Goal: Find contact information: Find contact information

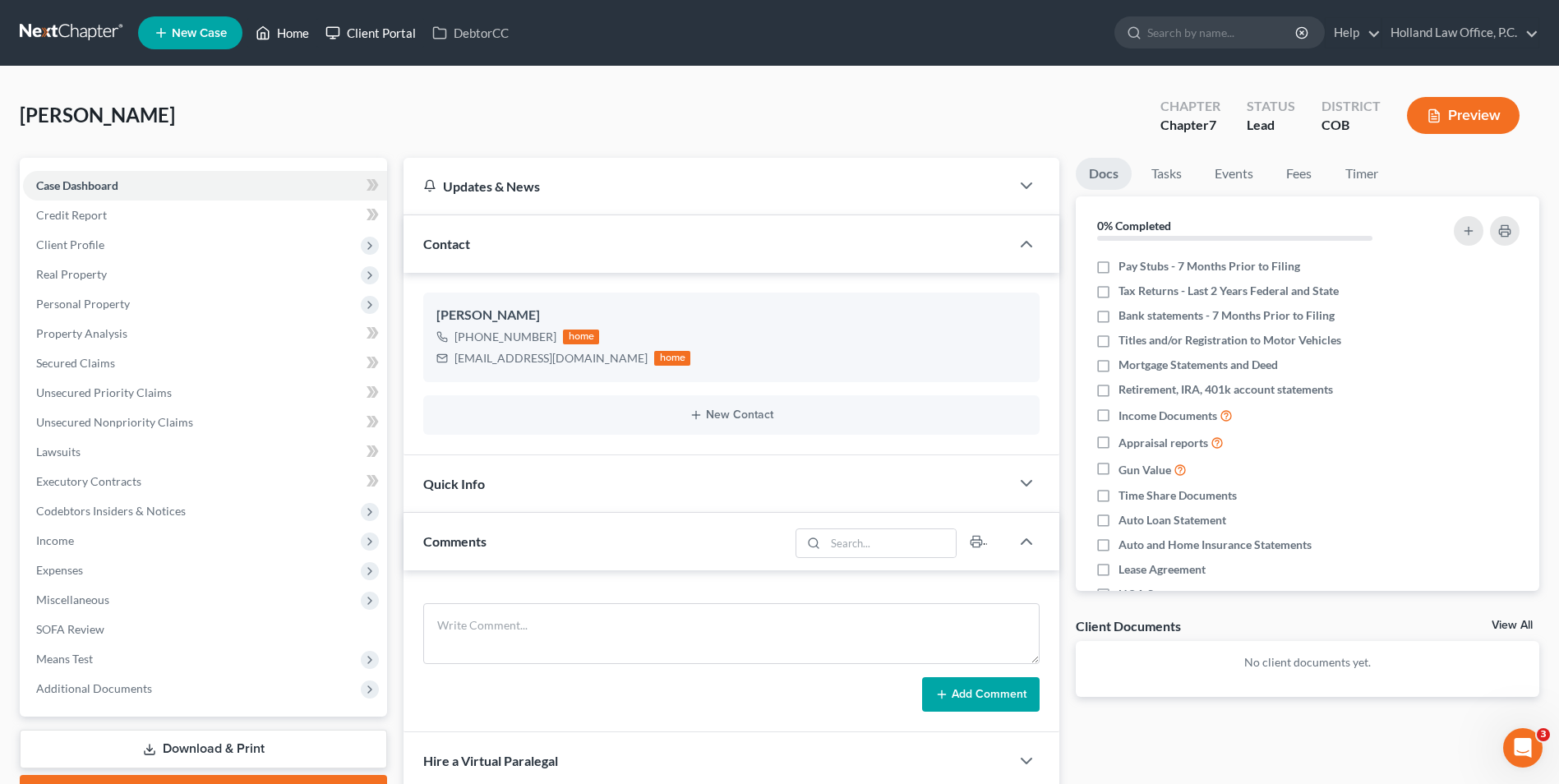
drag, startPoint x: 267, startPoint y: 31, endPoint x: 404, endPoint y: 45, distance: 137.7
click at [267, 31] on icon at bounding box center [263, 33] width 15 height 20
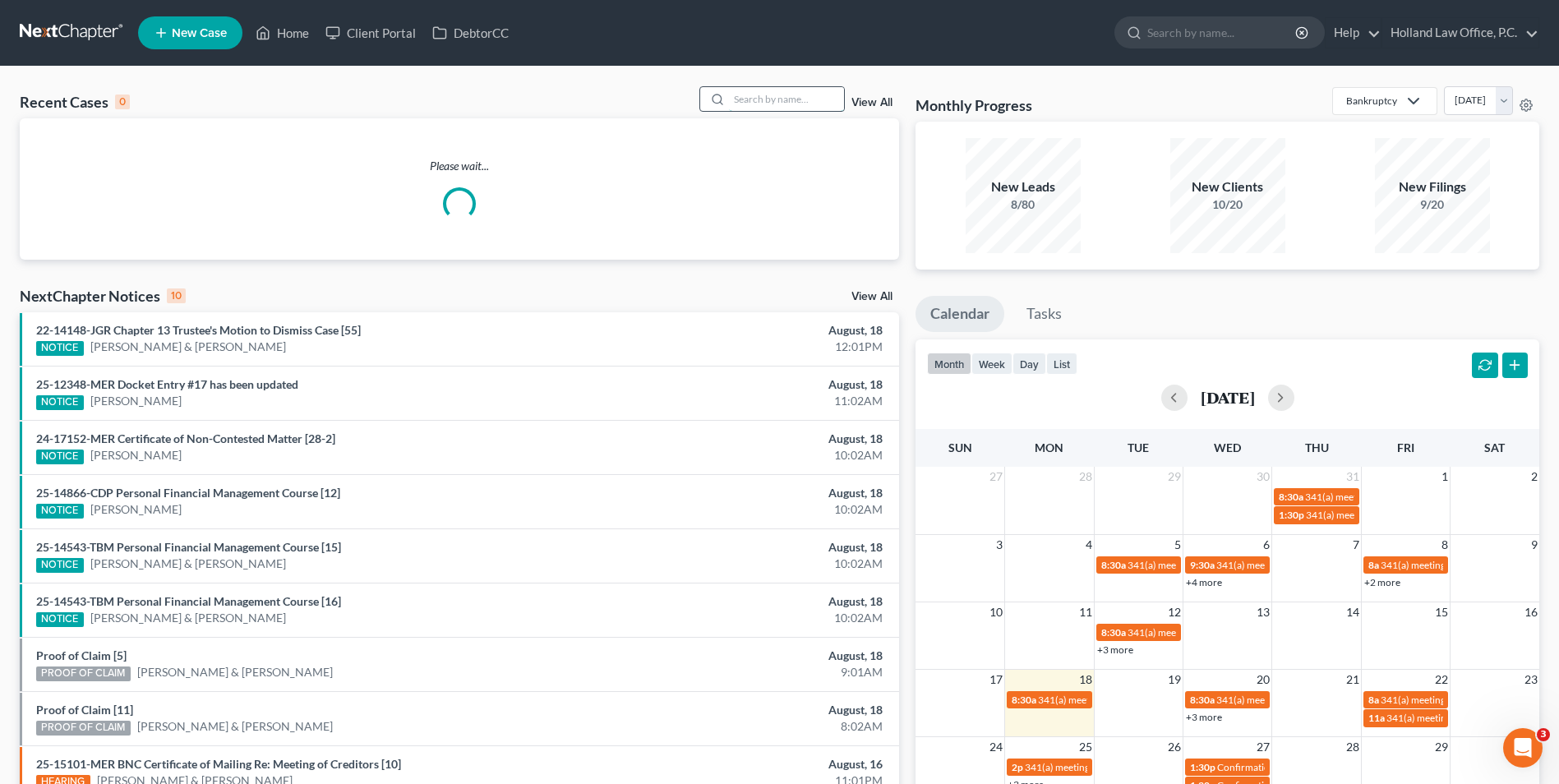
click at [798, 95] on input "search" at bounding box center [786, 99] width 115 height 24
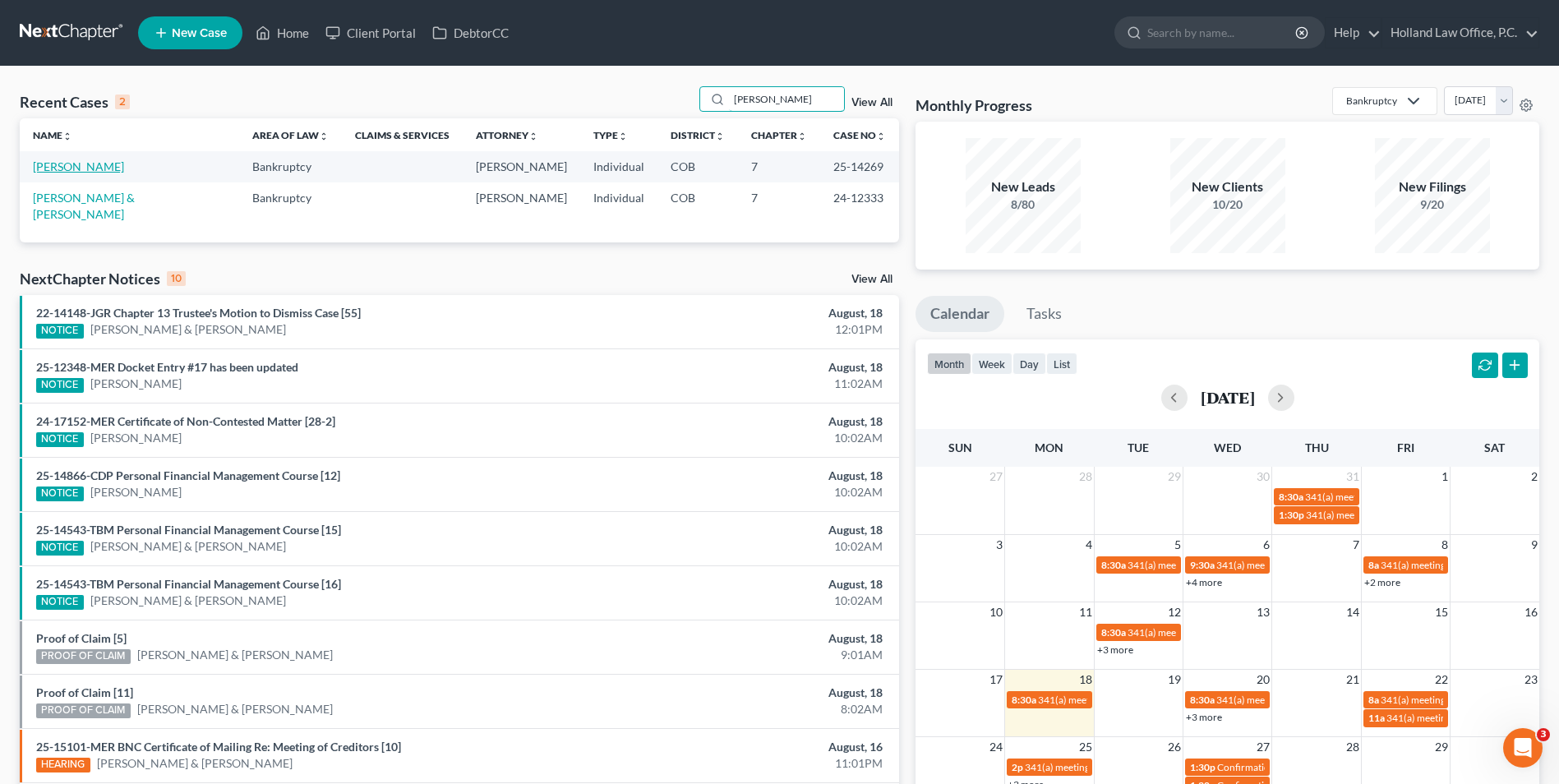
type input "[PERSON_NAME]"
click at [90, 165] on link "[PERSON_NAME]" at bounding box center [78, 167] width 91 height 14
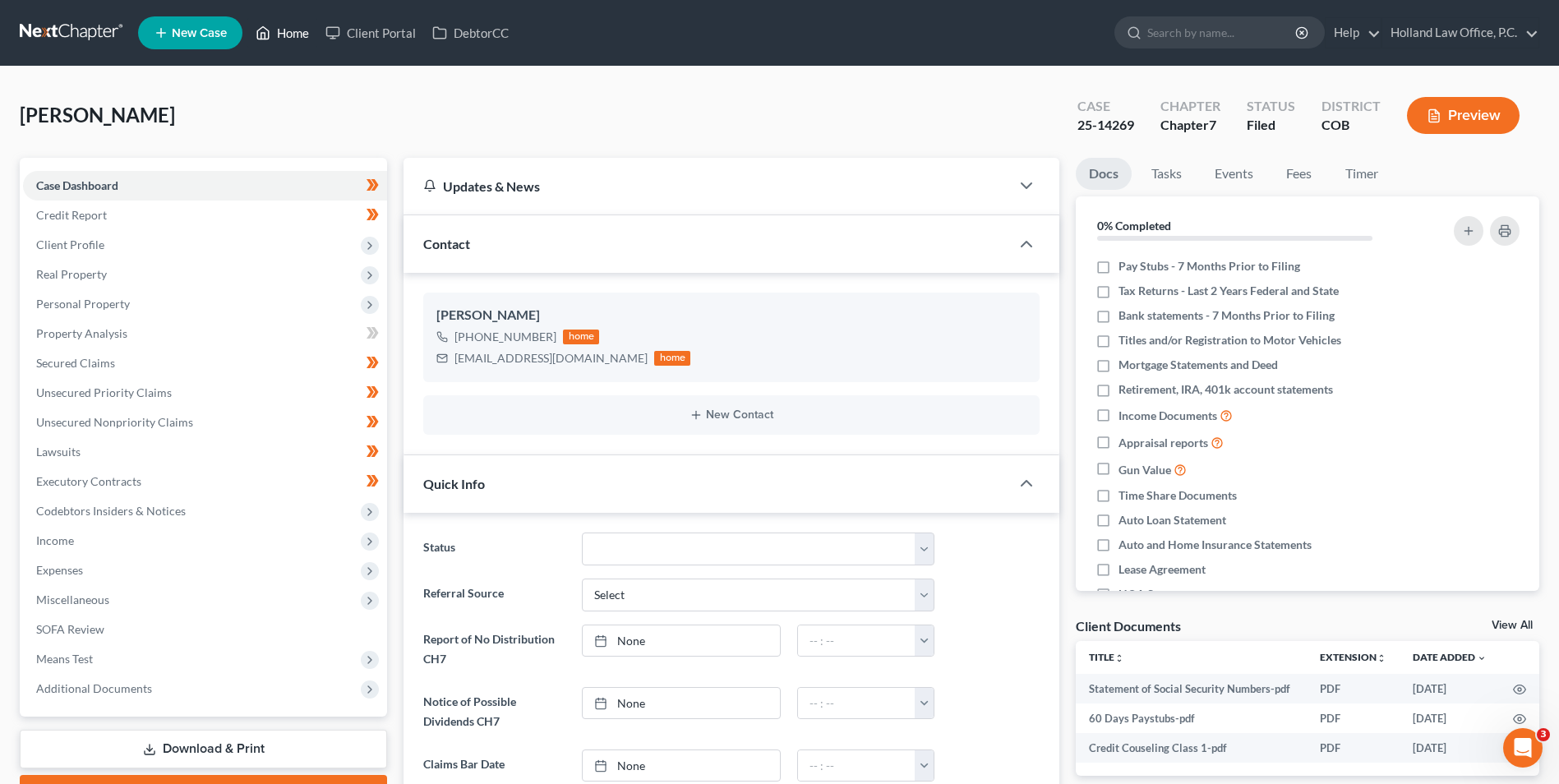
click at [301, 24] on link "Home" at bounding box center [283, 32] width 70 height 29
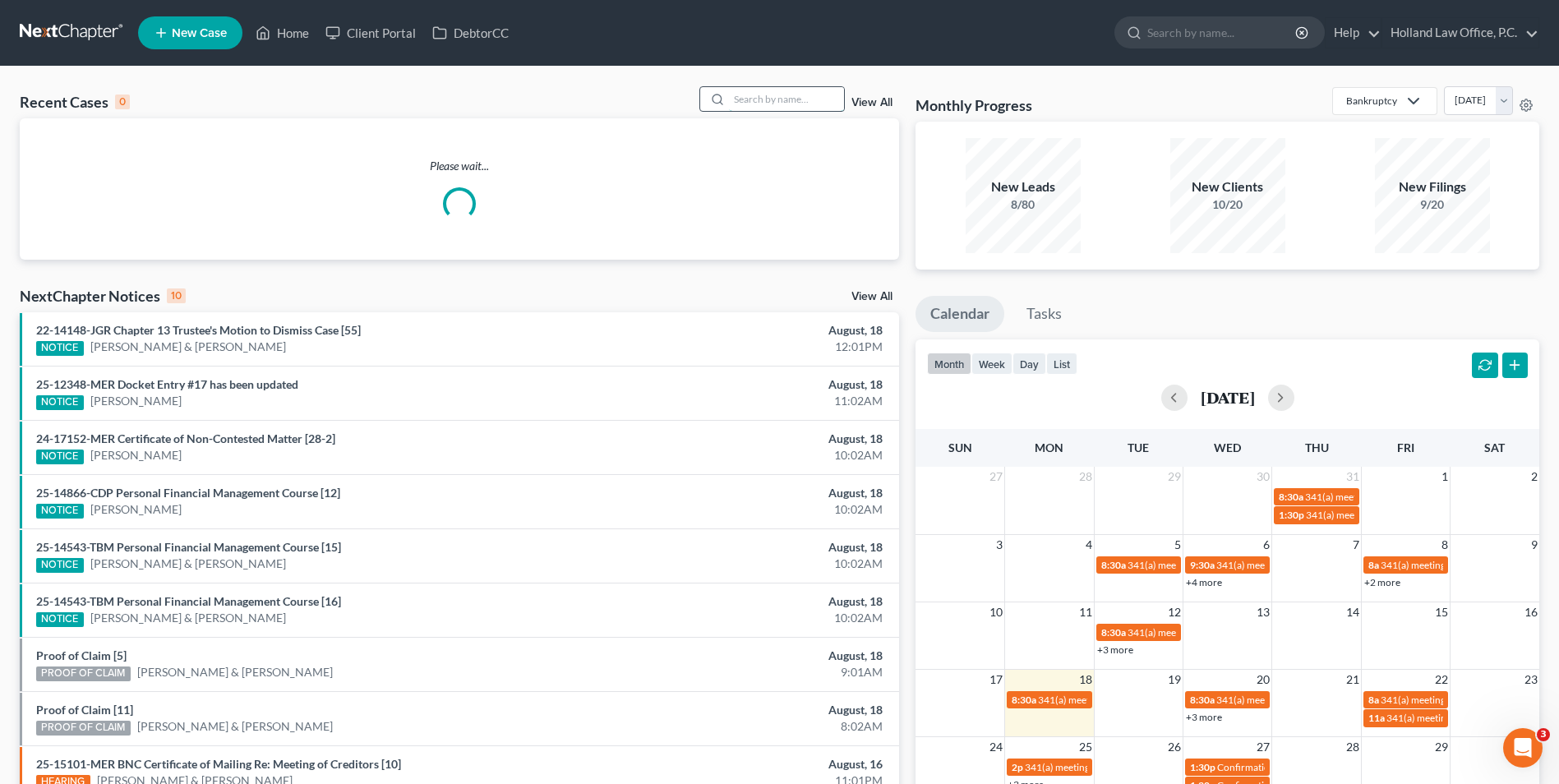
click at [761, 94] on input "search" at bounding box center [786, 99] width 115 height 24
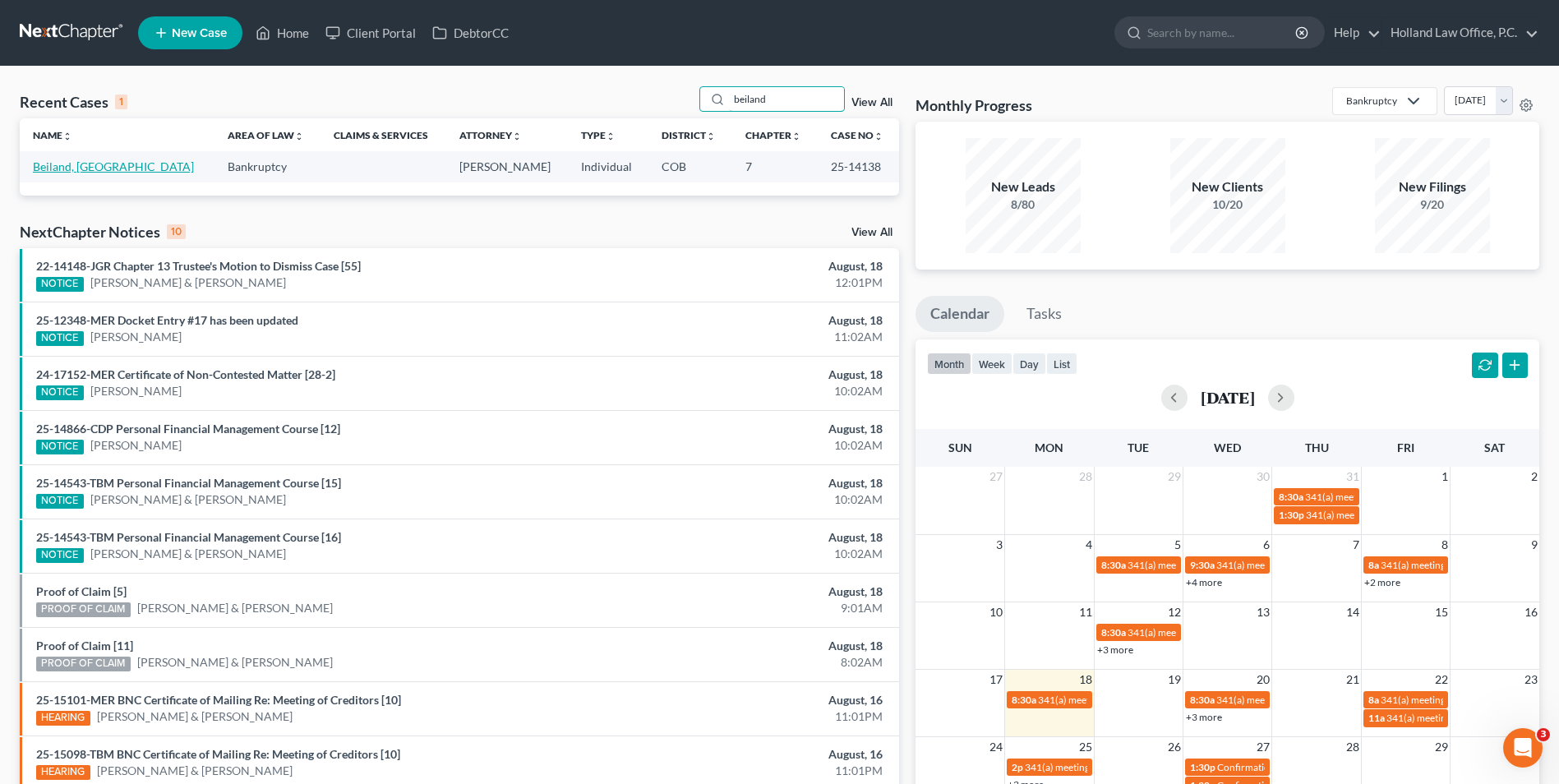
type input "beiland"
click at [75, 166] on link "Beiland, [GEOGRAPHIC_DATA]" at bounding box center [113, 167] width 161 height 14
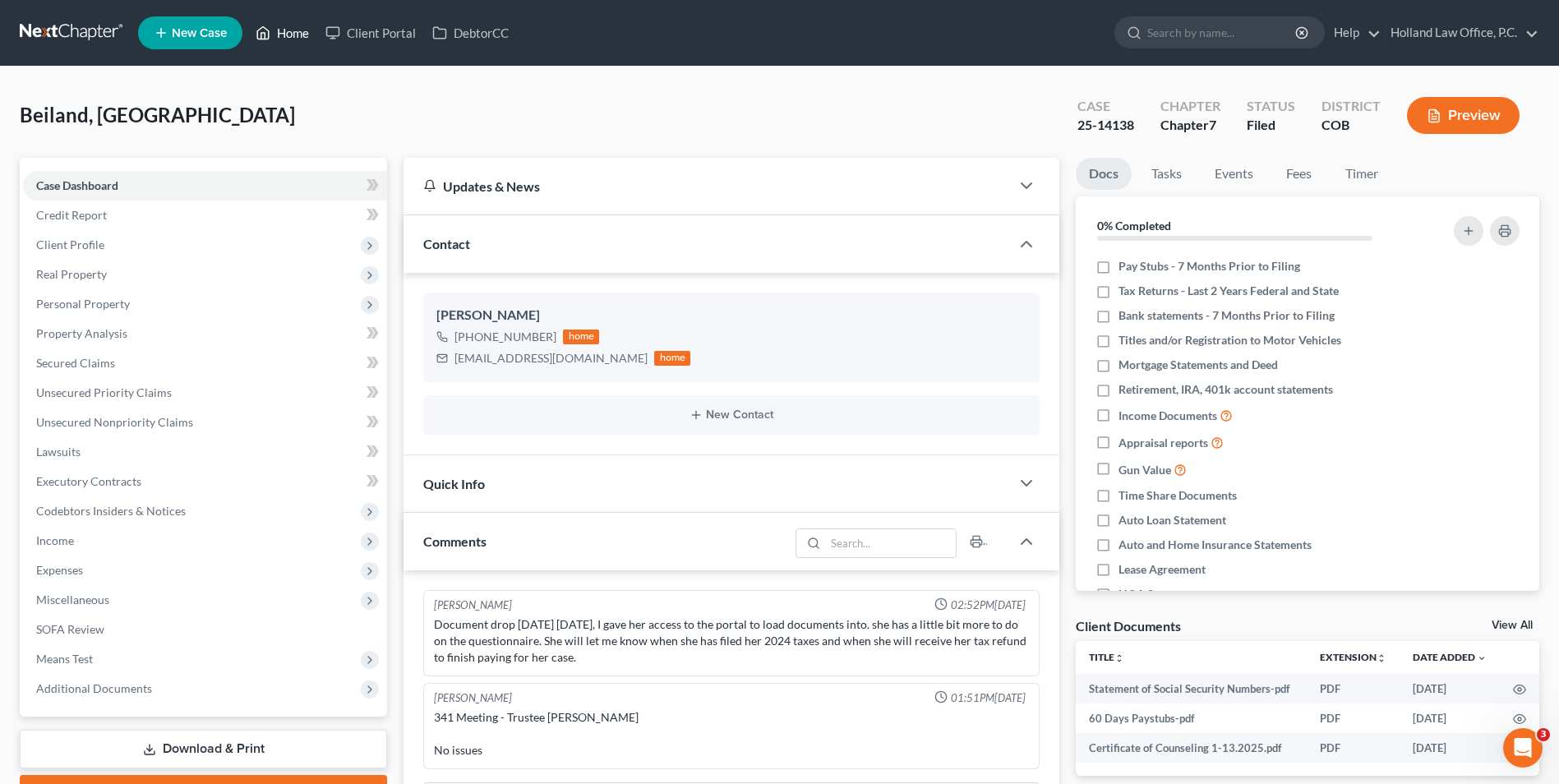
click at [299, 43] on link "Home" at bounding box center [283, 32] width 70 height 29
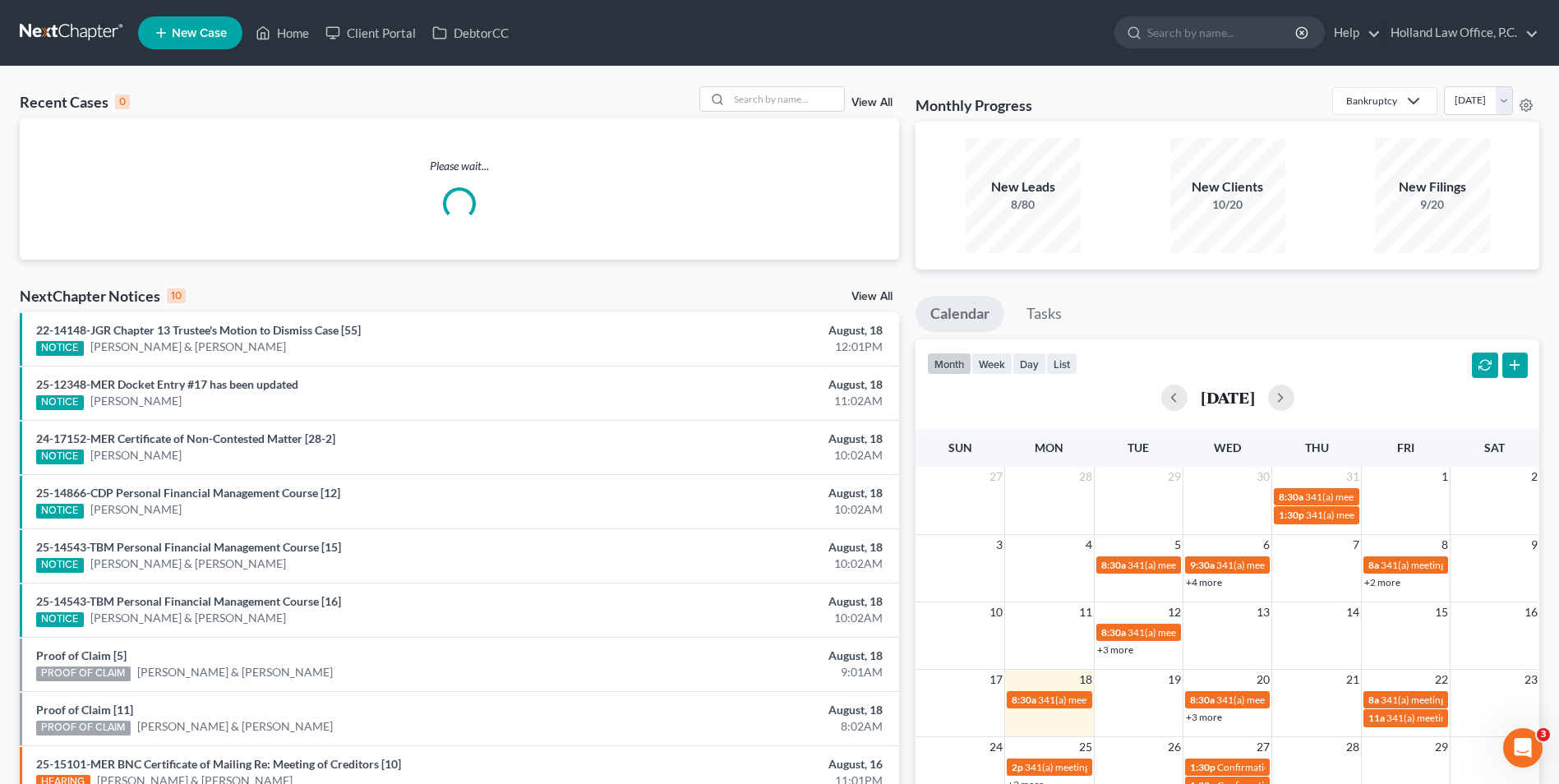
click at [775, 84] on div "Recent Cases 0 View All Please wait... NextChapter Notices 10 View All 22-14148…" at bounding box center [779, 493] width 1559 height 853
click at [766, 98] on input "search" at bounding box center [786, 99] width 115 height 24
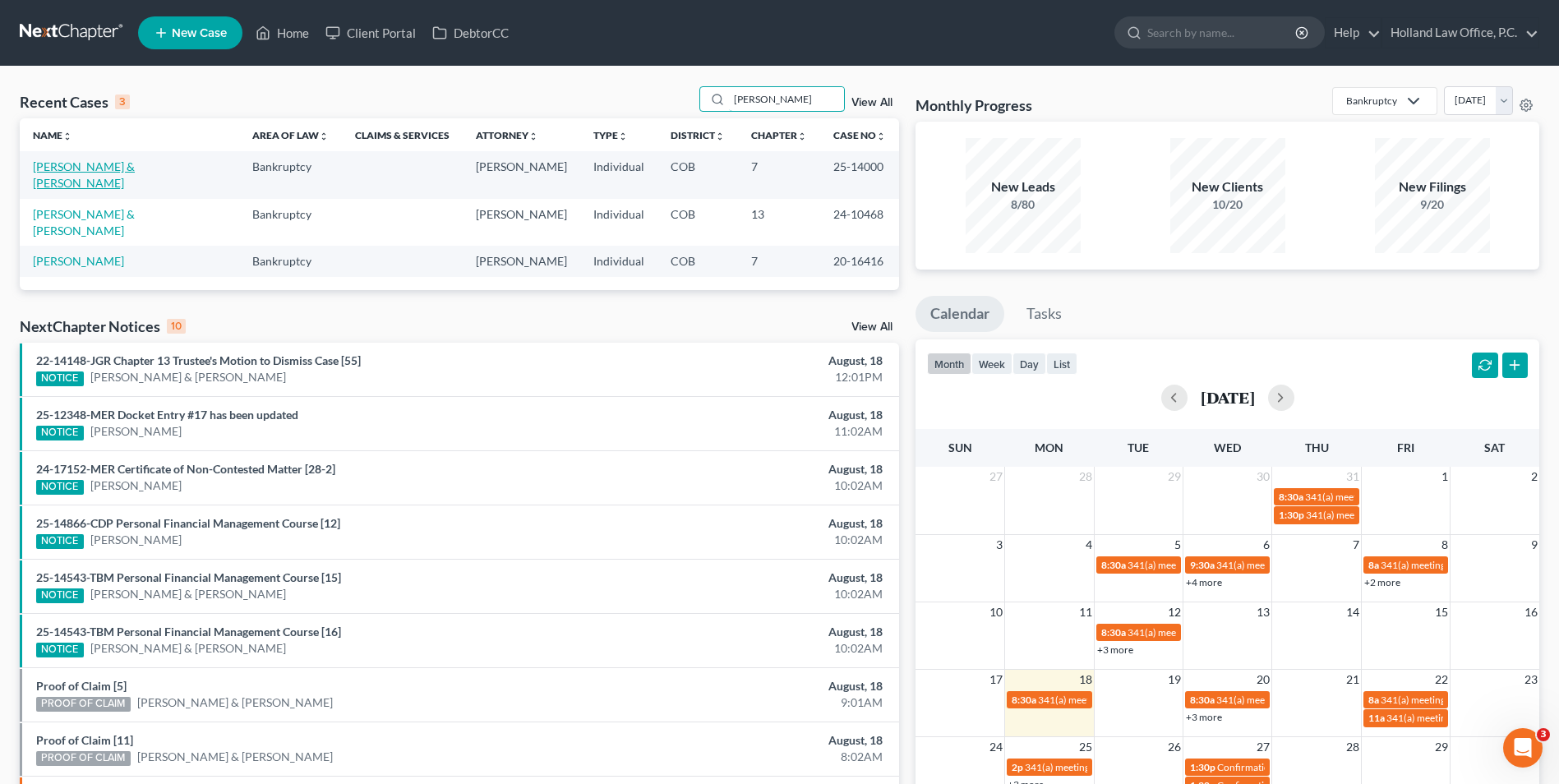
type input "[PERSON_NAME]"
click at [69, 168] on link "[PERSON_NAME] & [PERSON_NAME]" at bounding box center [84, 175] width 102 height 30
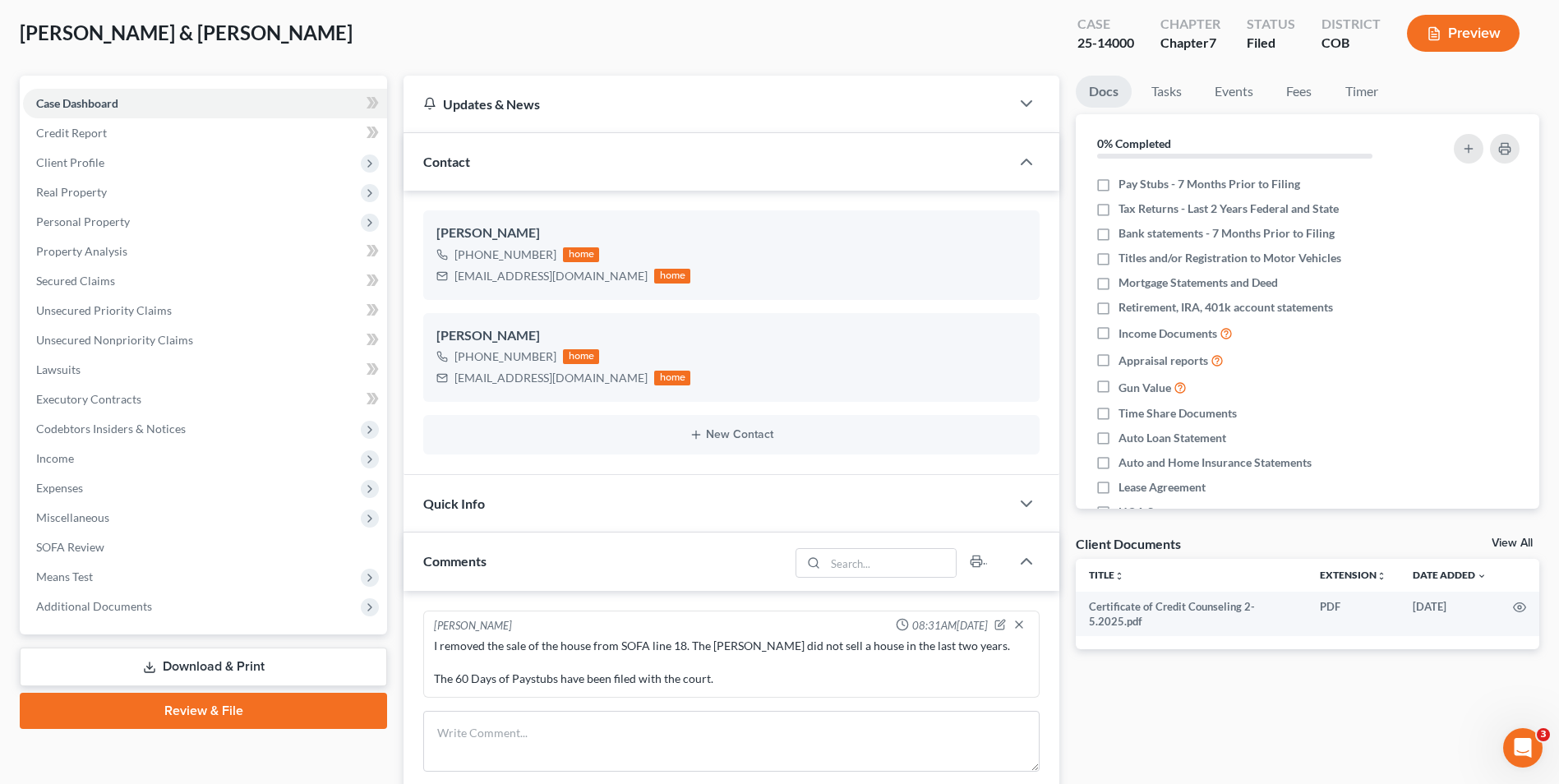
scroll to position [164, 0]
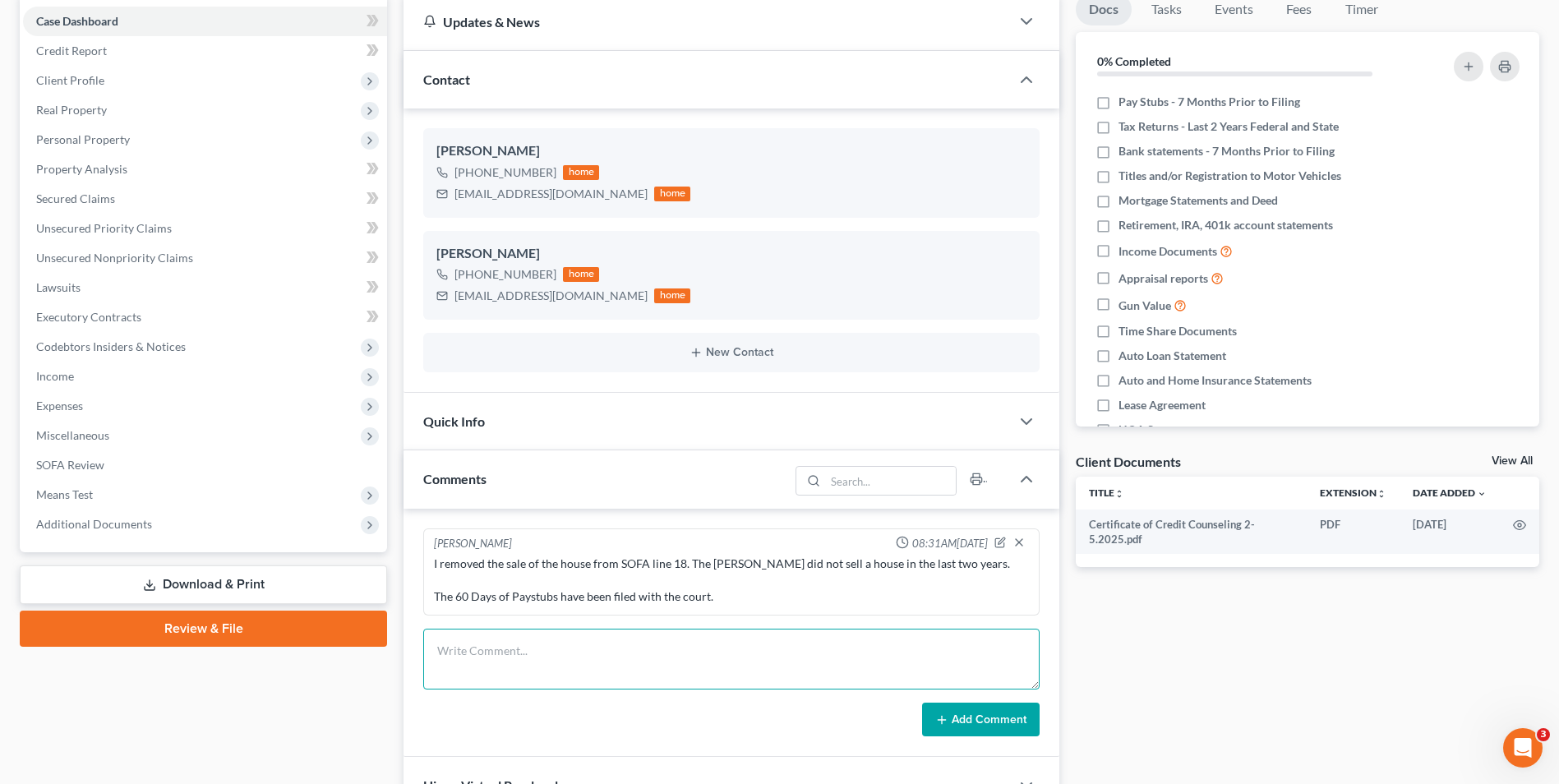
click at [561, 666] on textarea at bounding box center [732, 658] width 617 height 61
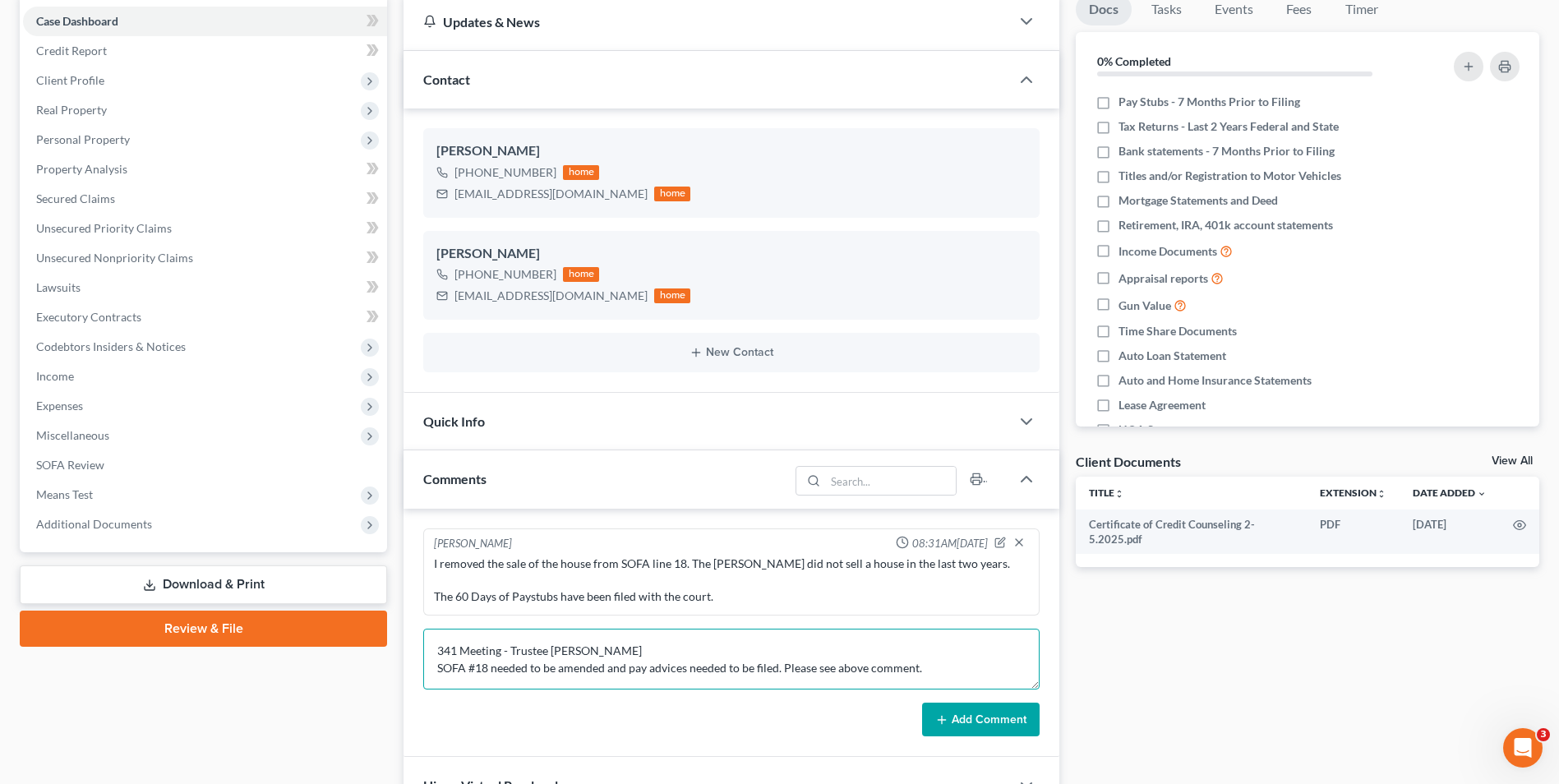
type textarea "341 Meeting - Trustee [PERSON_NAME] SOFA #18 needed to be amended and pay advic…"
click at [976, 713] on button "Add Comment" at bounding box center [981, 719] width 118 height 35
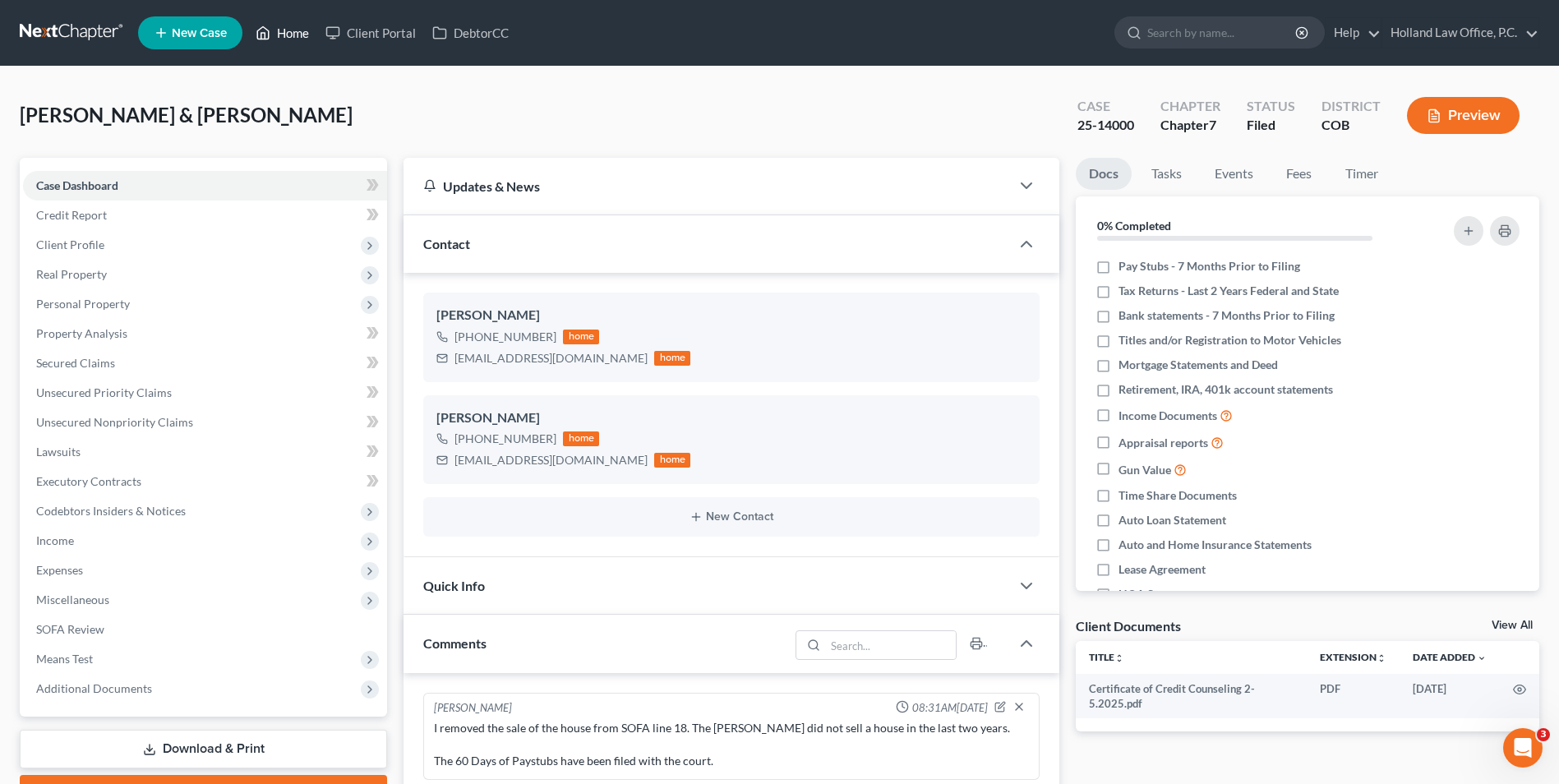
click at [286, 28] on link "Home" at bounding box center [283, 32] width 70 height 29
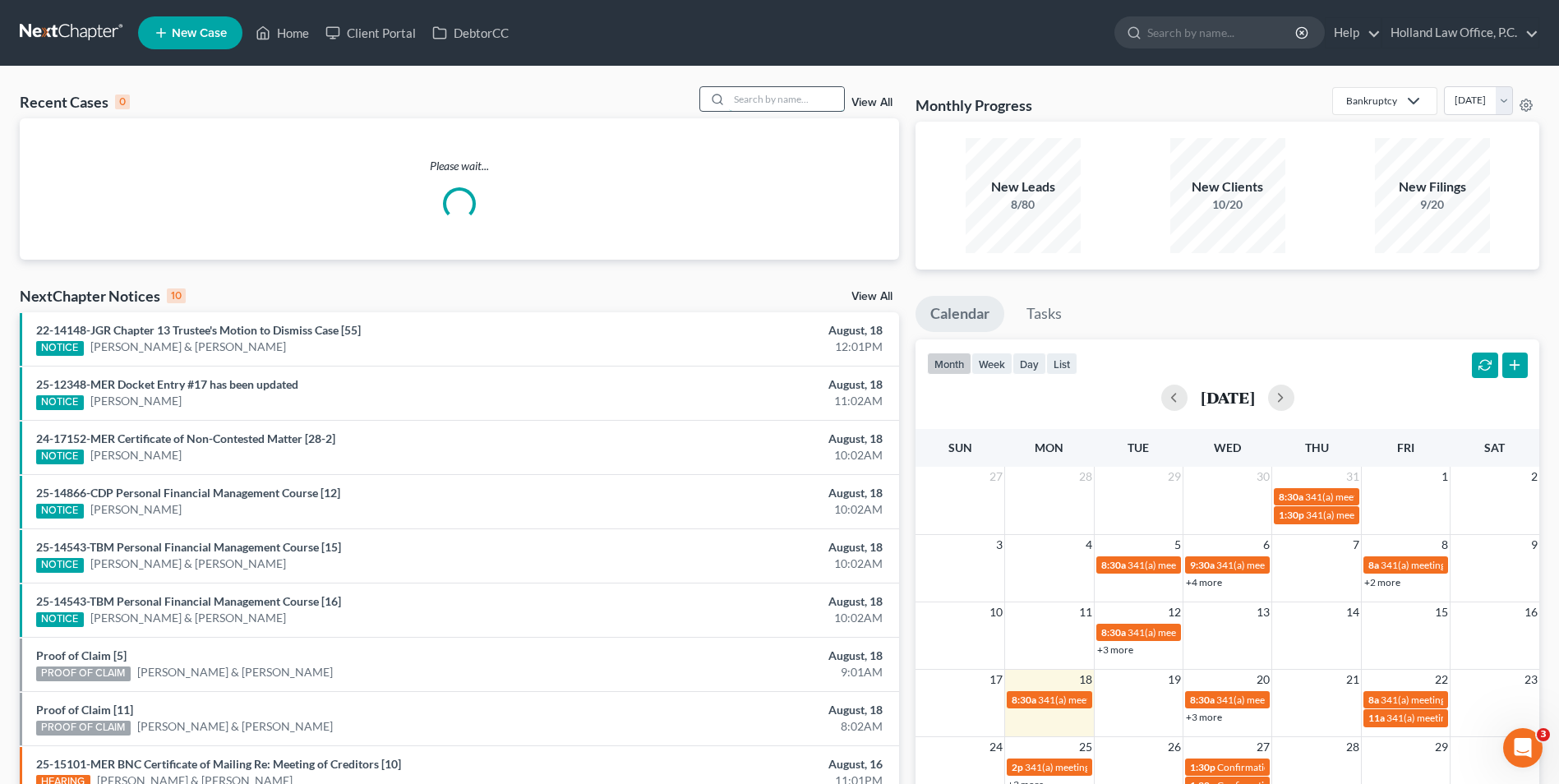
click at [736, 99] on input "search" at bounding box center [786, 99] width 115 height 24
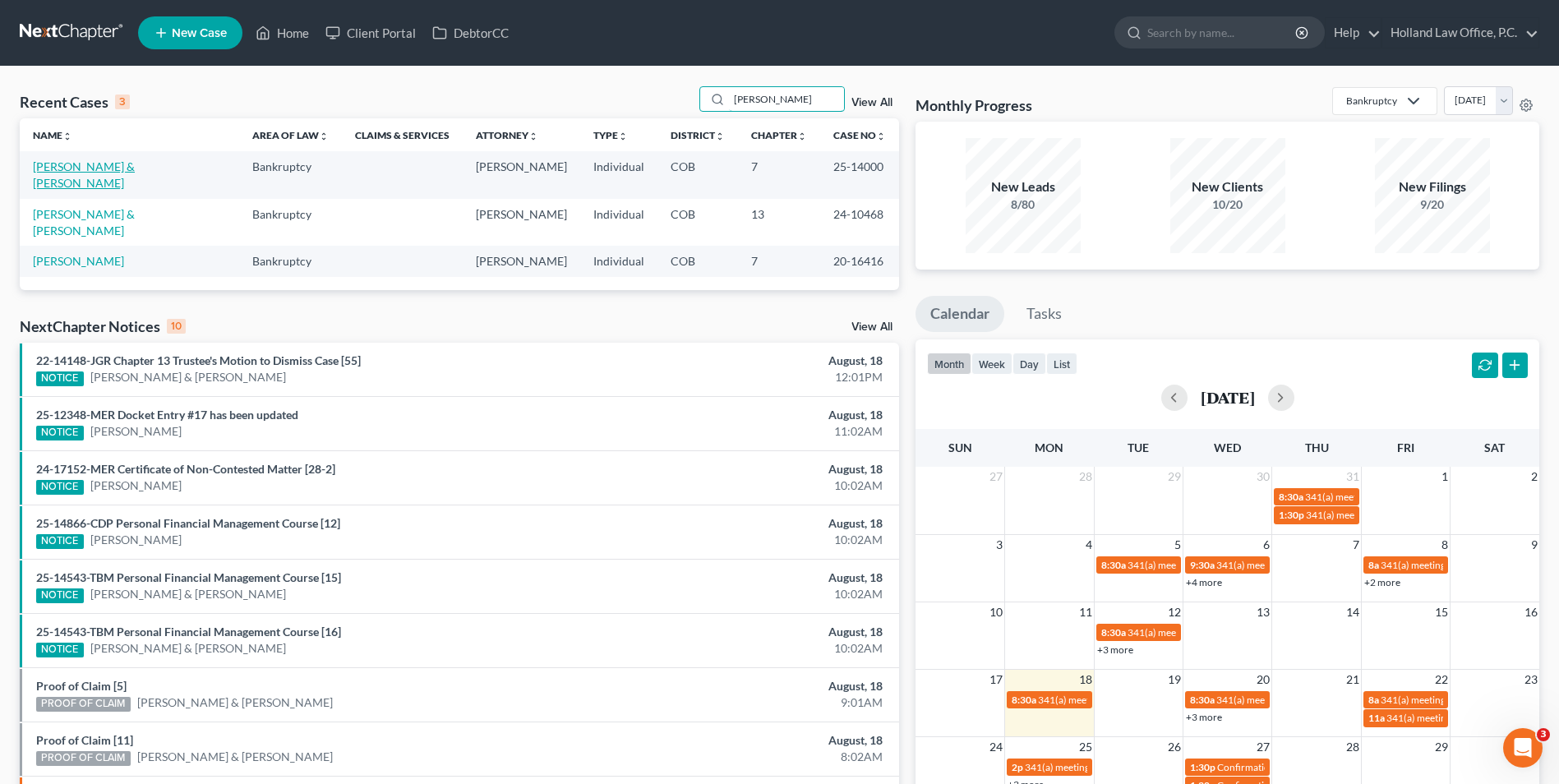
type input "[PERSON_NAME]"
click at [75, 165] on link "[PERSON_NAME] & [PERSON_NAME]" at bounding box center [84, 175] width 102 height 30
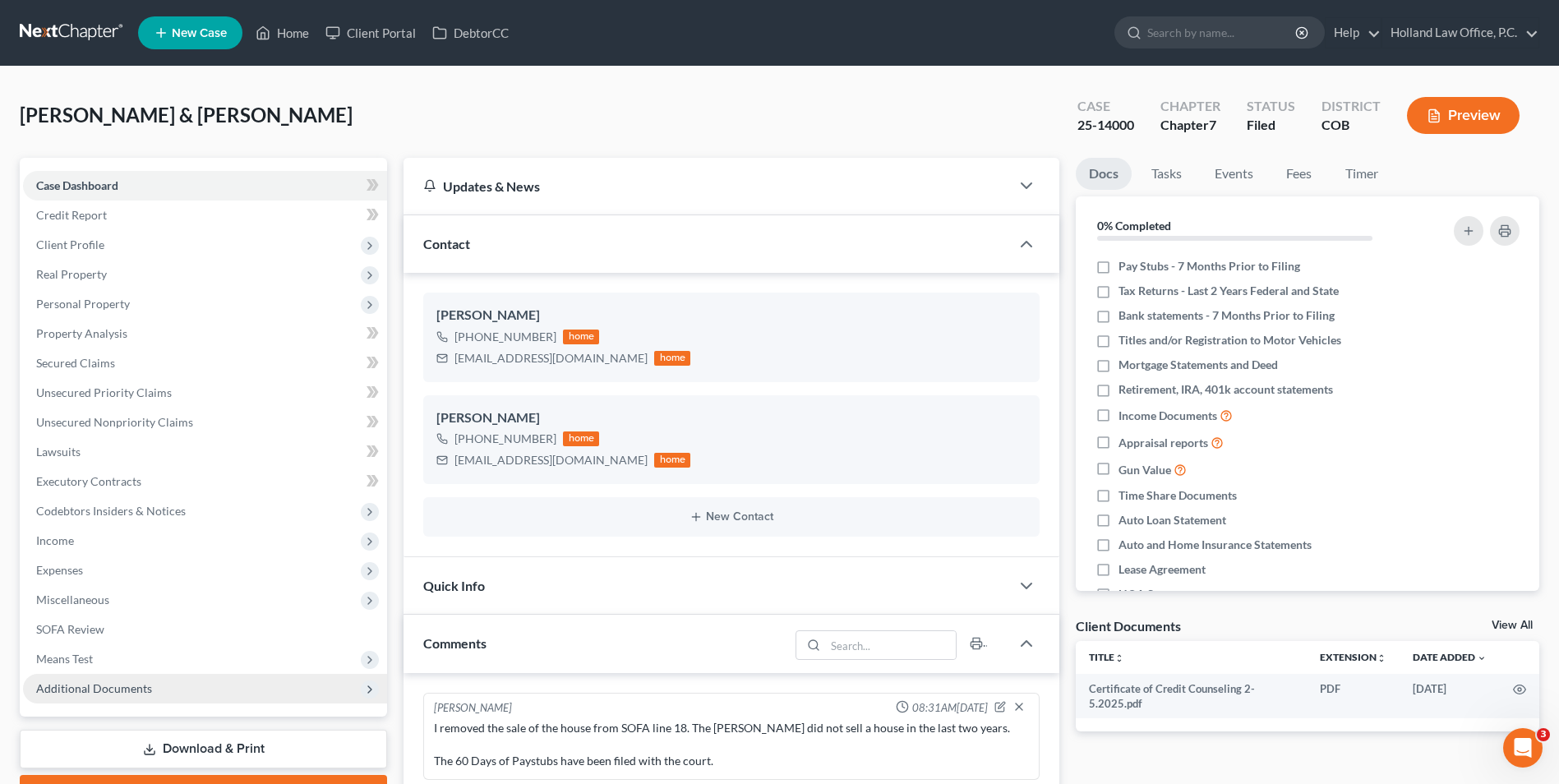
click at [132, 685] on span "Additional Documents" at bounding box center [94, 688] width 116 height 14
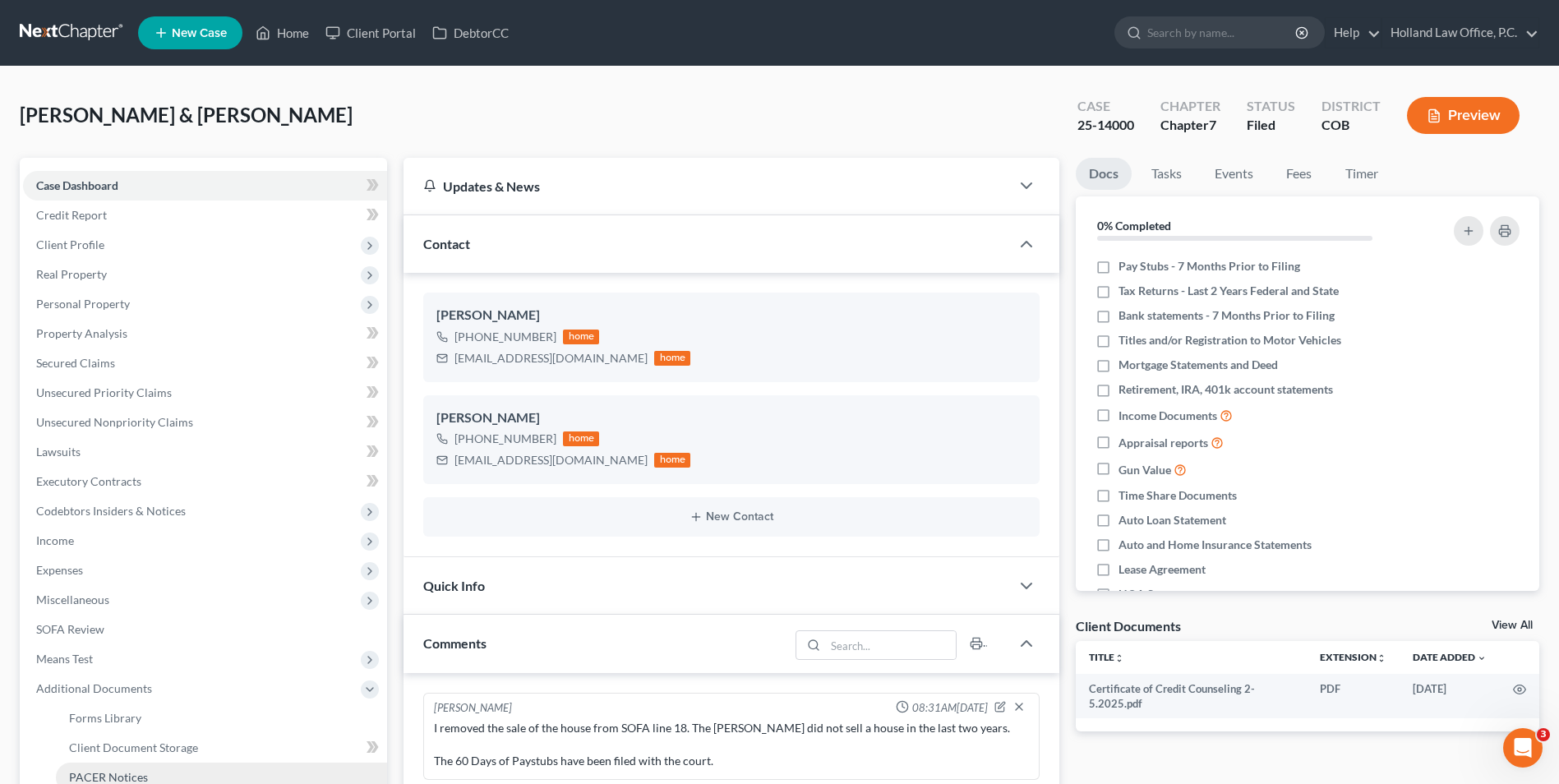
click at [115, 774] on span "PACER Notices" at bounding box center [108, 777] width 79 height 14
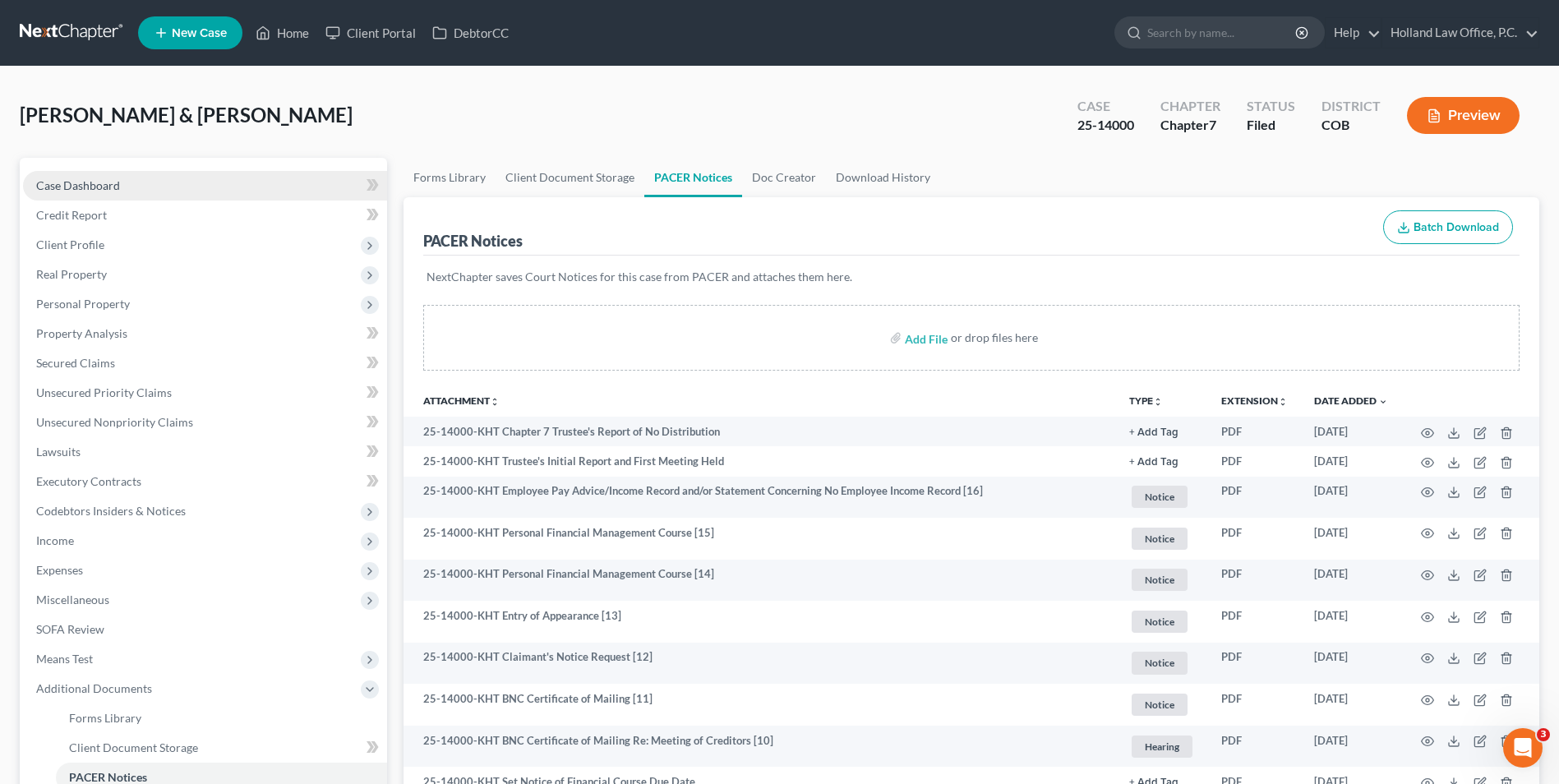
click at [119, 186] on span "Case Dashboard" at bounding box center [78, 185] width 84 height 14
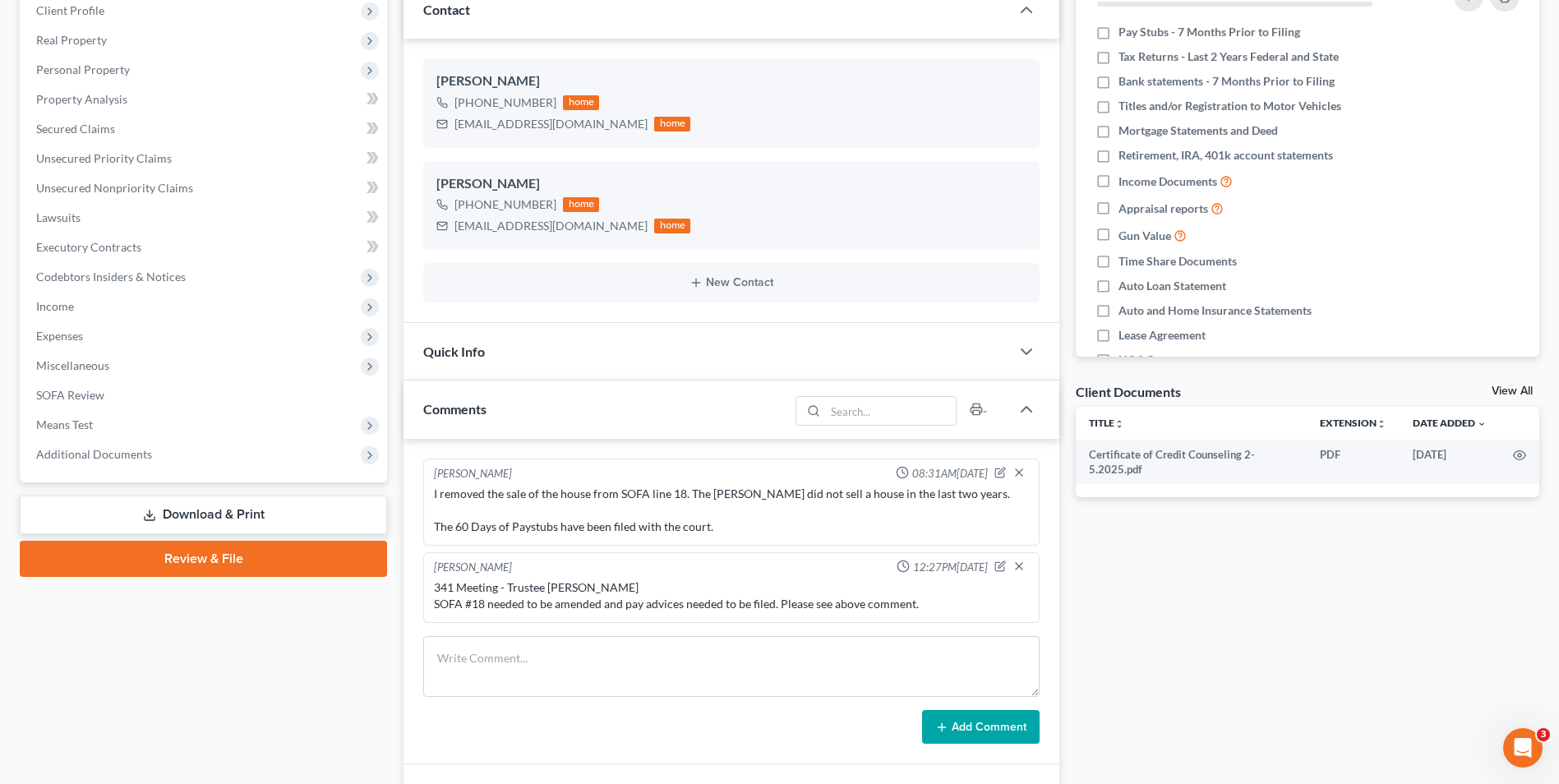
scroll to position [329, 0]
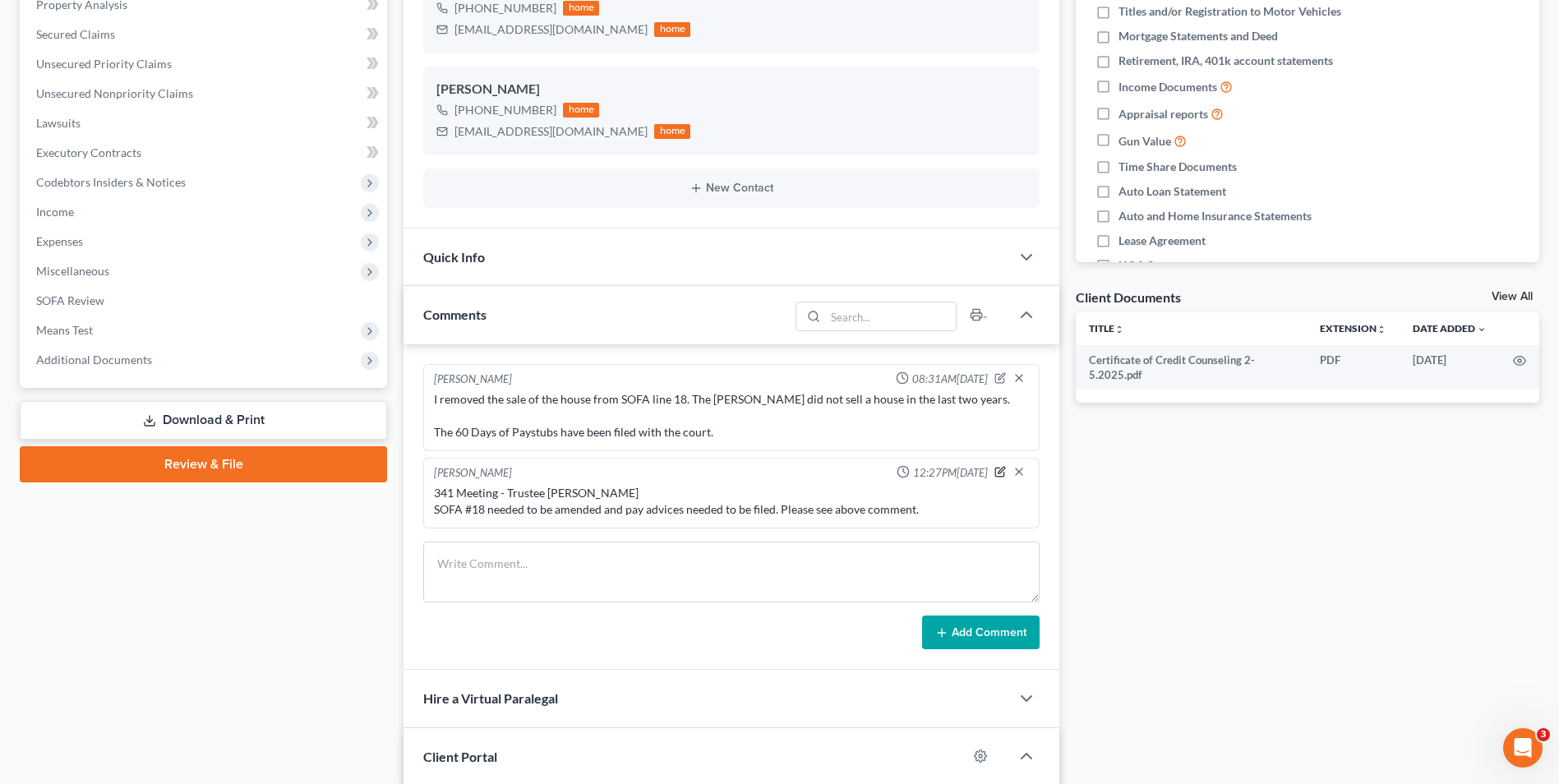
click at [1003, 470] on icon "button" at bounding box center [1001, 470] width 6 height 6
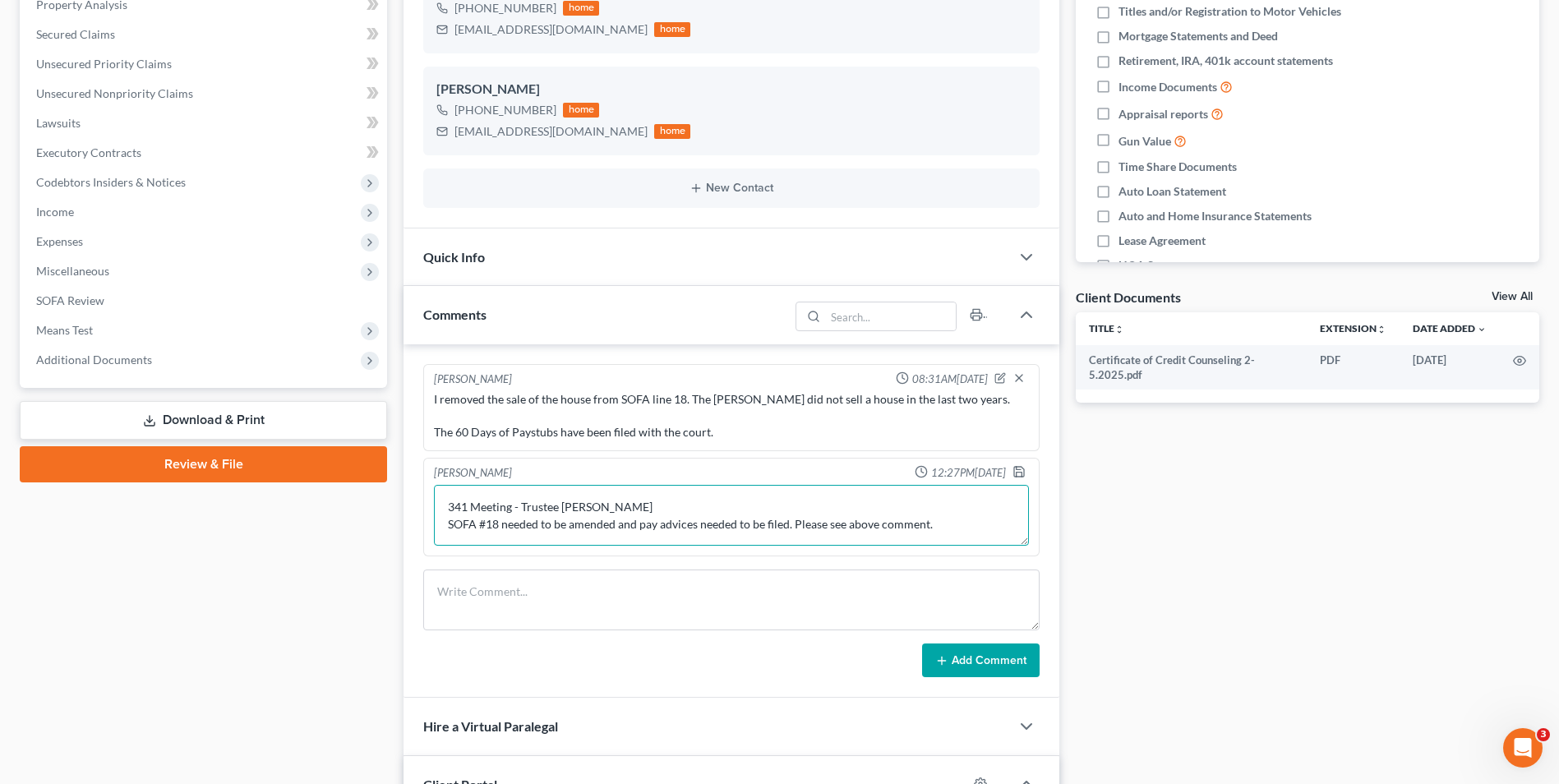
click at [969, 526] on textarea "341 Meeting - Trustee [PERSON_NAME] SOFA #18 needed to be amended and pay advic…" at bounding box center [732, 515] width 595 height 61
type textarea "341 Meeting - Trustee [PERSON_NAME] SOFA #18 needed to be amended and pay advic…"
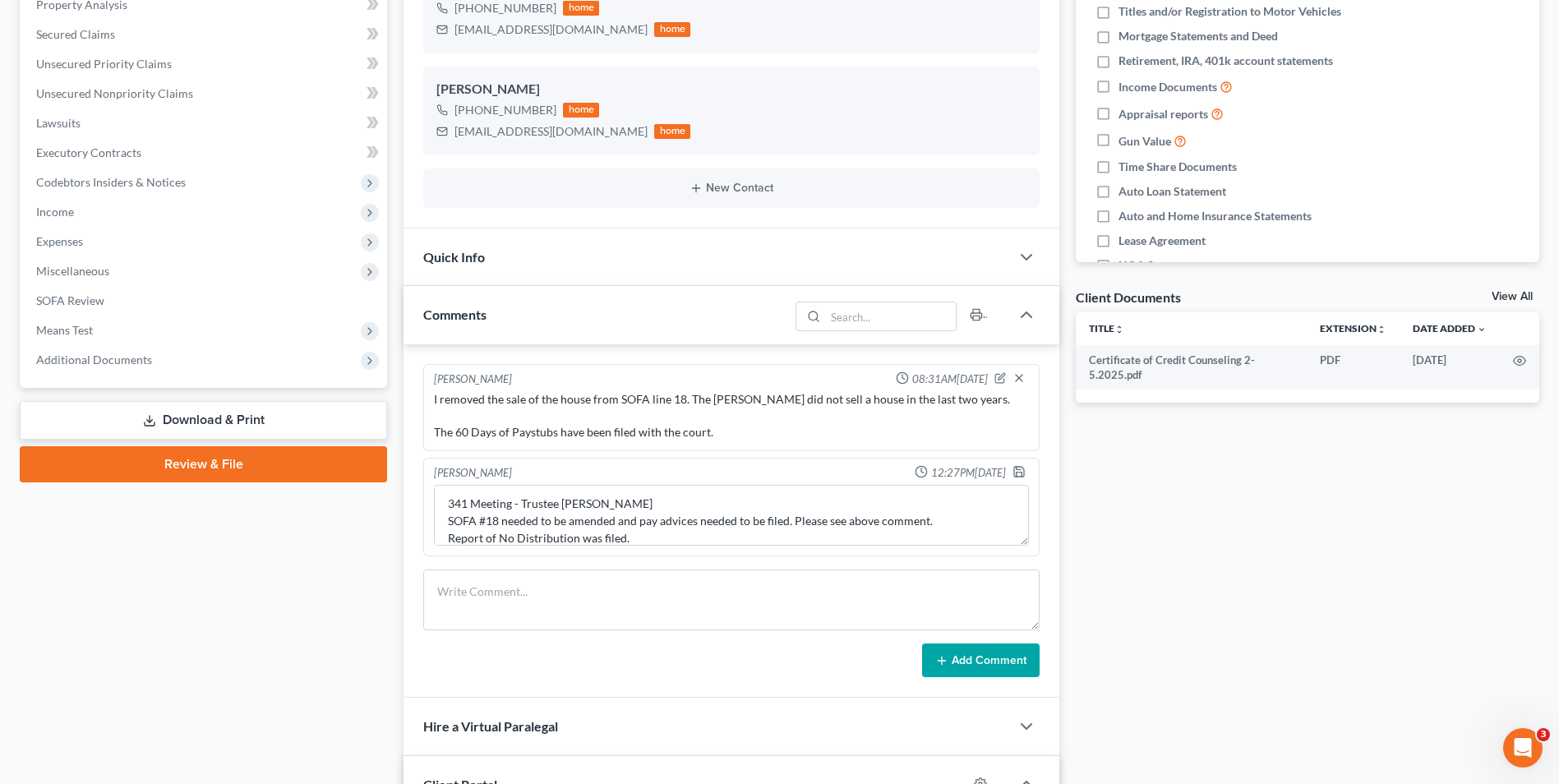
click at [1013, 467] on div at bounding box center [1022, 473] width 20 height 16
click at [1017, 468] on polyline "button" at bounding box center [1019, 468] width 4 height 3
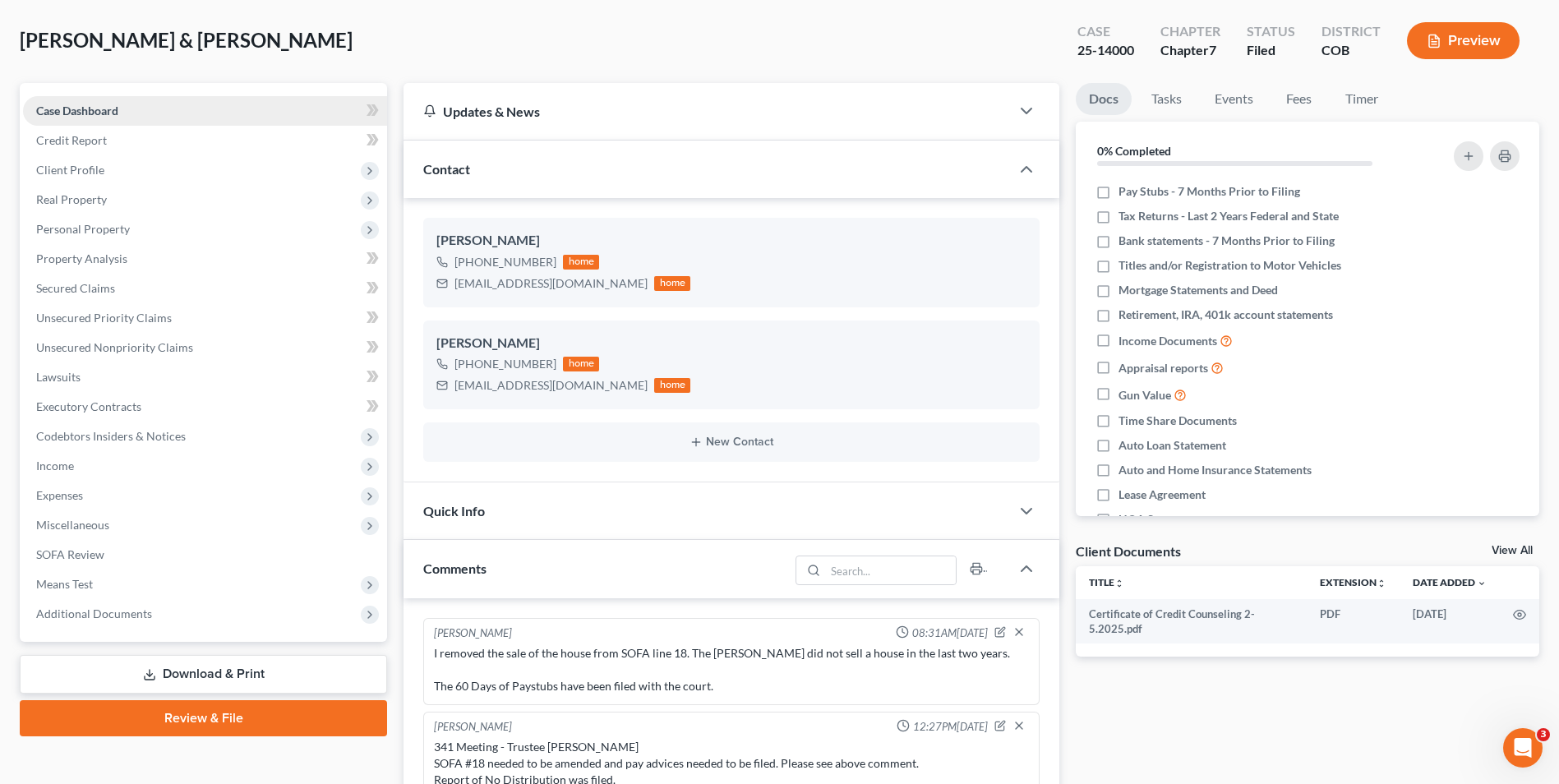
scroll to position [0, 0]
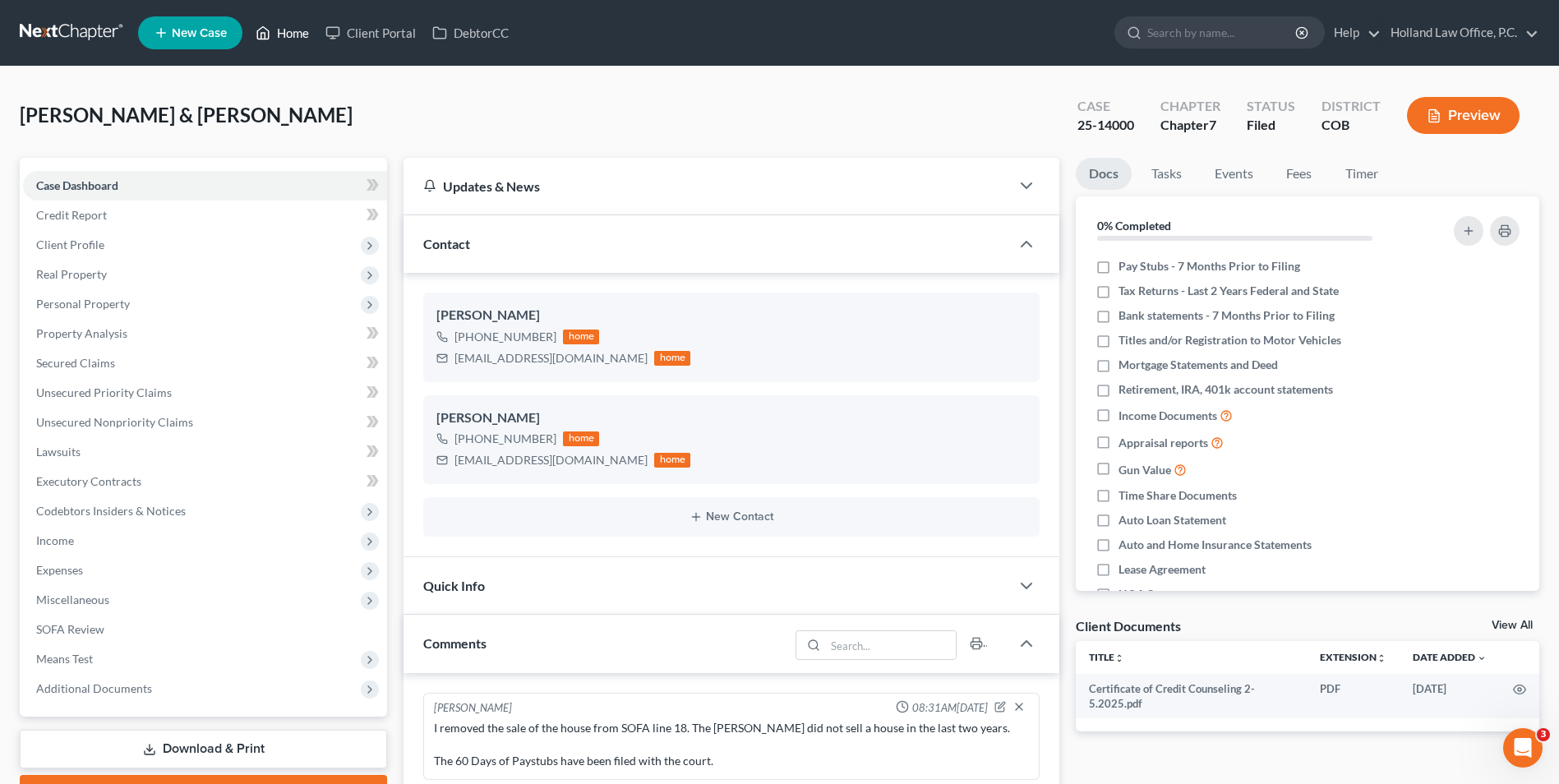
click at [296, 38] on link "Home" at bounding box center [283, 32] width 70 height 29
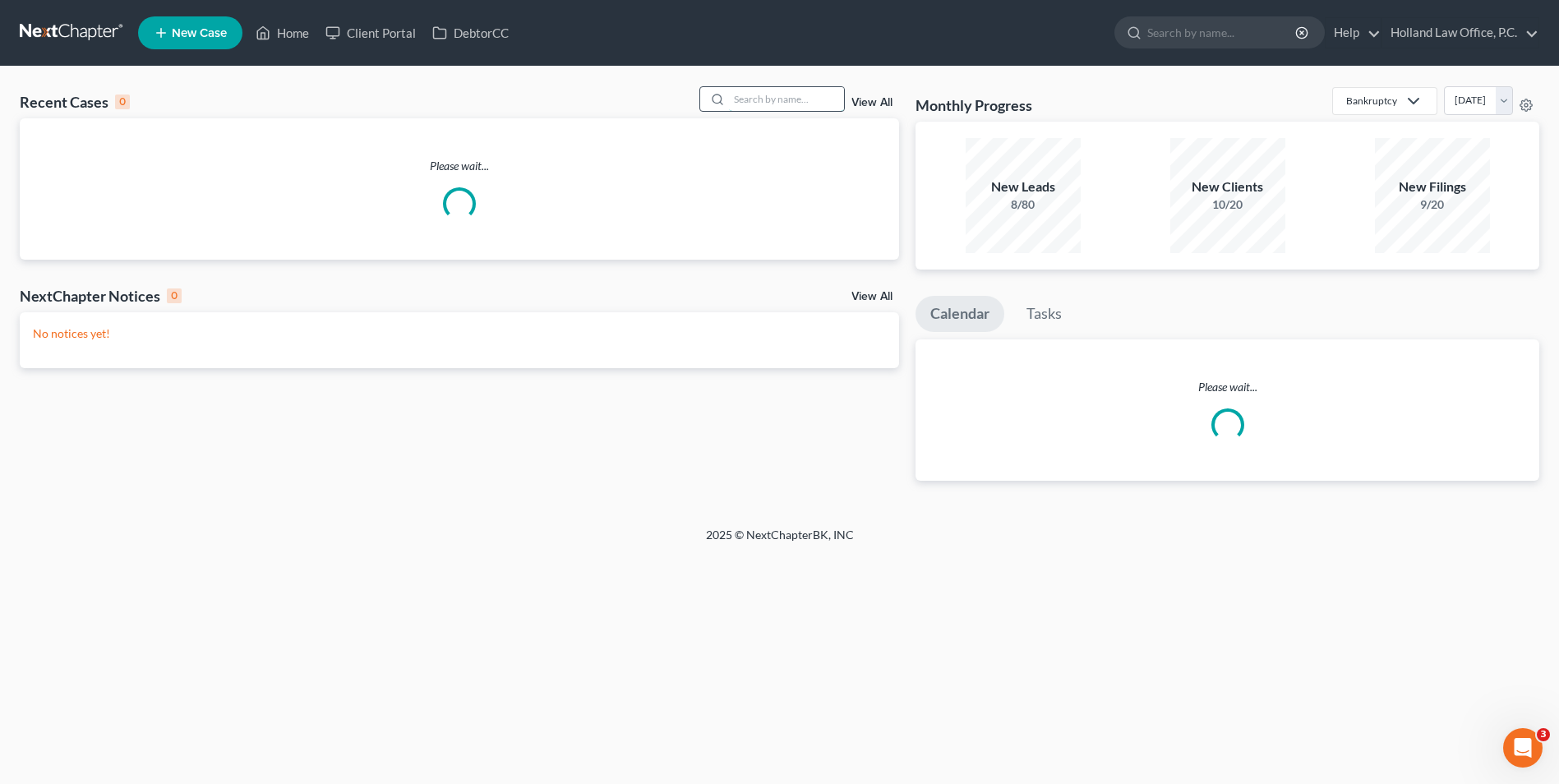
click at [756, 97] on input "search" at bounding box center [786, 99] width 115 height 24
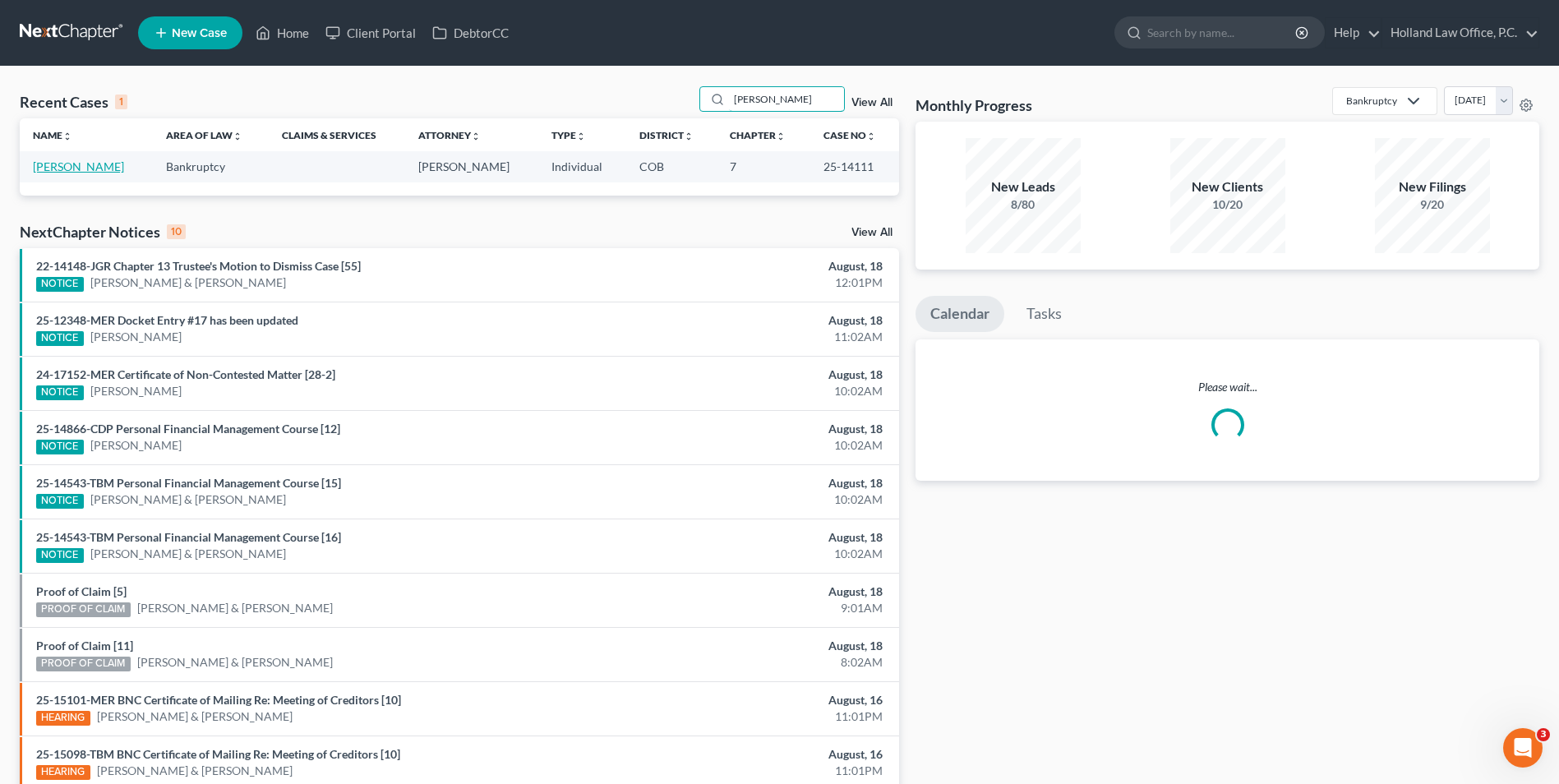
type input "[PERSON_NAME]"
click at [111, 167] on link "[PERSON_NAME]" at bounding box center [78, 167] width 91 height 14
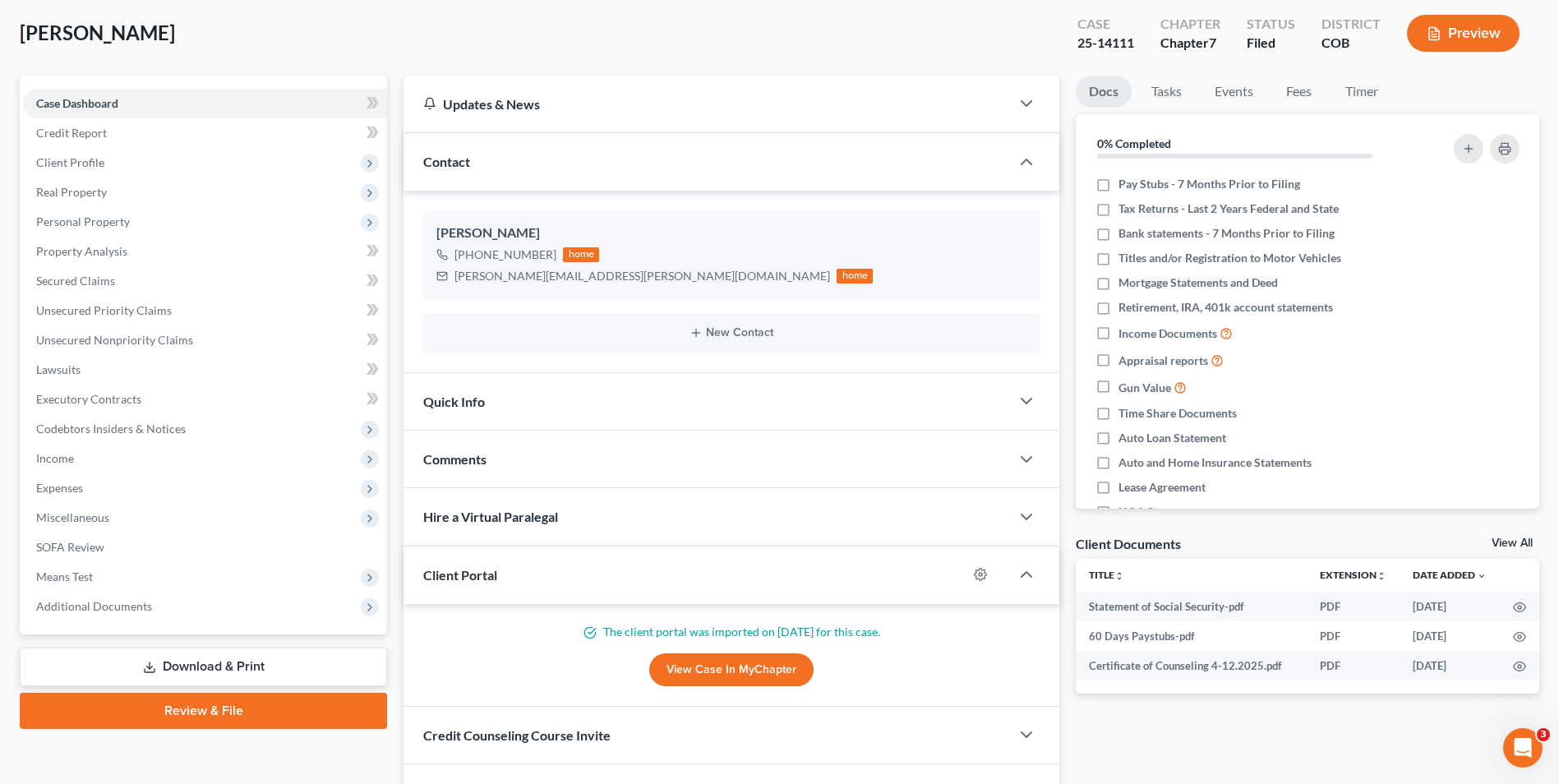
scroll to position [164, 0]
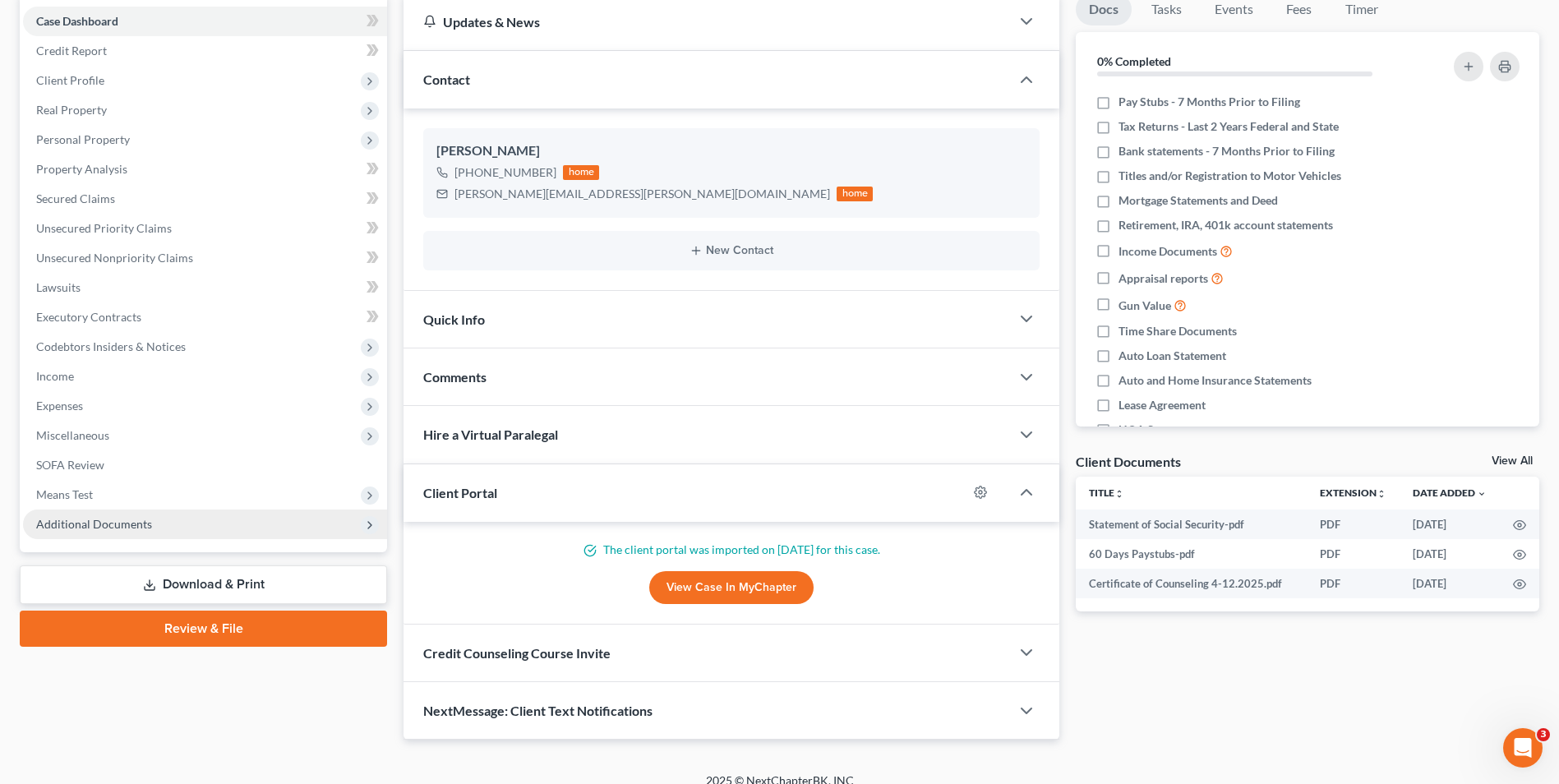
click at [96, 517] on span "Additional Documents" at bounding box center [94, 524] width 116 height 14
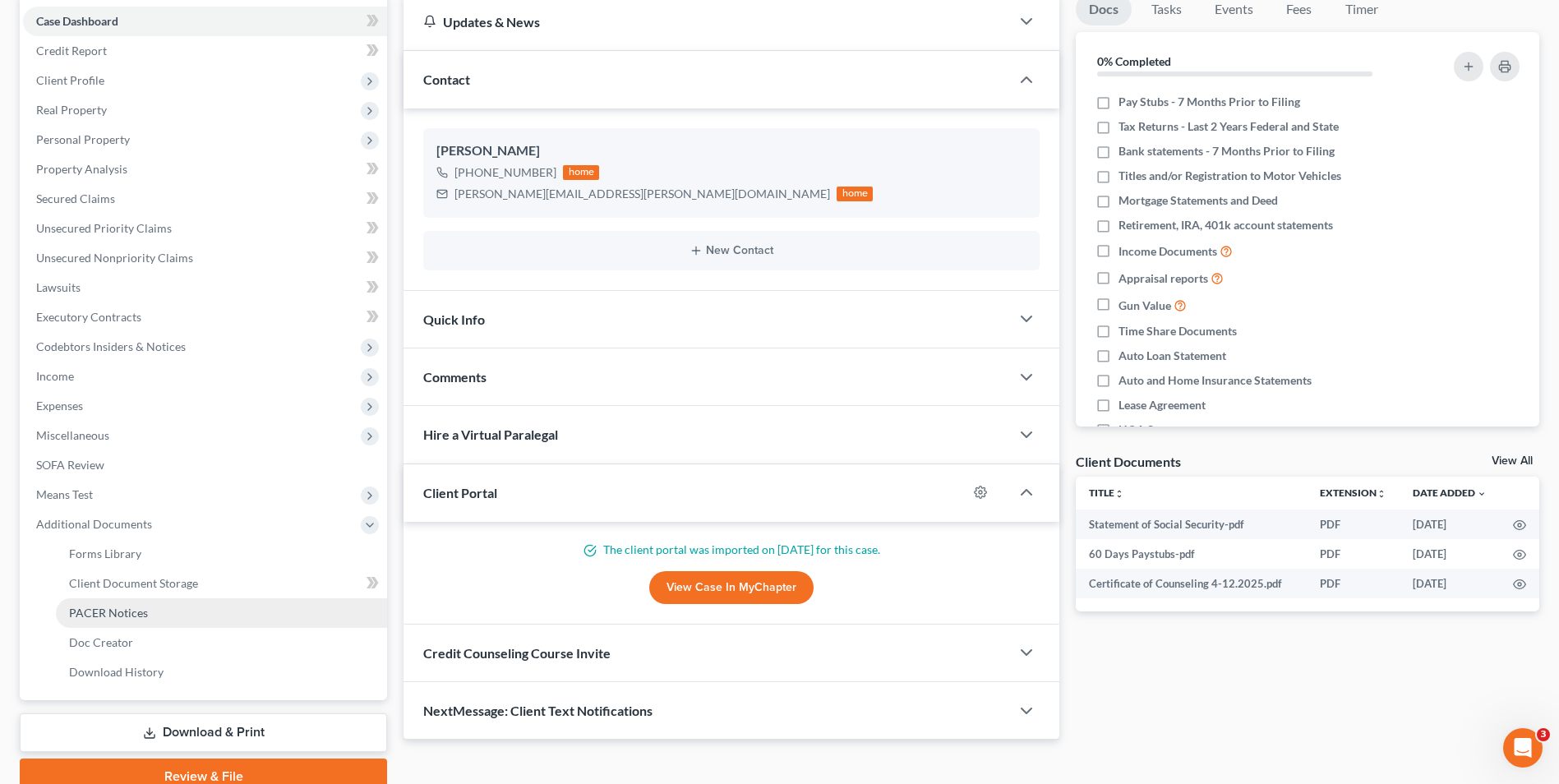
click at [119, 606] on span "PACER Notices" at bounding box center [108, 613] width 79 height 14
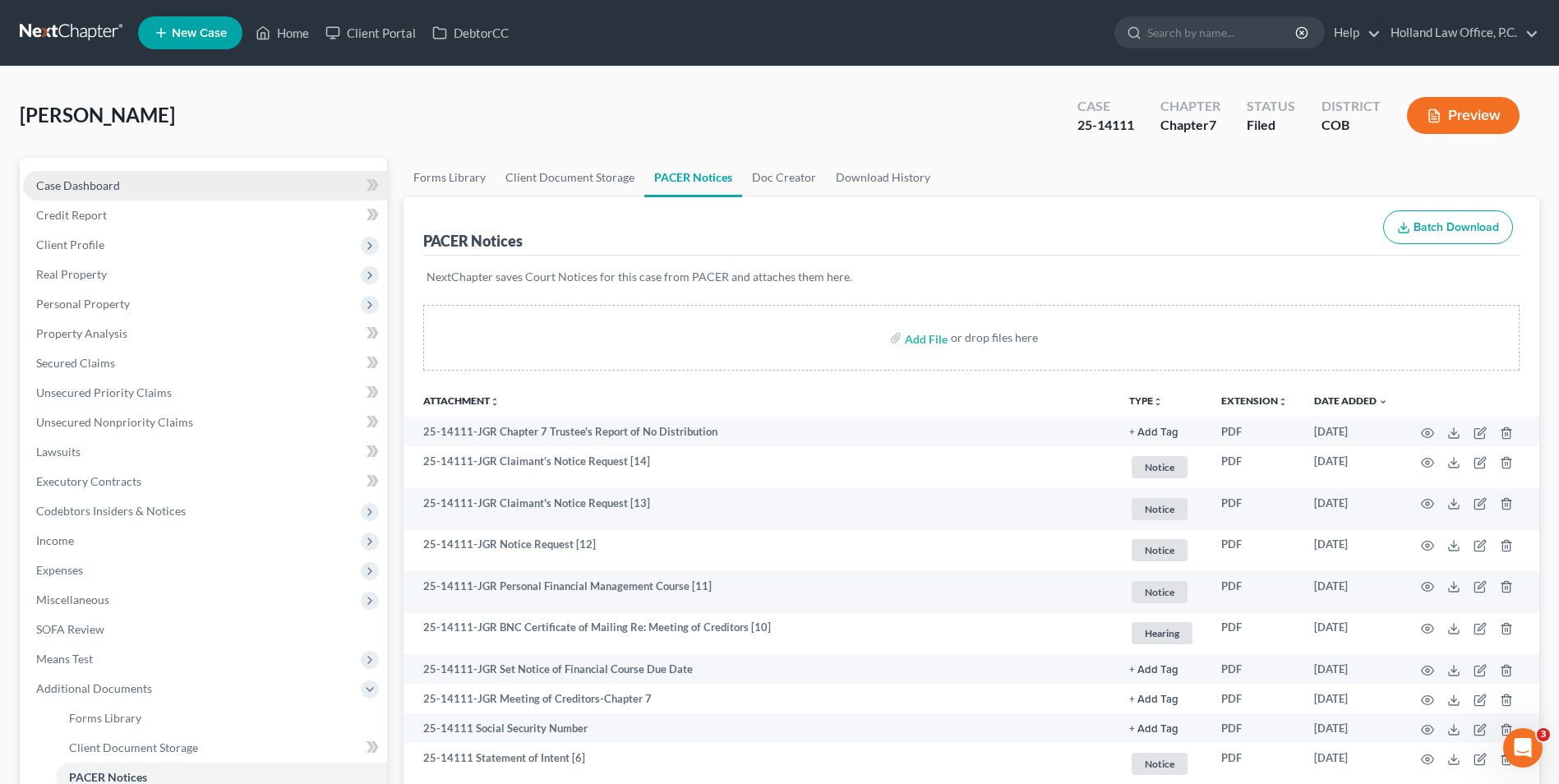
click at [95, 184] on span "Case Dashboard" at bounding box center [78, 185] width 84 height 14
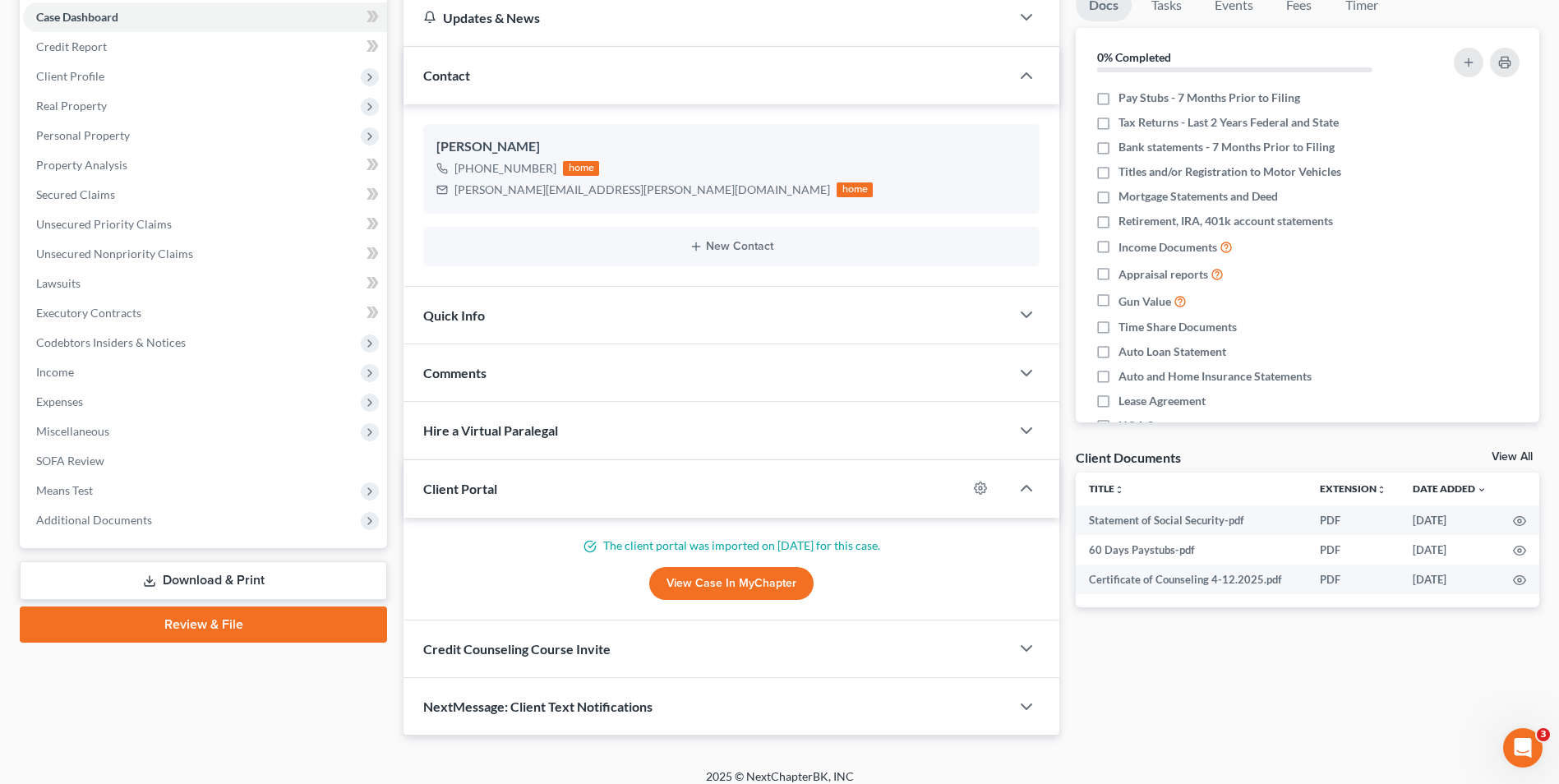
scroll to position [183, 0]
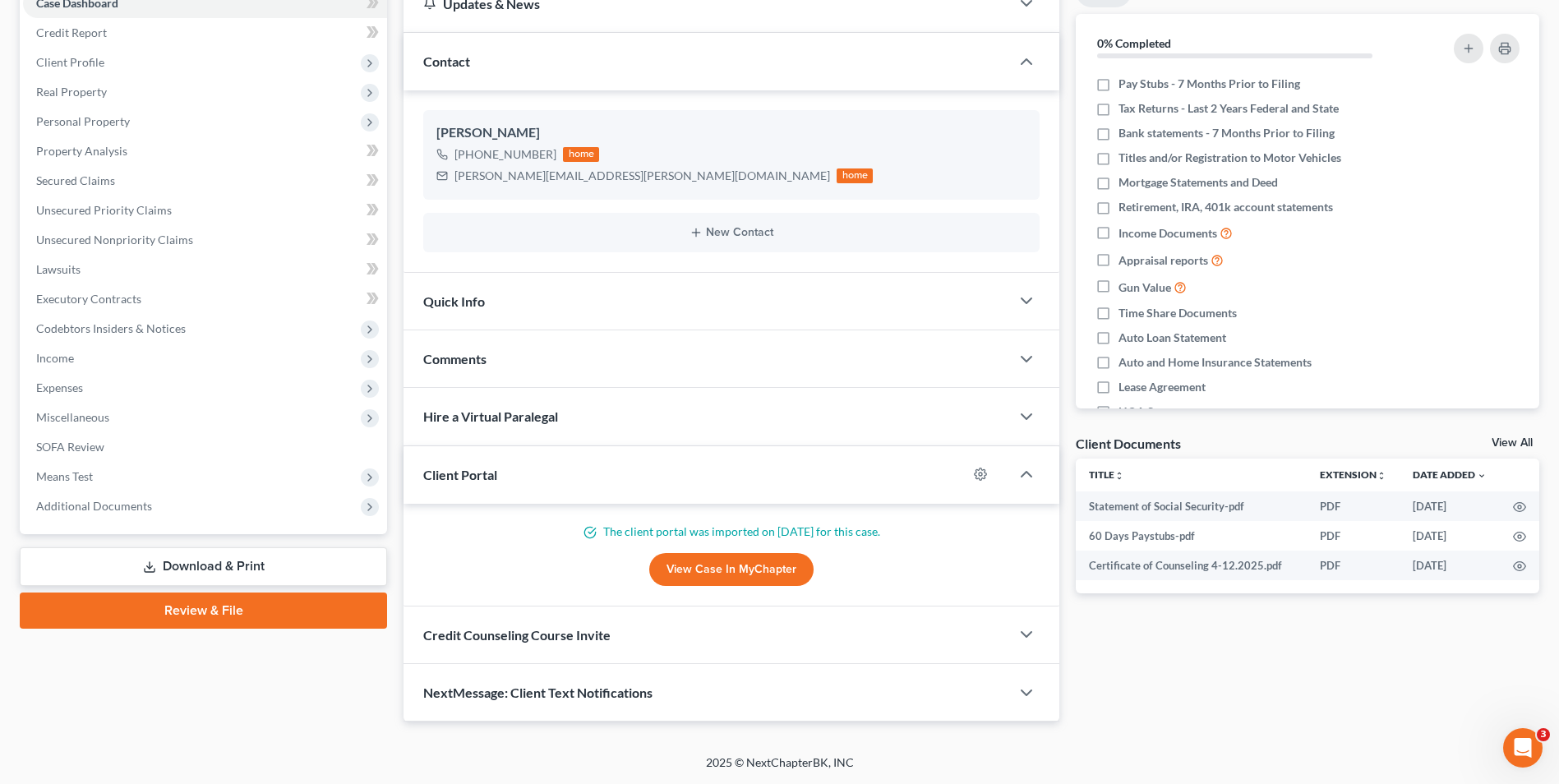
click at [486, 366] on span "Comments" at bounding box center [455, 359] width 63 height 16
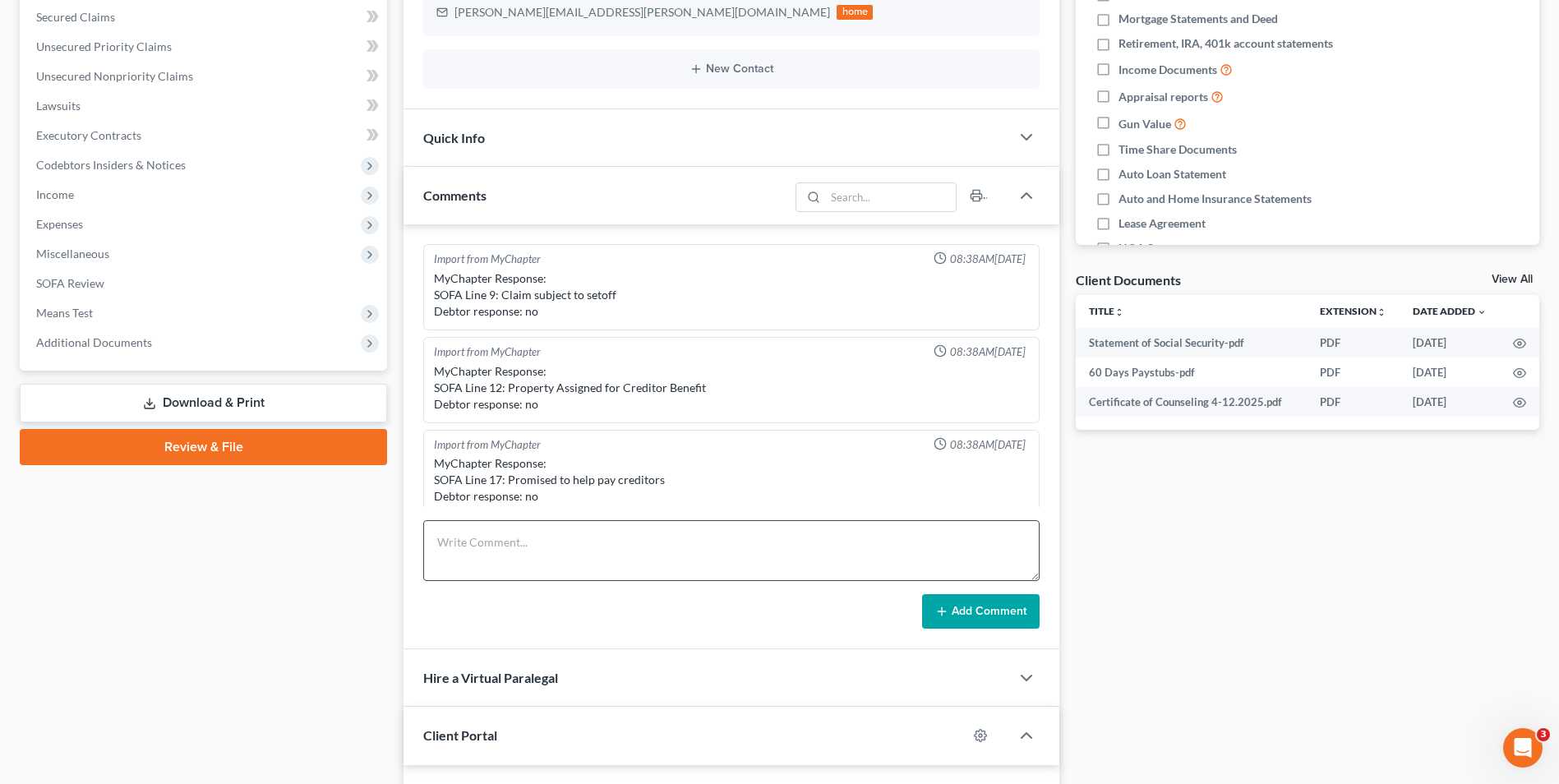
scroll to position [347, 0]
click at [484, 565] on textarea at bounding box center [732, 550] width 617 height 61
type textarea "341 Meeting - Trustee Sender No issues - Report of No Distribution was filed."
click at [1007, 608] on button "Add Comment" at bounding box center [981, 610] width 118 height 35
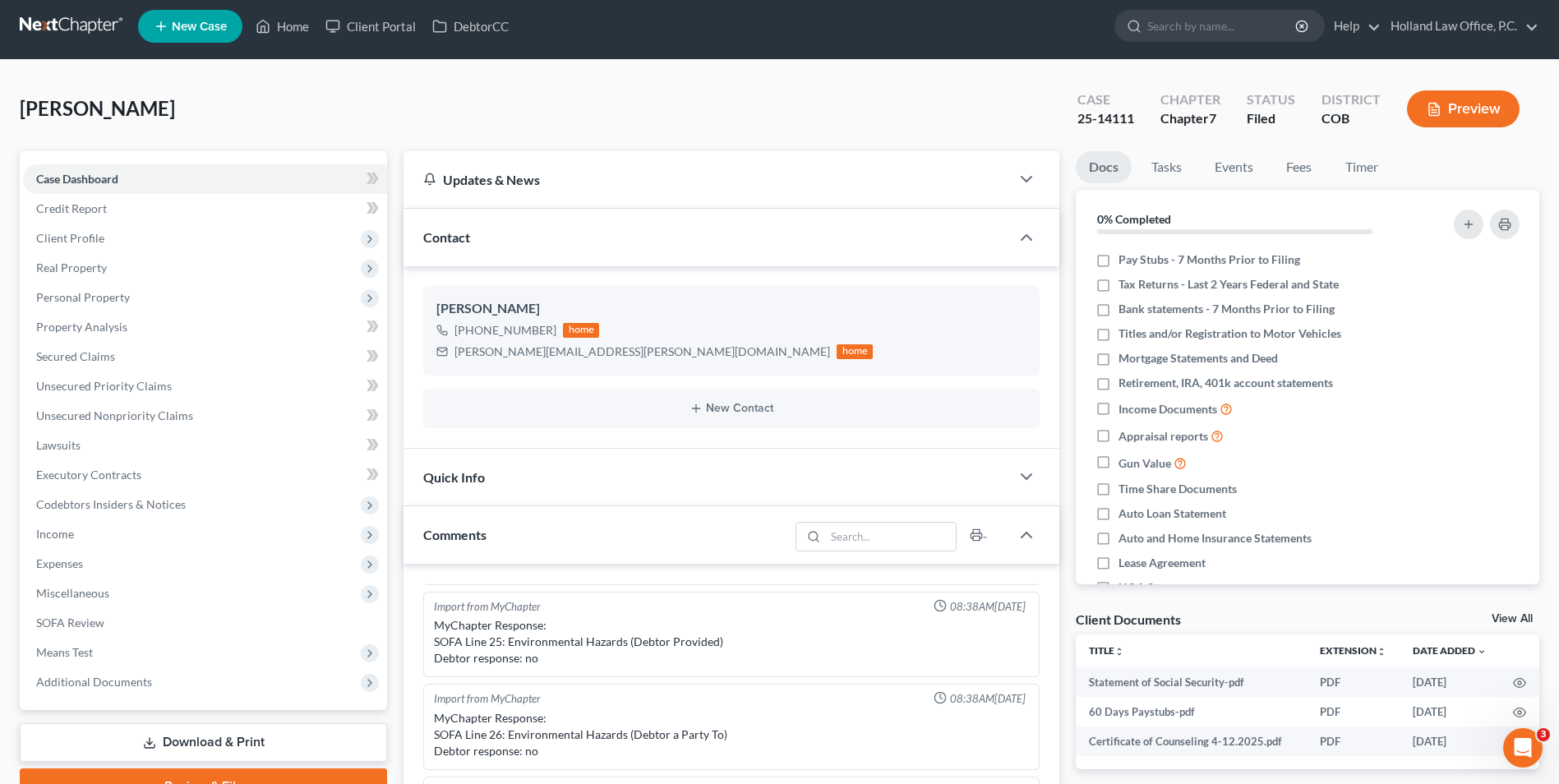
scroll to position [0, 0]
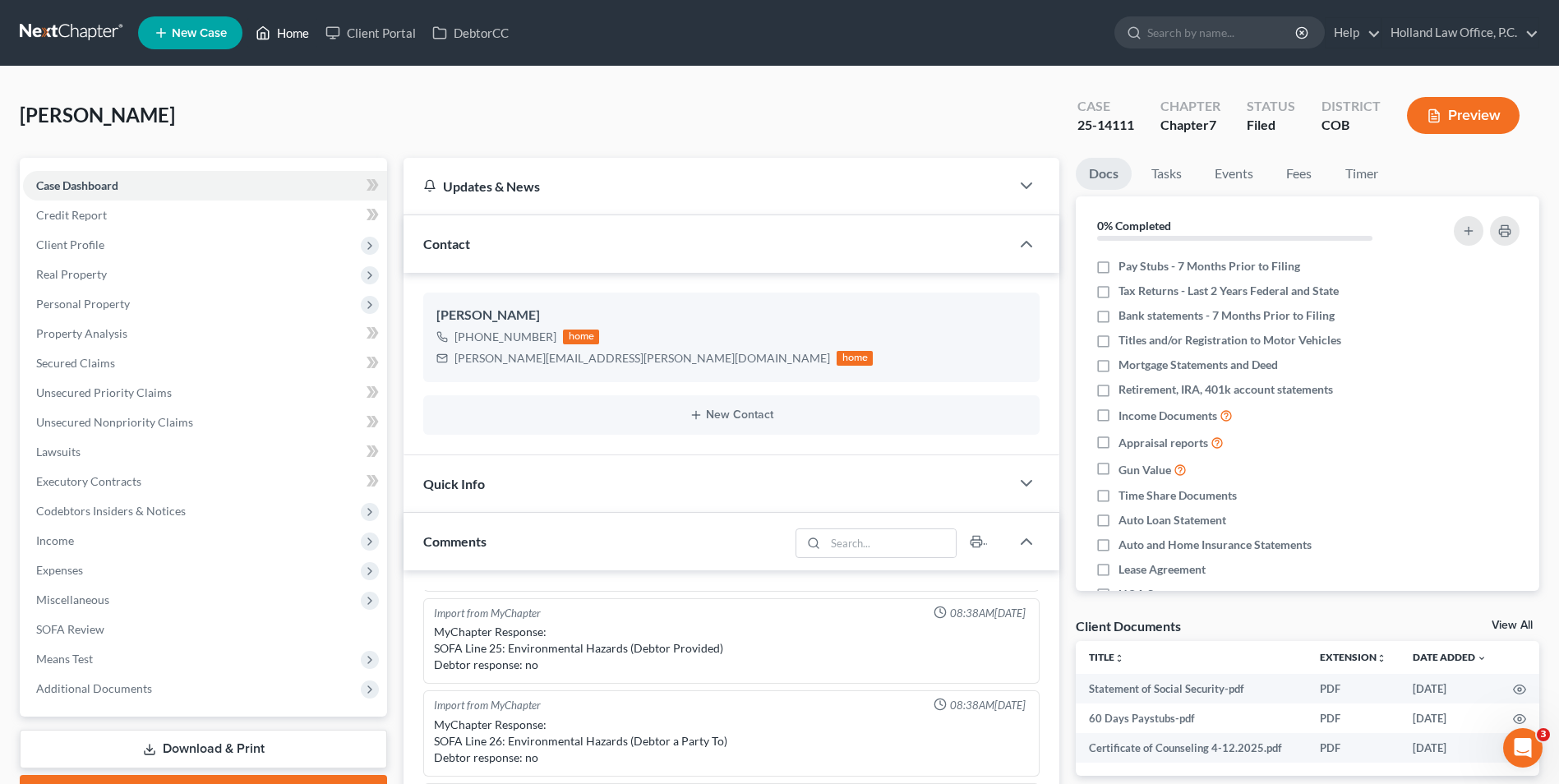
click at [289, 39] on link "Home" at bounding box center [283, 32] width 70 height 29
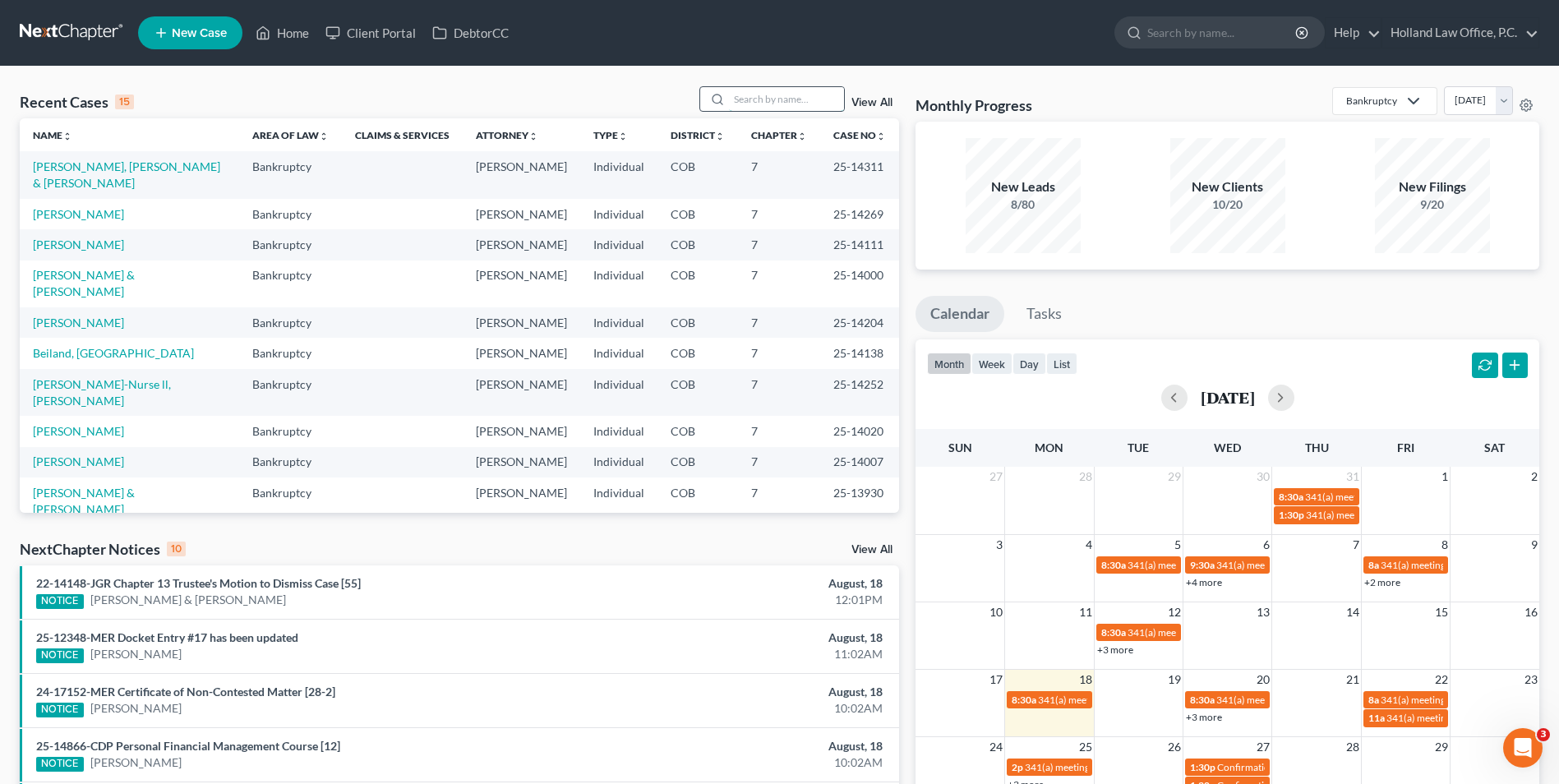
click at [783, 101] on input "search" at bounding box center [786, 99] width 115 height 24
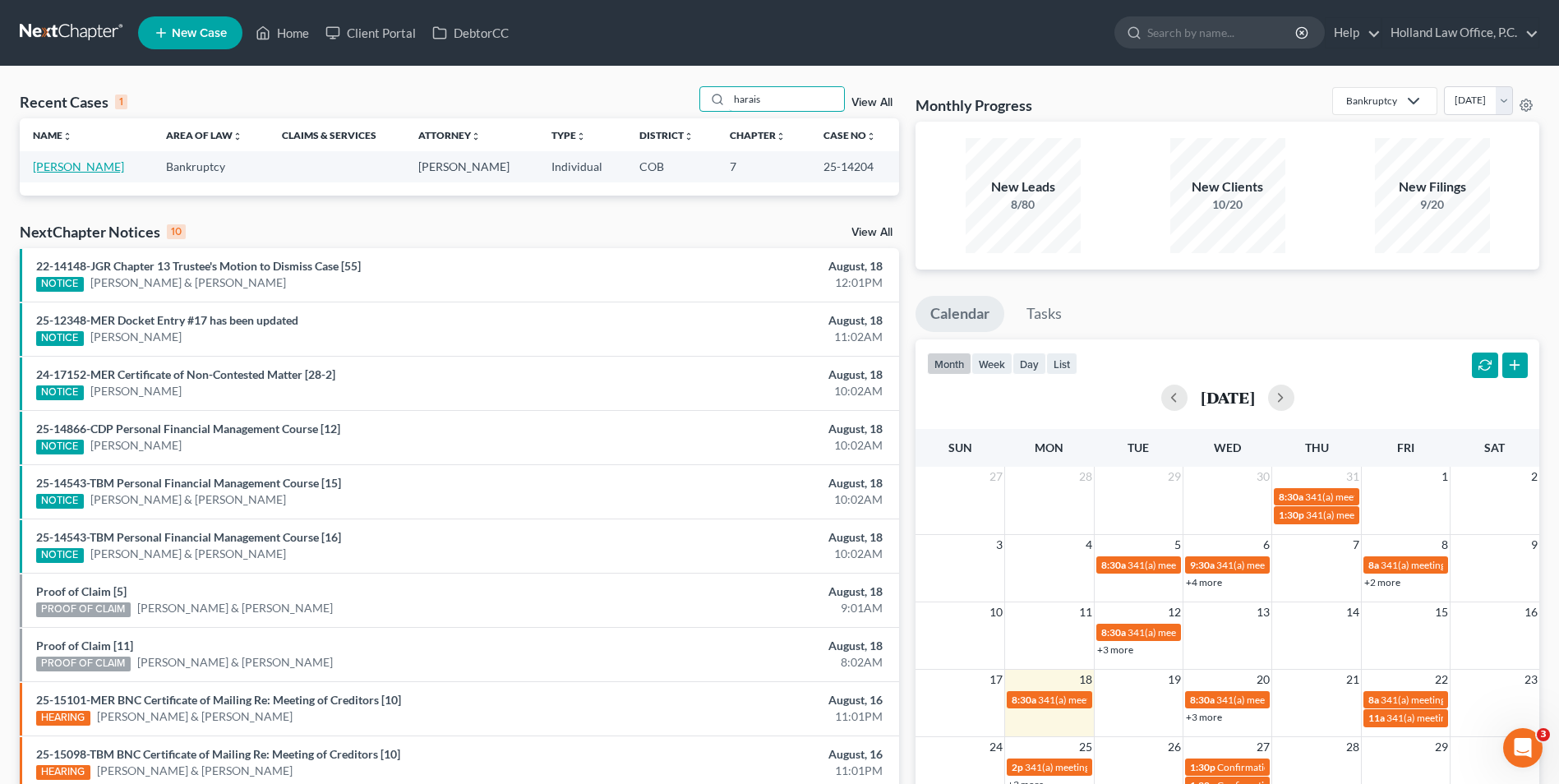
type input "harais"
click at [78, 171] on link "[PERSON_NAME]" at bounding box center [78, 167] width 91 height 14
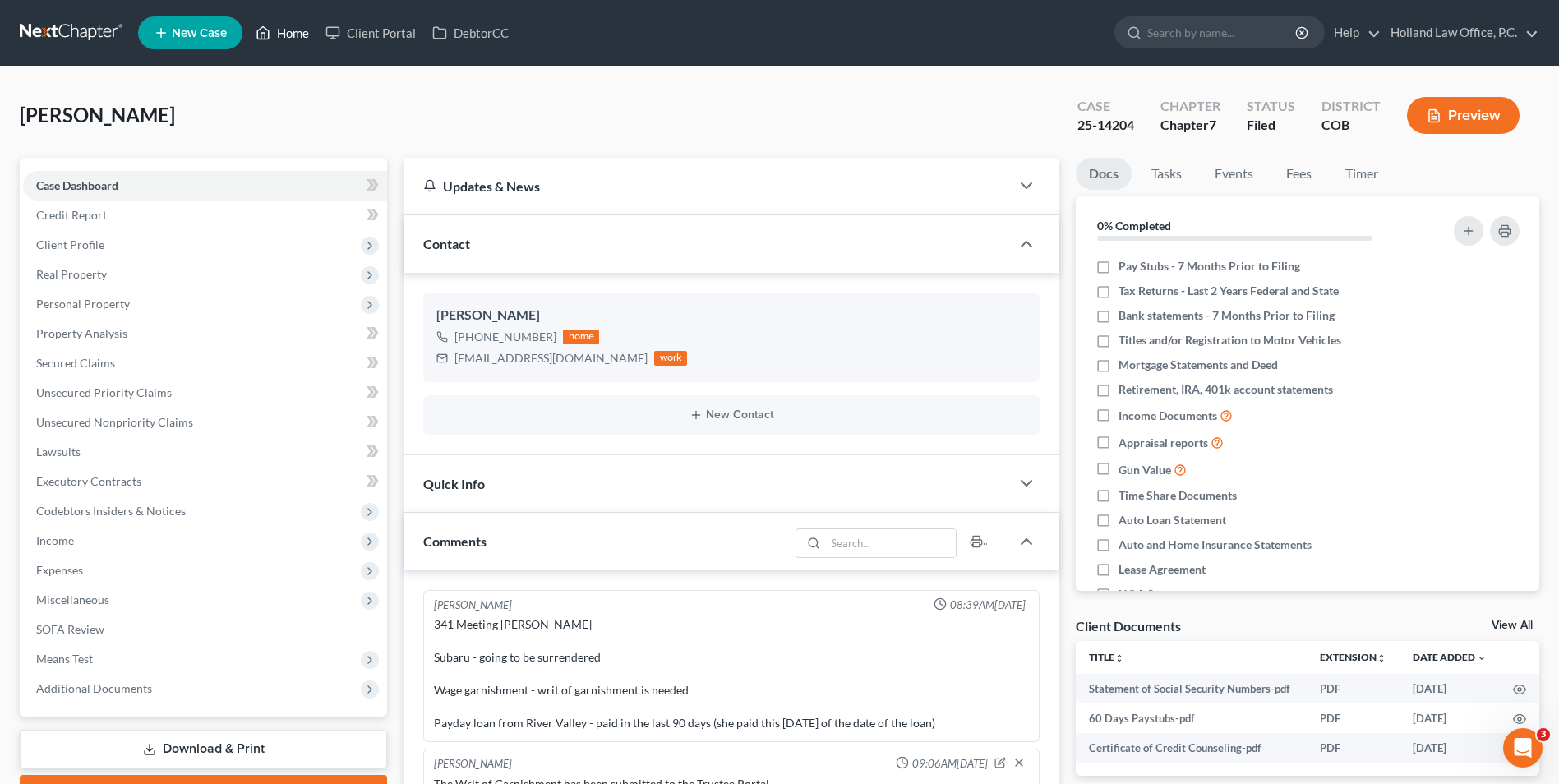
drag, startPoint x: 301, startPoint y: 37, endPoint x: 557, endPoint y: 18, distance: 256.7
click at [301, 37] on link "Home" at bounding box center [283, 32] width 70 height 29
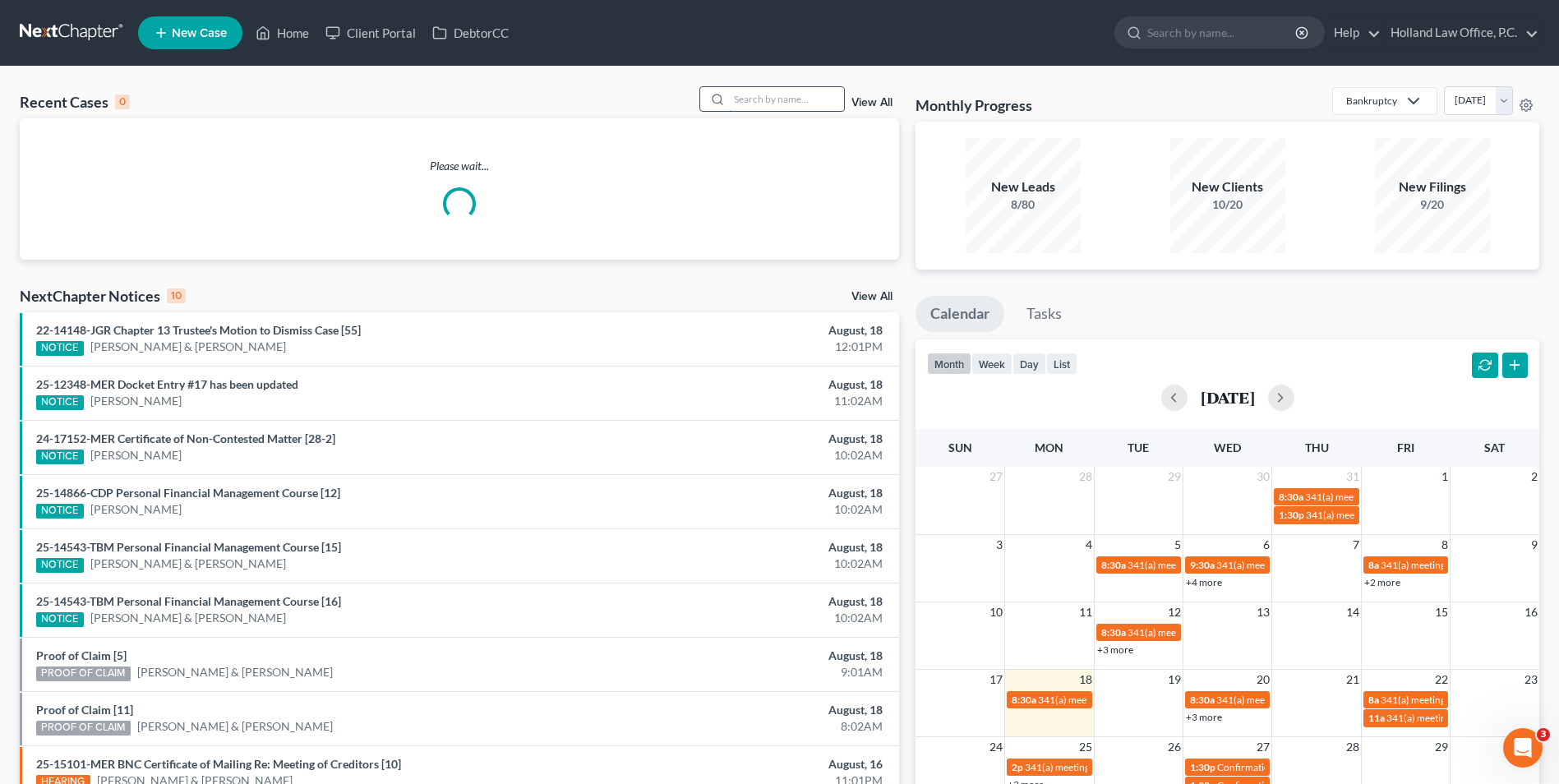
click at [744, 93] on input "search" at bounding box center [786, 99] width 115 height 24
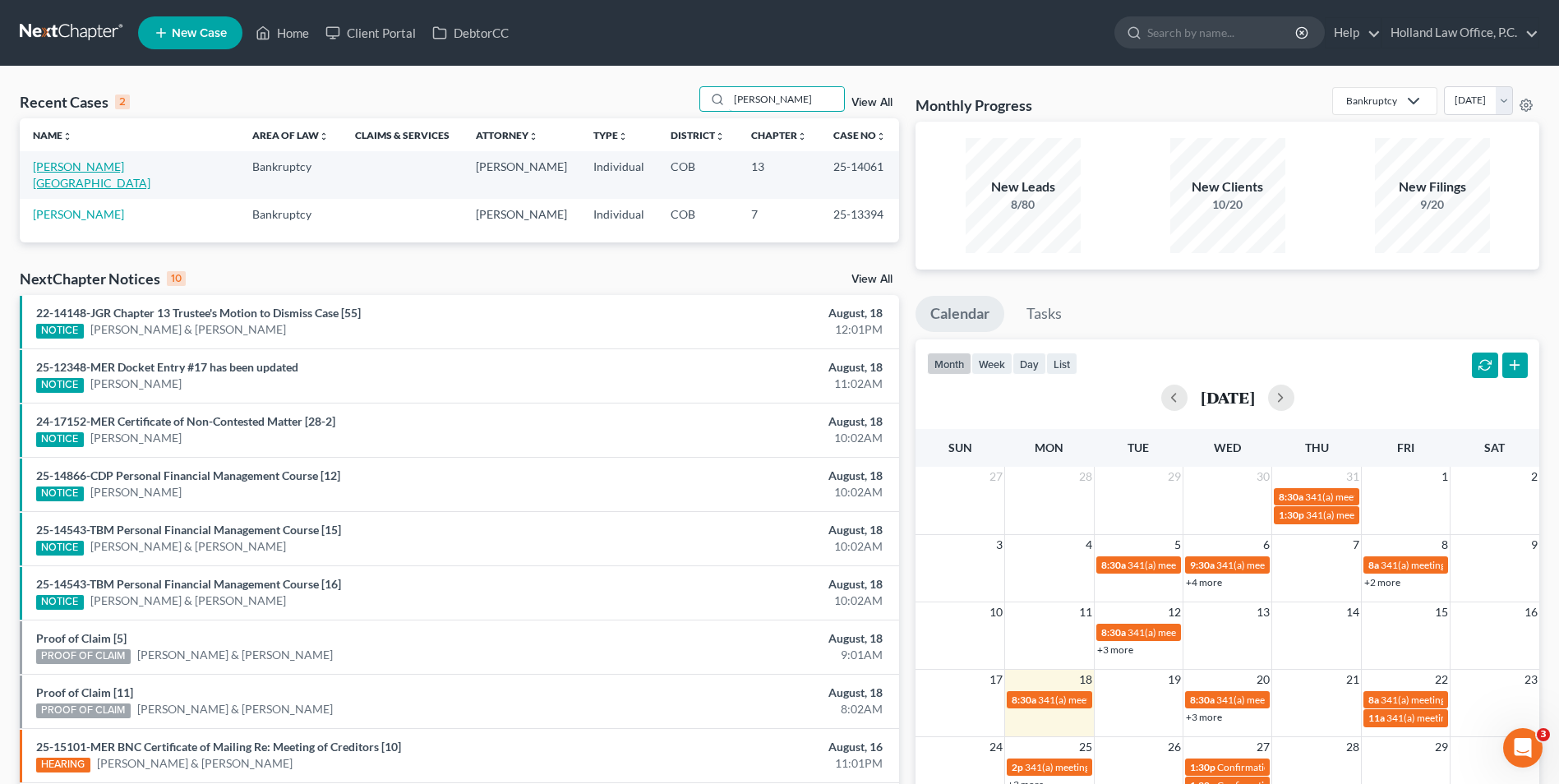
type input "[PERSON_NAME]"
click at [79, 164] on link "[PERSON_NAME][GEOGRAPHIC_DATA]" at bounding box center [92, 175] width 118 height 30
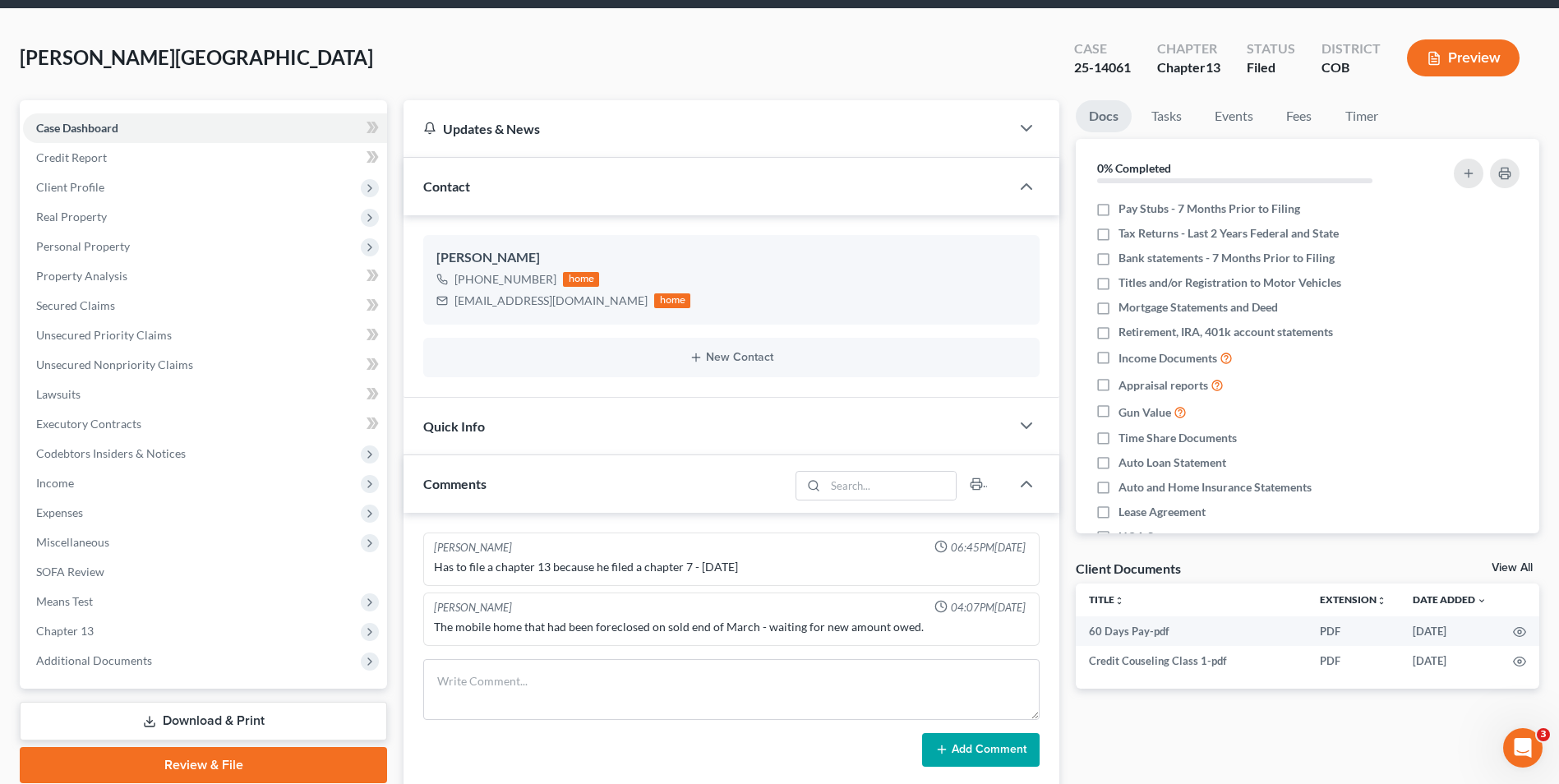
scroll to position [82, 0]
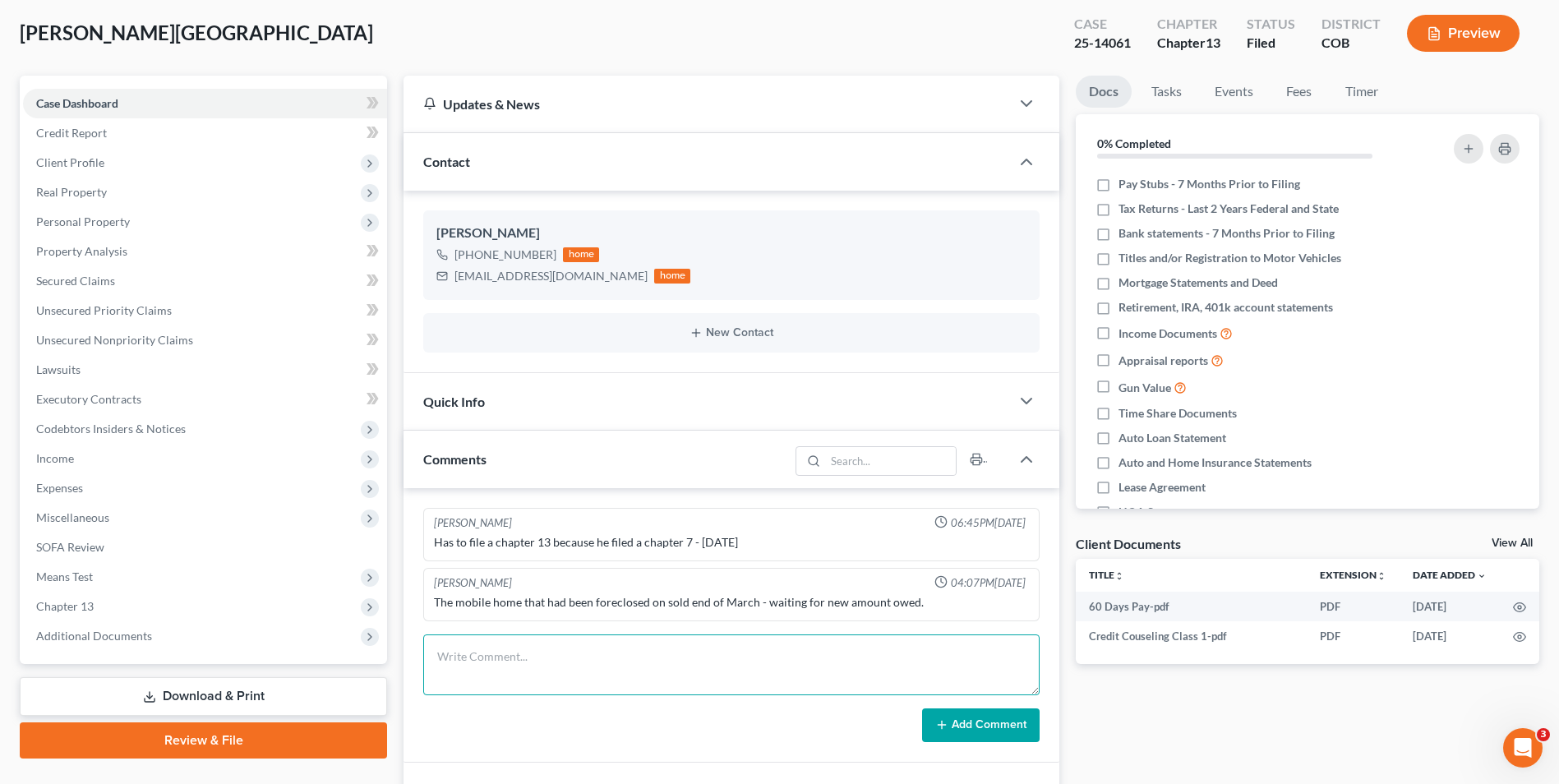
click at [593, 674] on textarea at bounding box center [732, 665] width 617 height 61
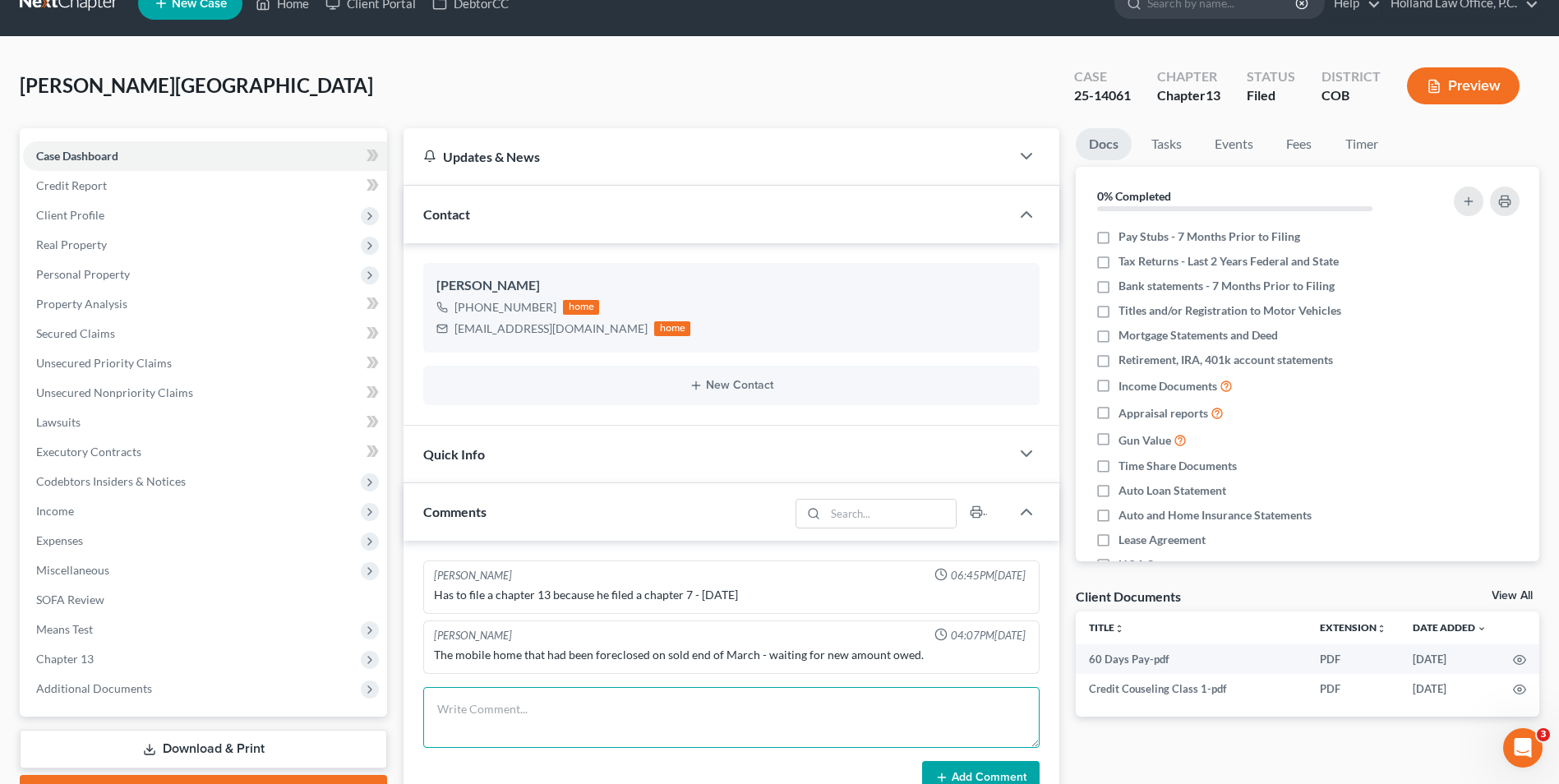
scroll to position [0, 0]
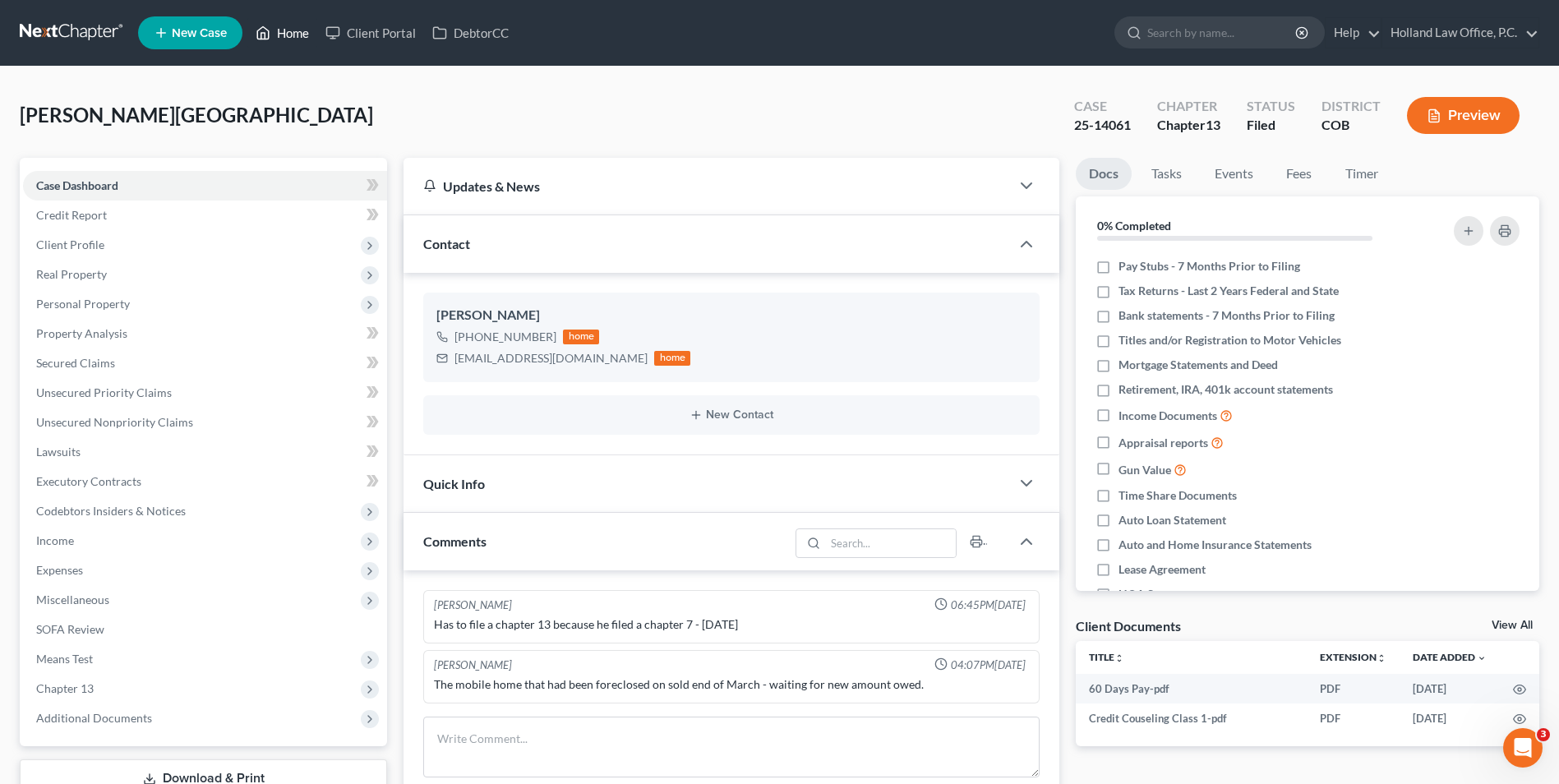
click at [286, 18] on link "Home" at bounding box center [283, 32] width 70 height 29
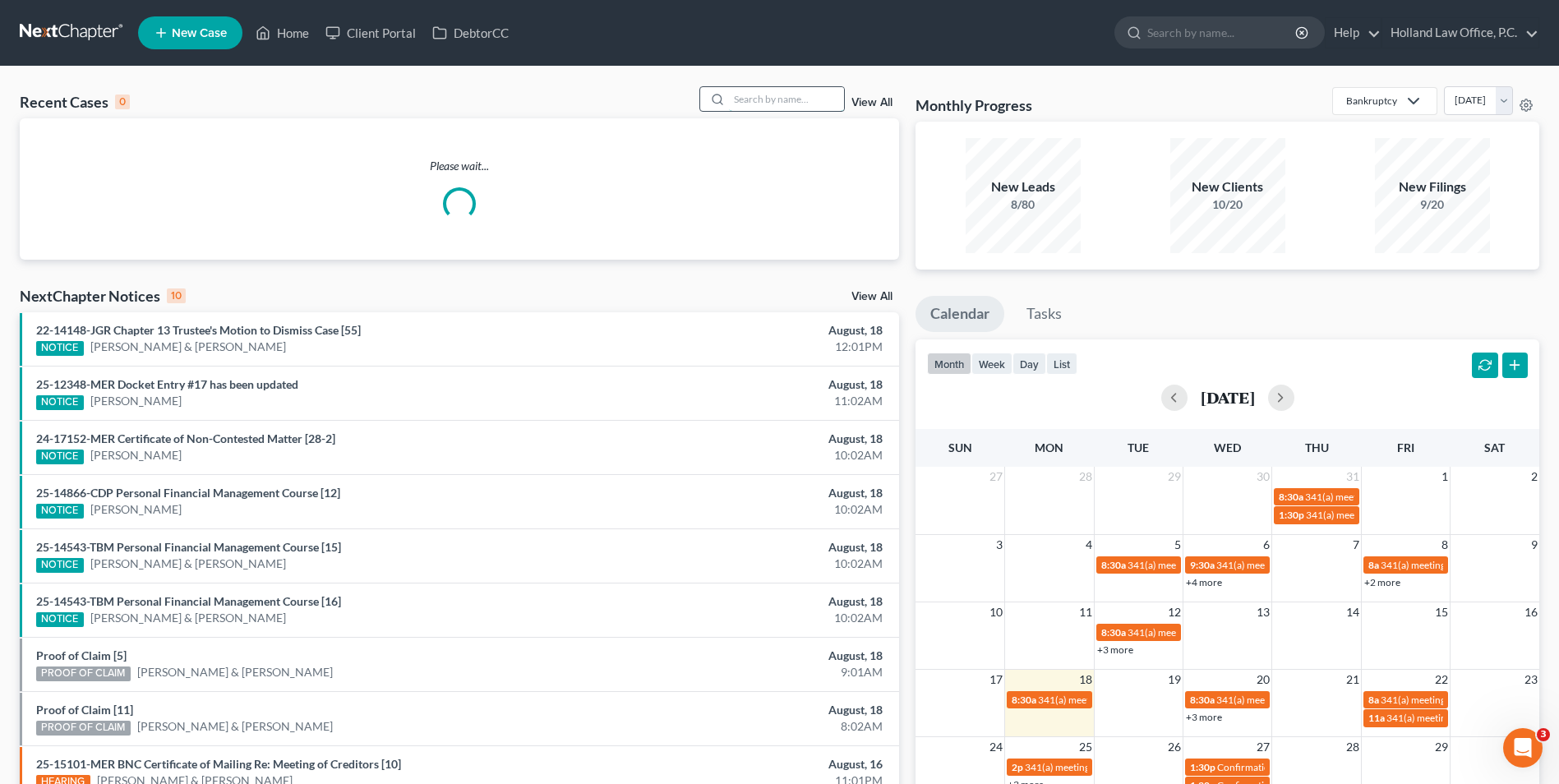
click at [790, 91] on input "search" at bounding box center [786, 99] width 115 height 24
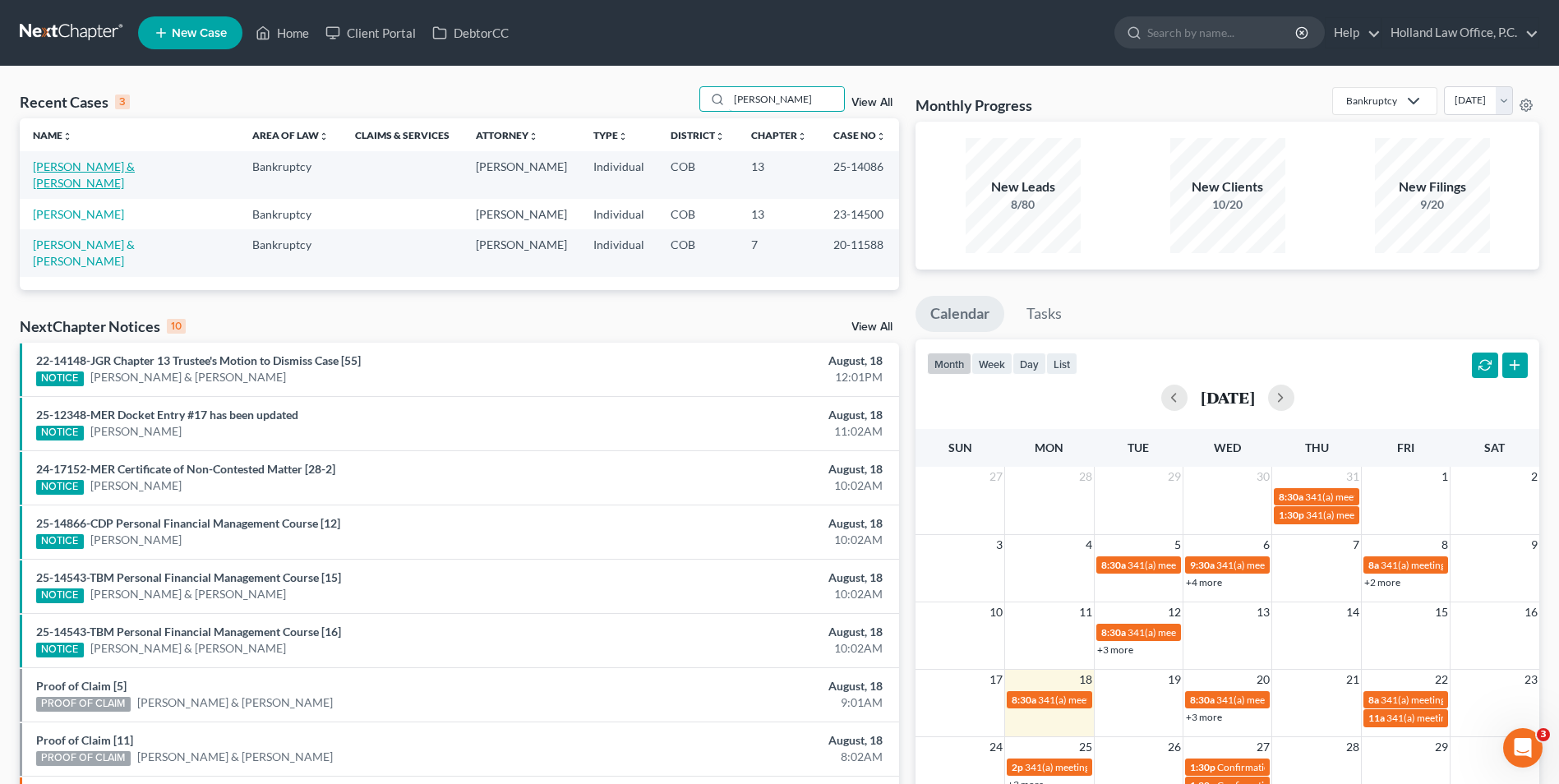
type input "[PERSON_NAME]"
click at [103, 167] on link "[PERSON_NAME] & [PERSON_NAME]" at bounding box center [84, 175] width 102 height 30
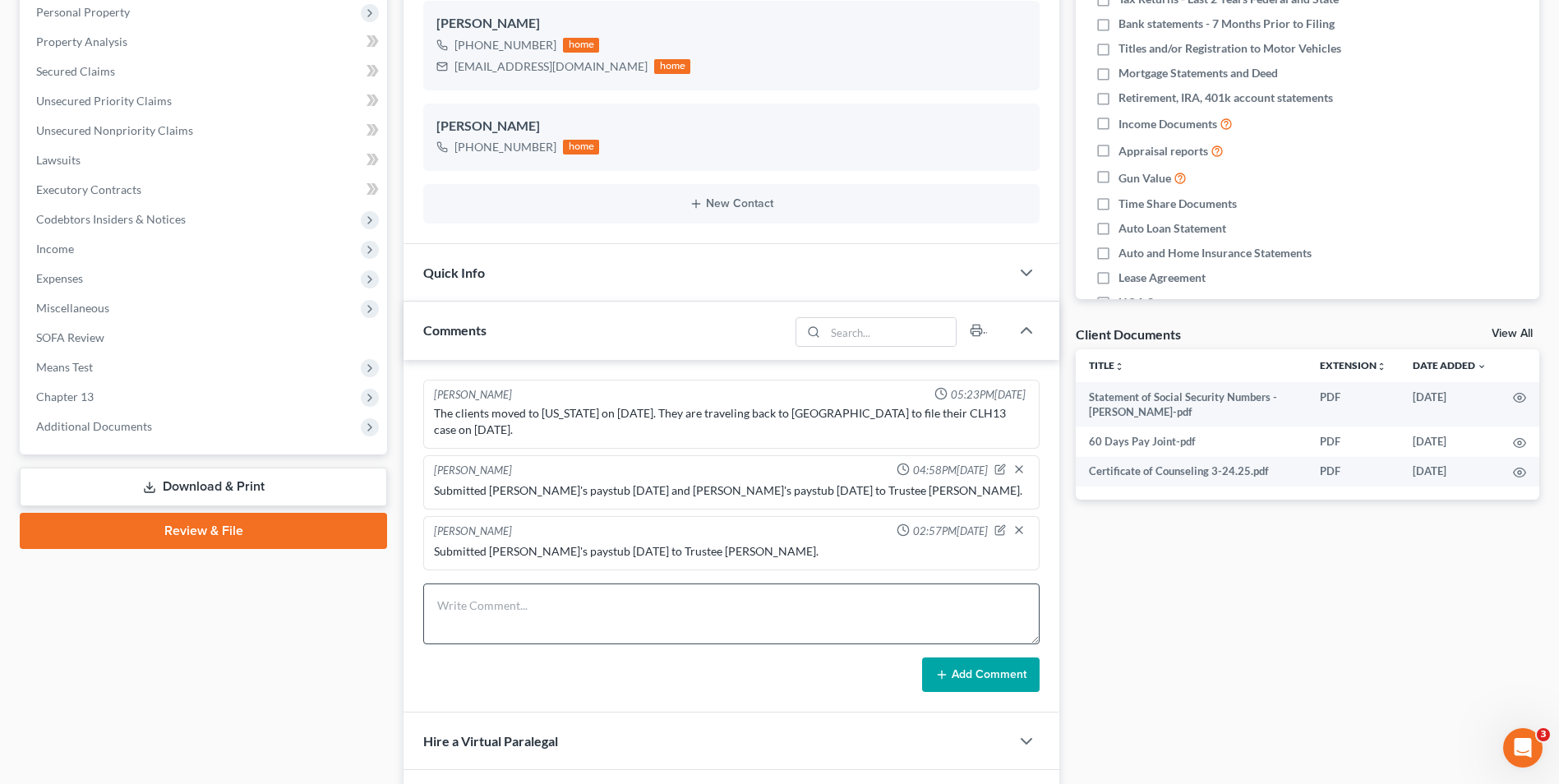
scroll to position [329, 0]
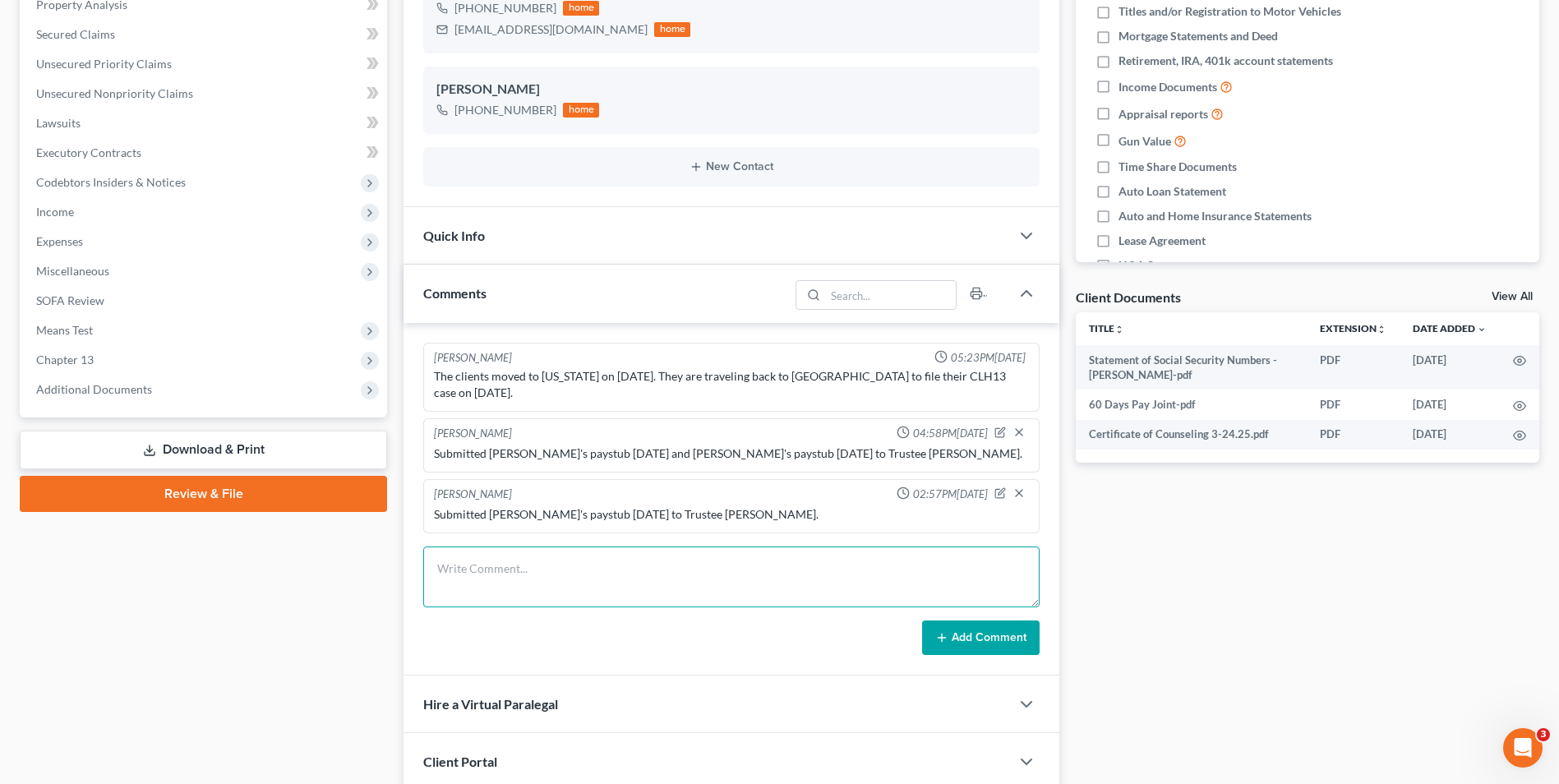
click at [559, 576] on textarea at bounding box center [732, 576] width 617 height 61
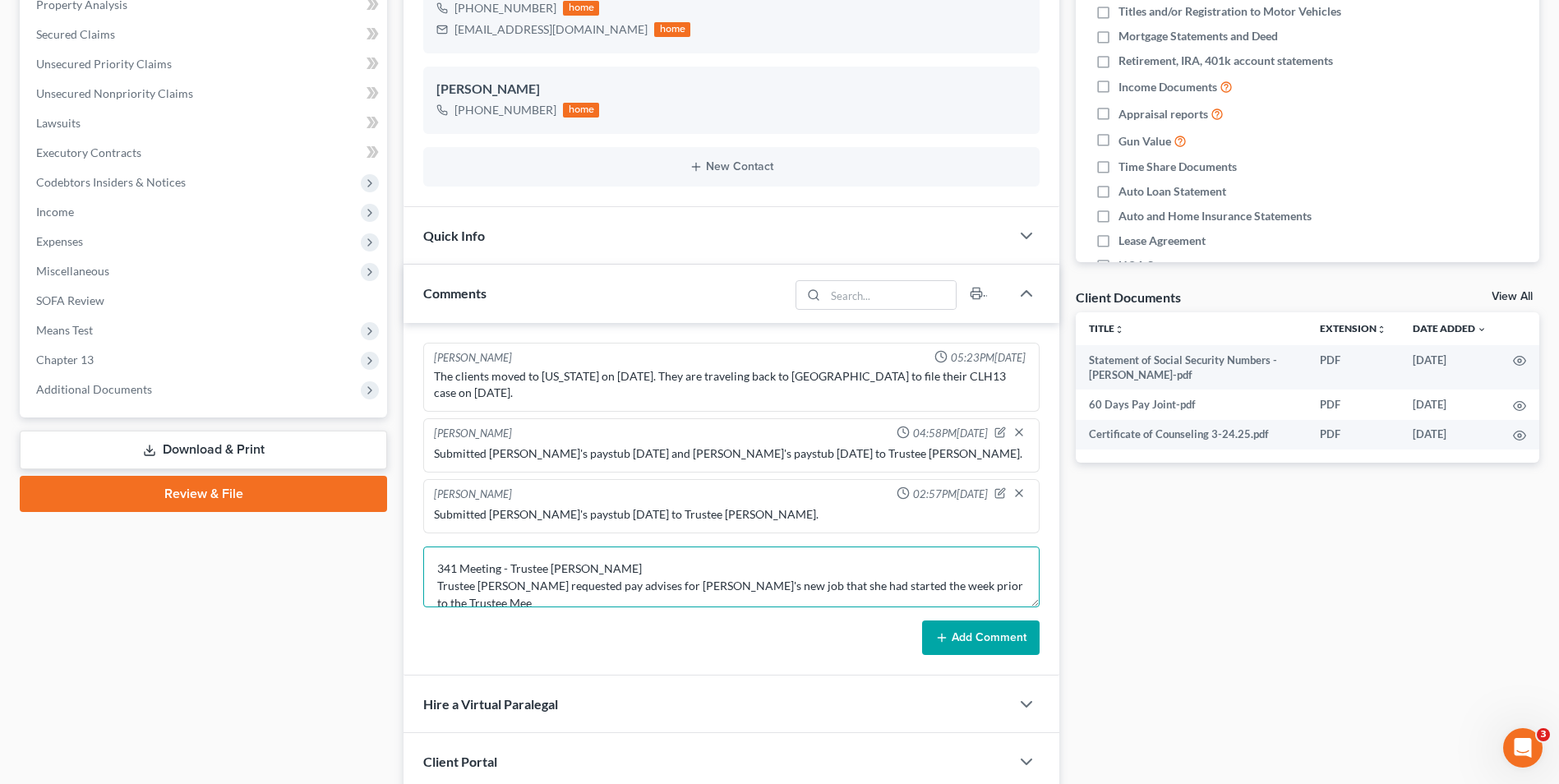
scroll to position [4, 0]
click at [970, 566] on textarea "341 Meeting - Trustee [PERSON_NAME] Trustee [PERSON_NAME] requested pay advises…" at bounding box center [732, 576] width 617 height 61
click at [975, 567] on textarea "341 Meeting - Trustee [PERSON_NAME] Trustee [PERSON_NAME] requested pay advises…" at bounding box center [732, 576] width 617 height 61
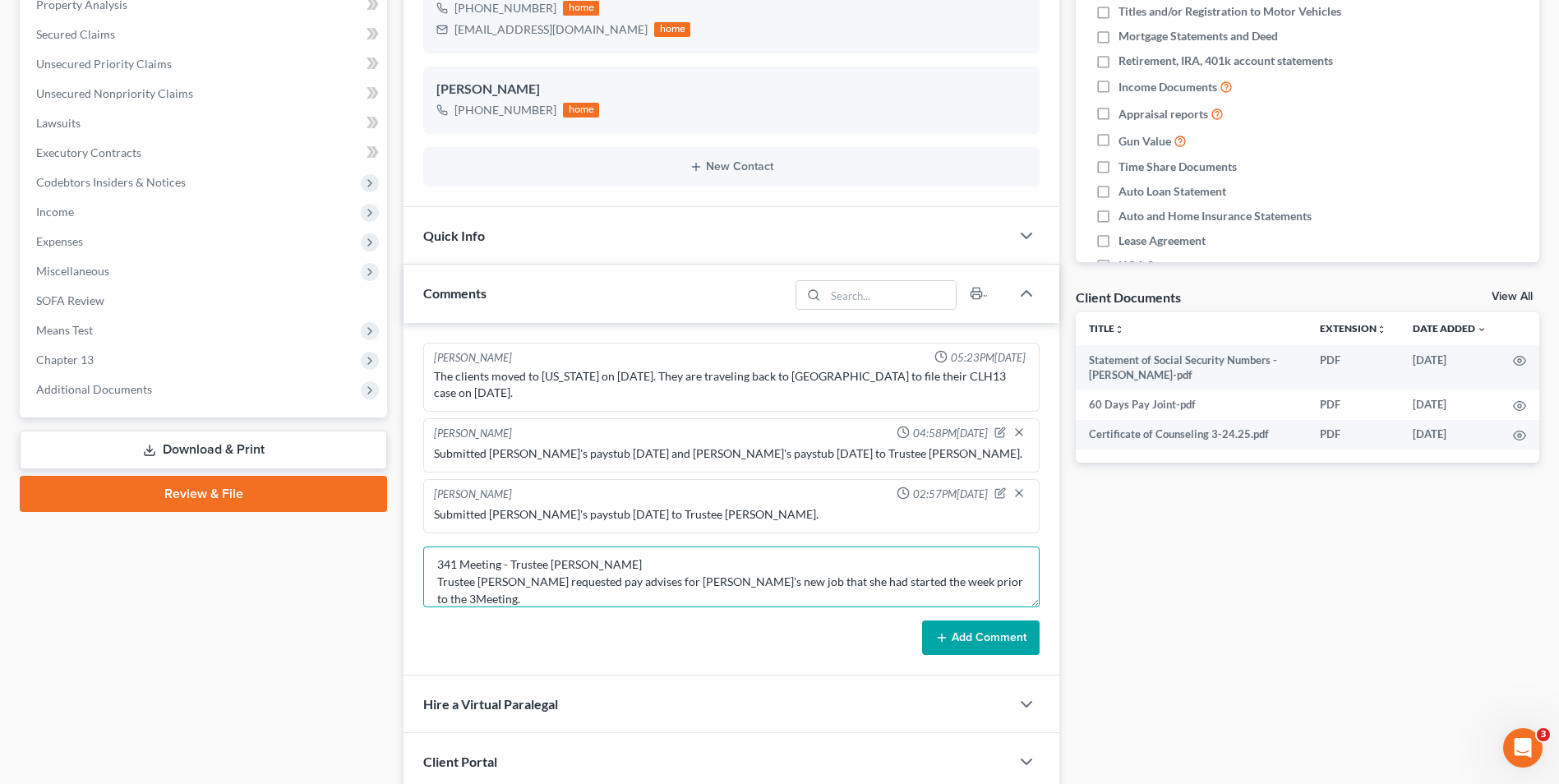
scroll to position [0, 0]
click at [1029, 572] on textarea "341 Meeting - Trustee [PERSON_NAME] Trustee [PERSON_NAME] requested pay advises…" at bounding box center [732, 576] width 617 height 61
type textarea "341 Meeting - Trustee [PERSON_NAME] Trustee [PERSON_NAME] requested pay advises…"
click at [951, 597] on form "341 Meeting - Trustee [PERSON_NAME] Trustee [PERSON_NAME] requested pay advises…" at bounding box center [732, 600] width 617 height 109
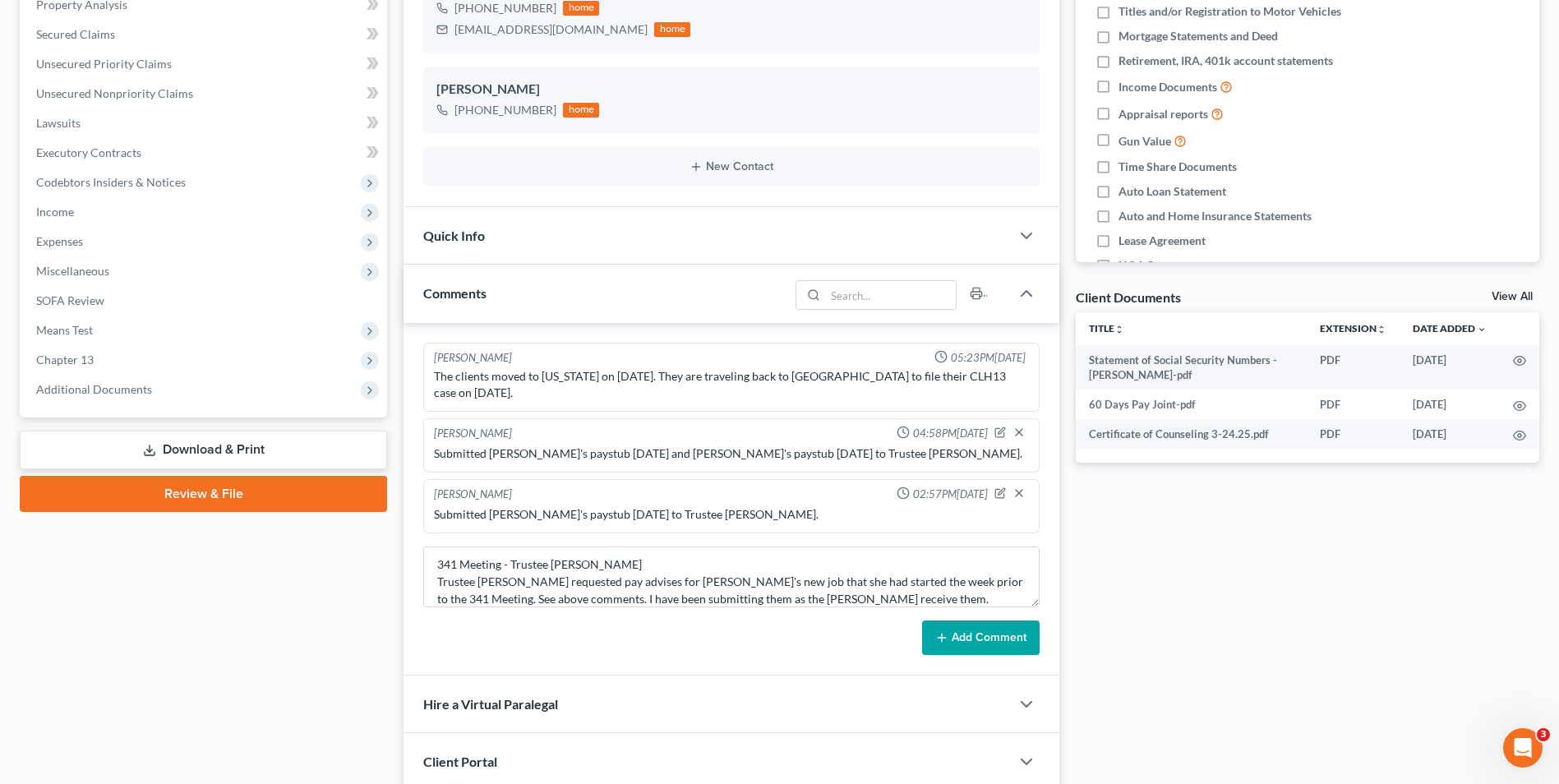
click at [948, 631] on icon at bounding box center [941, 637] width 13 height 13
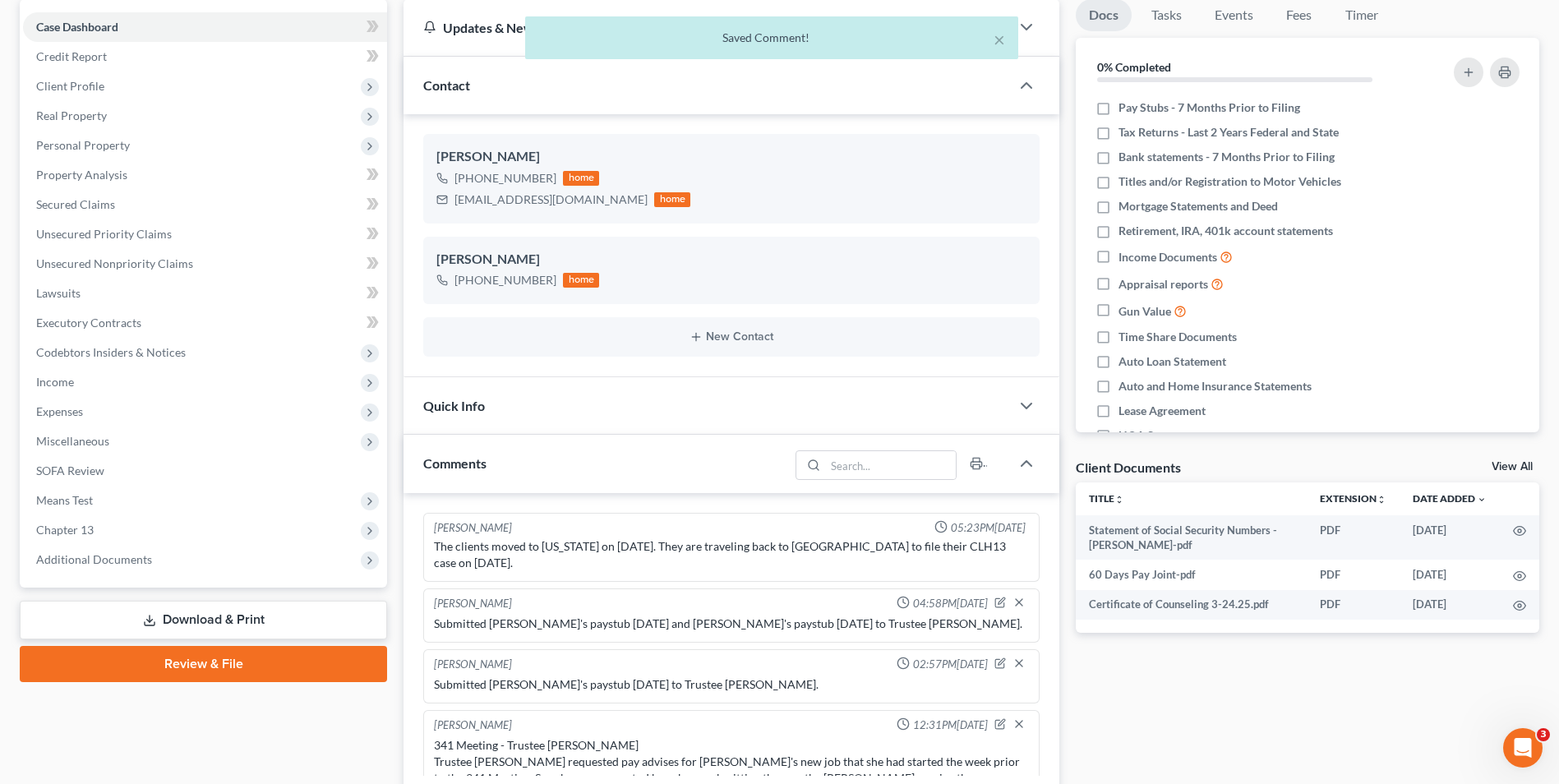
scroll to position [0, 0]
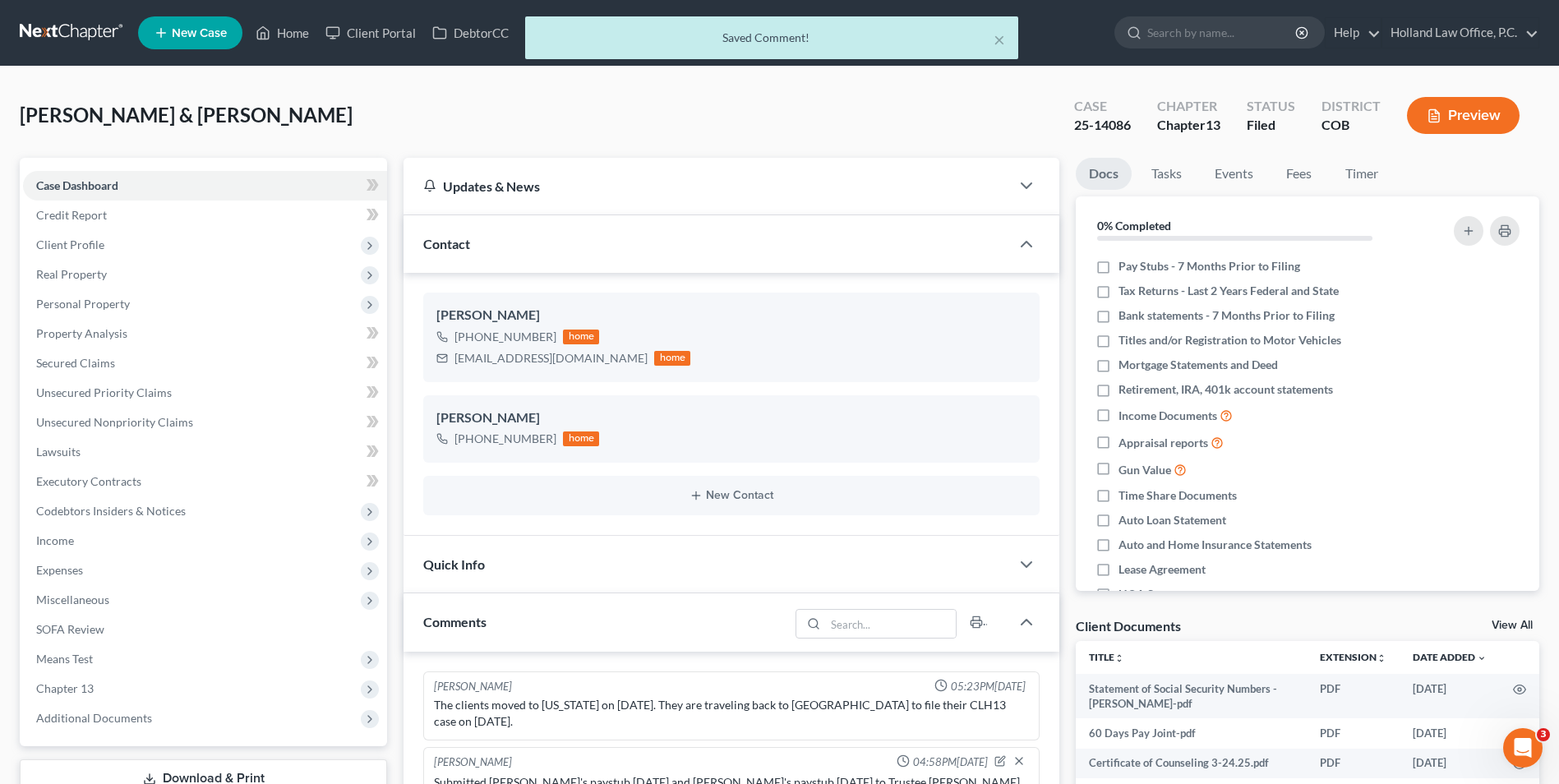
click at [281, 28] on div "× Saved Comment!" at bounding box center [771, 41] width 1559 height 51
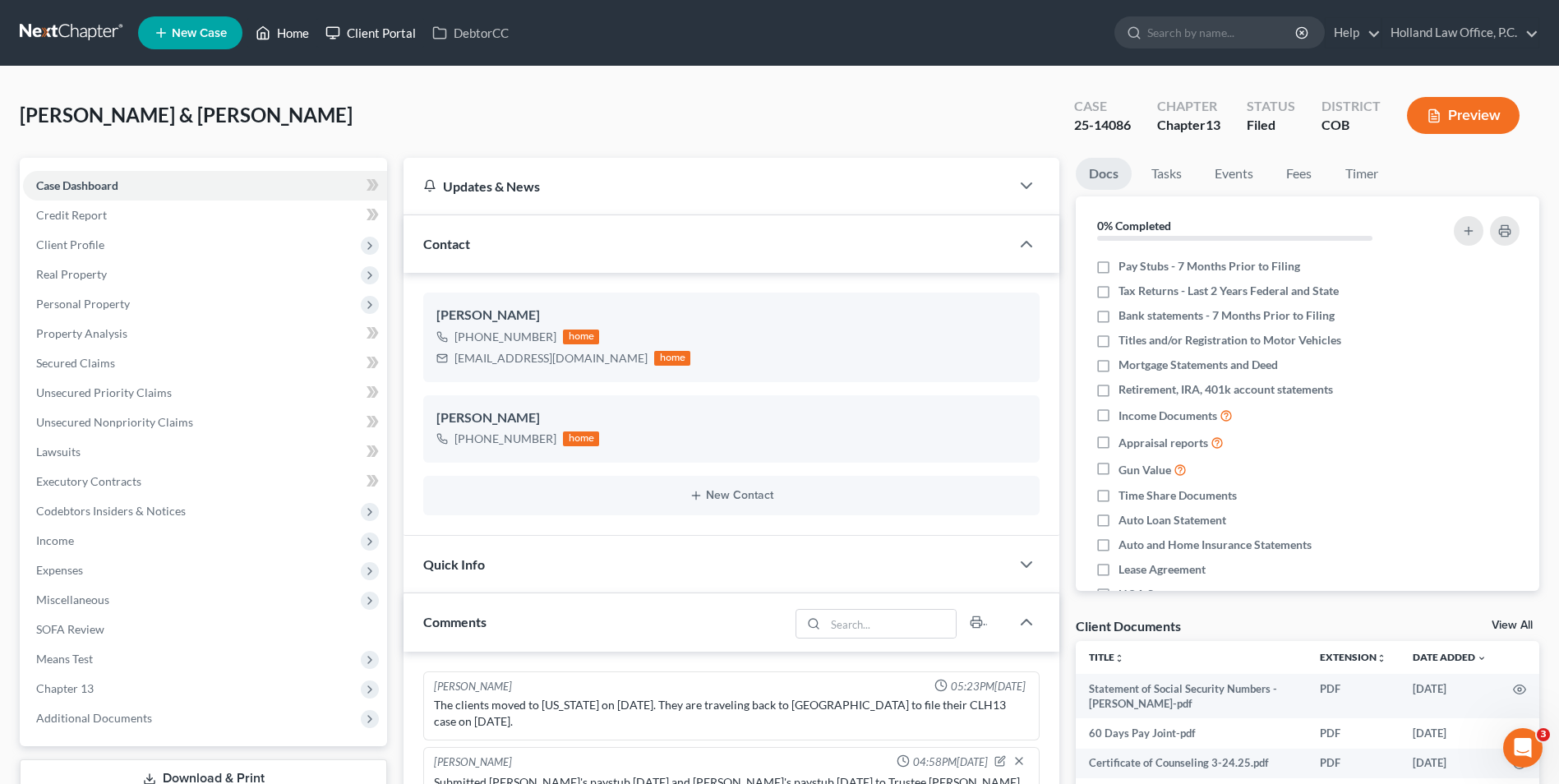
drag, startPoint x: 294, startPoint y: 34, endPoint x: 323, endPoint y: 38, distance: 29.3
click at [294, 34] on link "Home" at bounding box center [283, 32] width 70 height 29
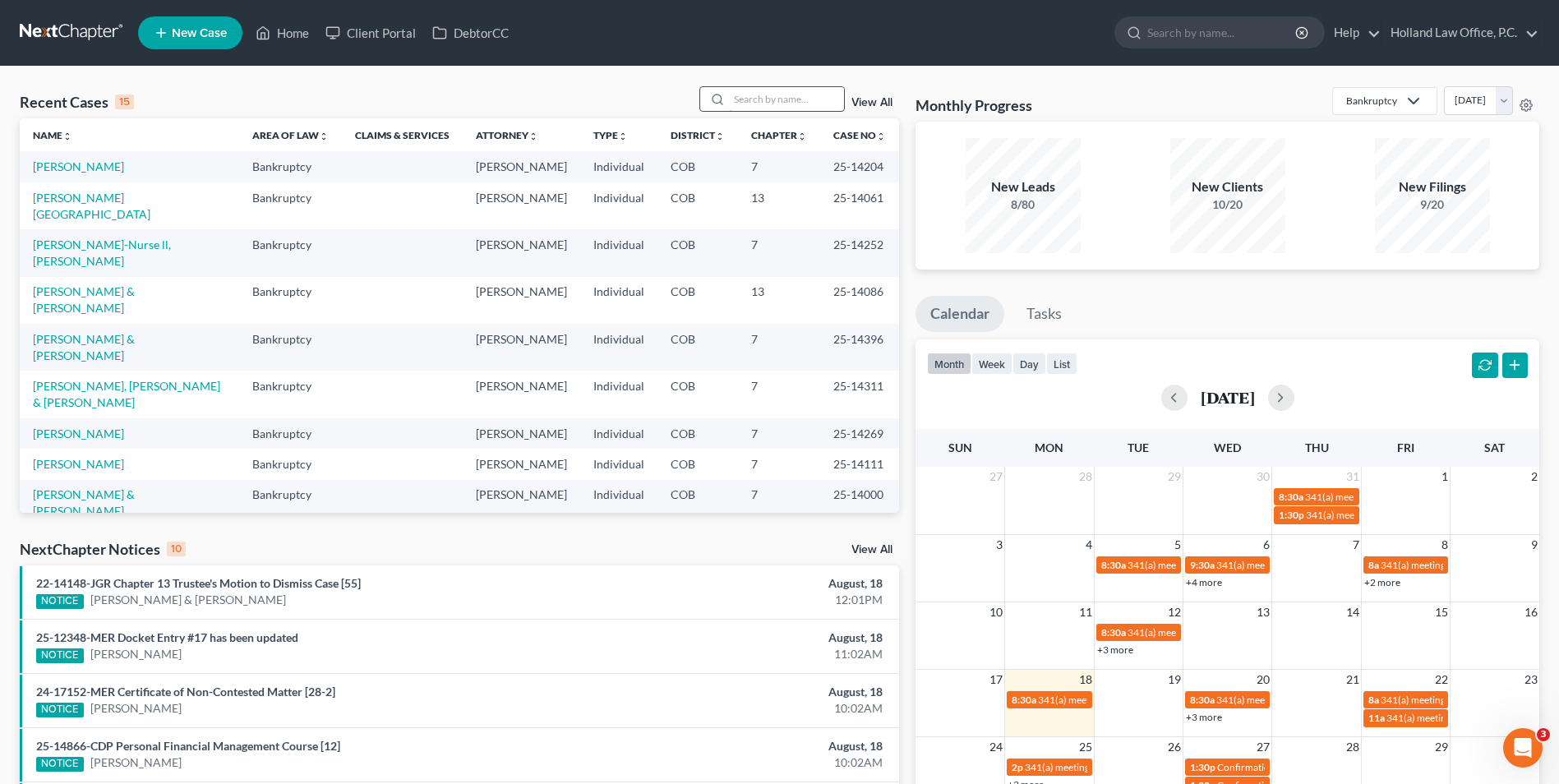
click at [772, 101] on input "search" at bounding box center [786, 99] width 115 height 24
type input "m"
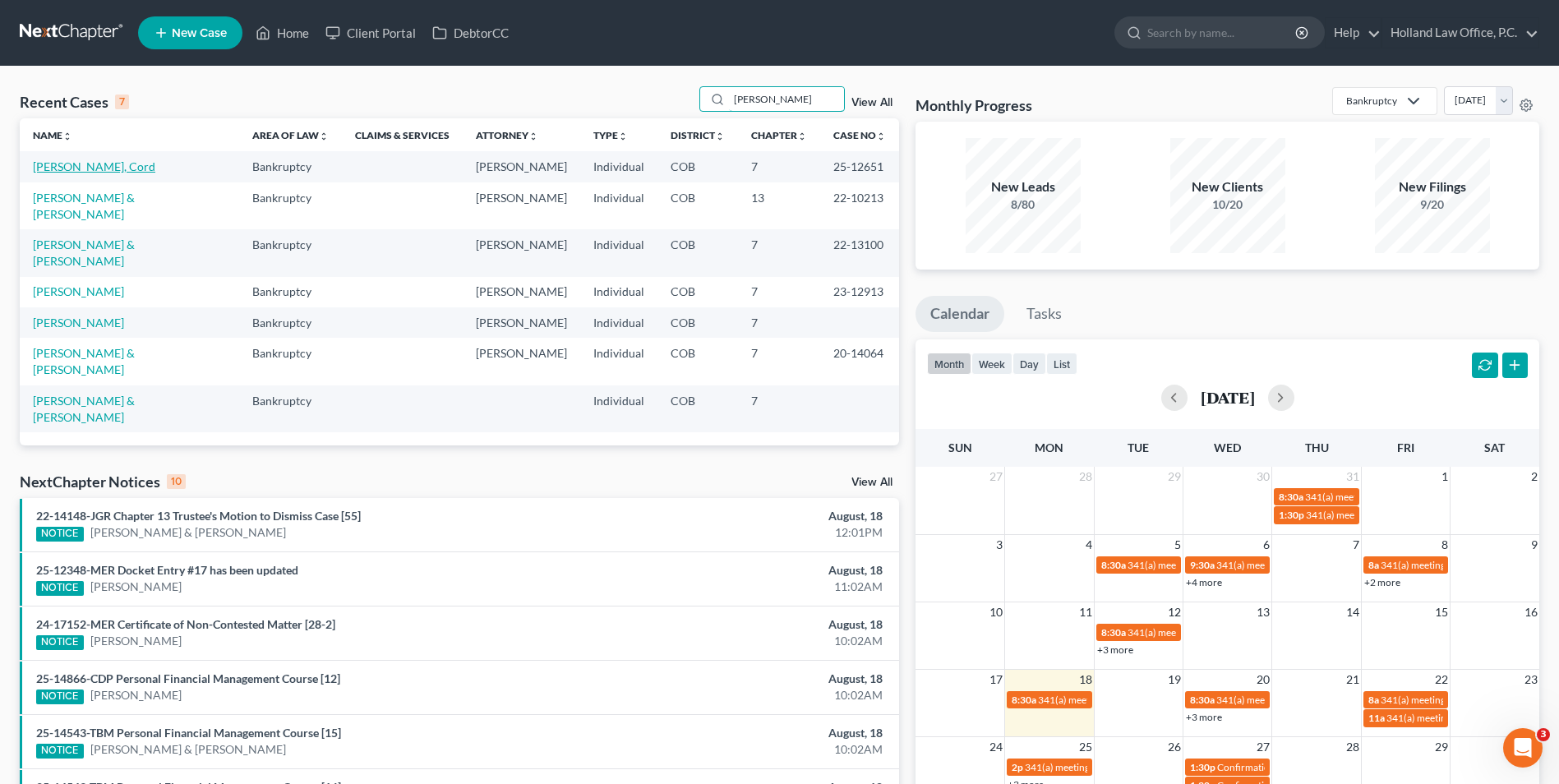
type input "[PERSON_NAME]"
click at [69, 166] on link "[PERSON_NAME], Cord" at bounding box center [94, 167] width 122 height 14
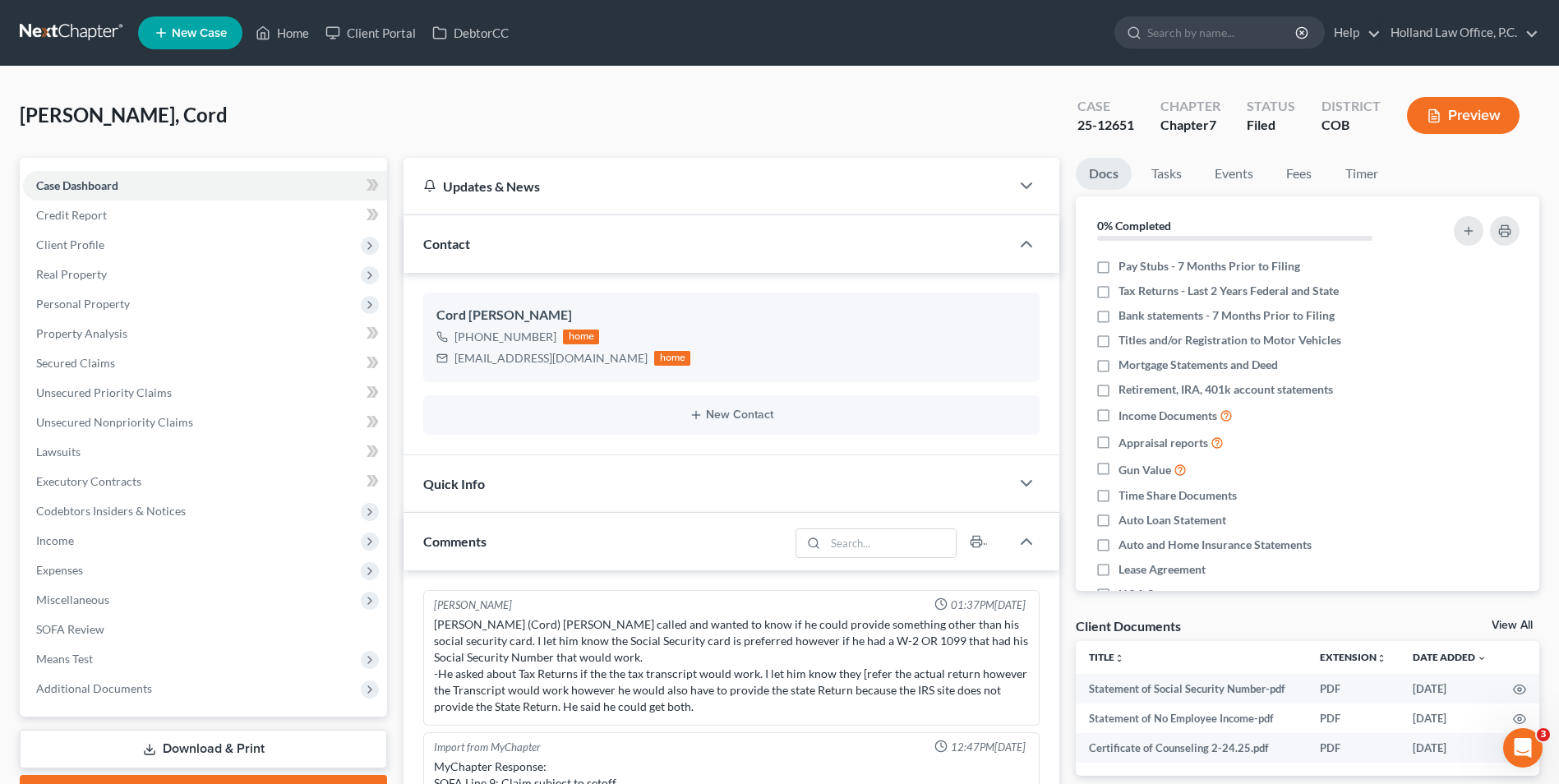
scroll to position [503, 0]
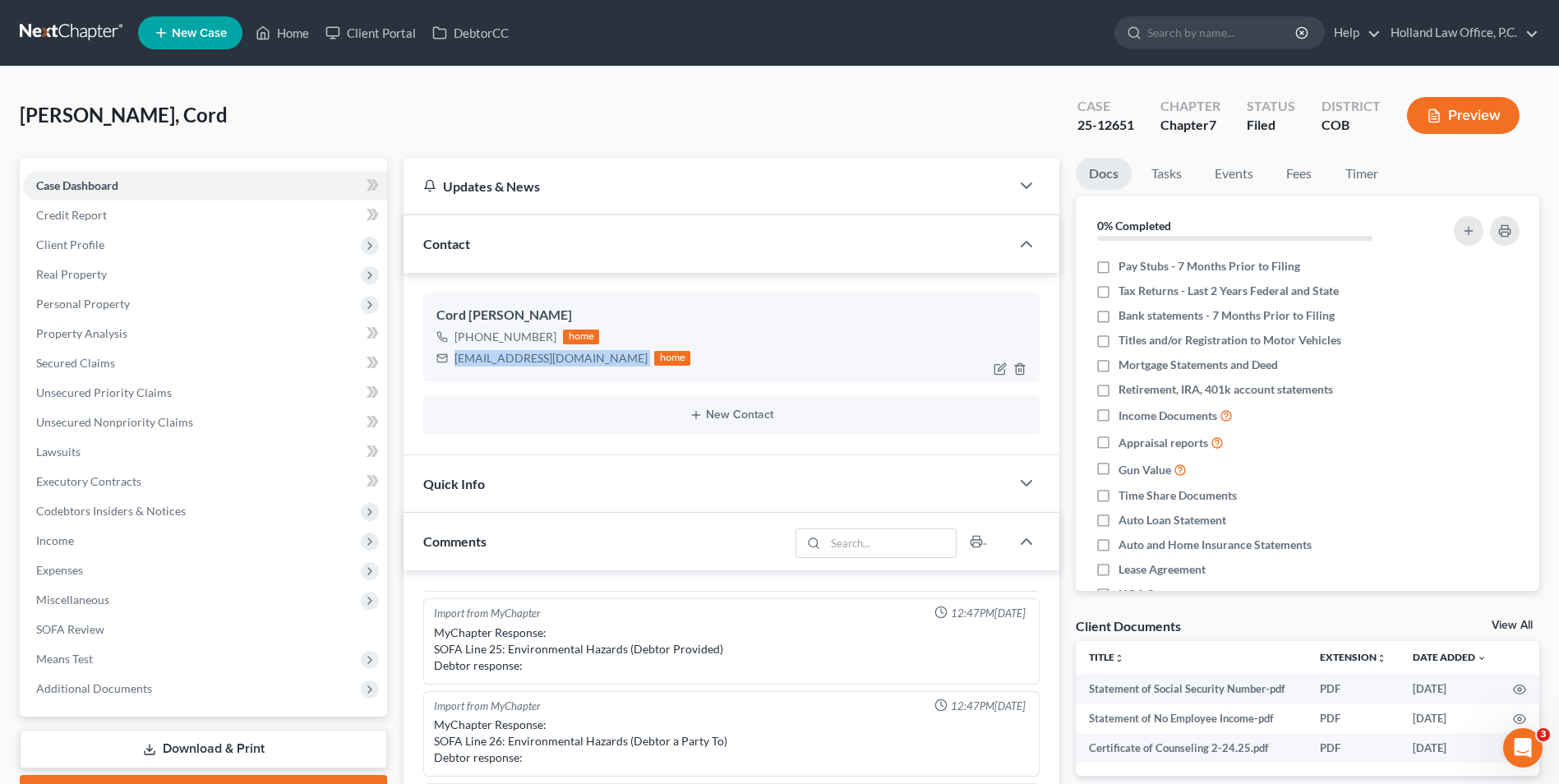
drag, startPoint x: 573, startPoint y: 358, endPoint x: 453, endPoint y: 359, distance: 120.0
click at [453, 359] on div "[EMAIL_ADDRESS][DOMAIN_NAME] home" at bounding box center [563, 358] width 254 height 21
drag, startPoint x: 537, startPoint y: 335, endPoint x: 472, endPoint y: 342, distance: 65.4
click at [472, 342] on div "[PHONE_NUMBER]" at bounding box center [505, 337] width 102 height 16
drag, startPoint x: 503, startPoint y: 341, endPoint x: 534, endPoint y: 338, distance: 31.1
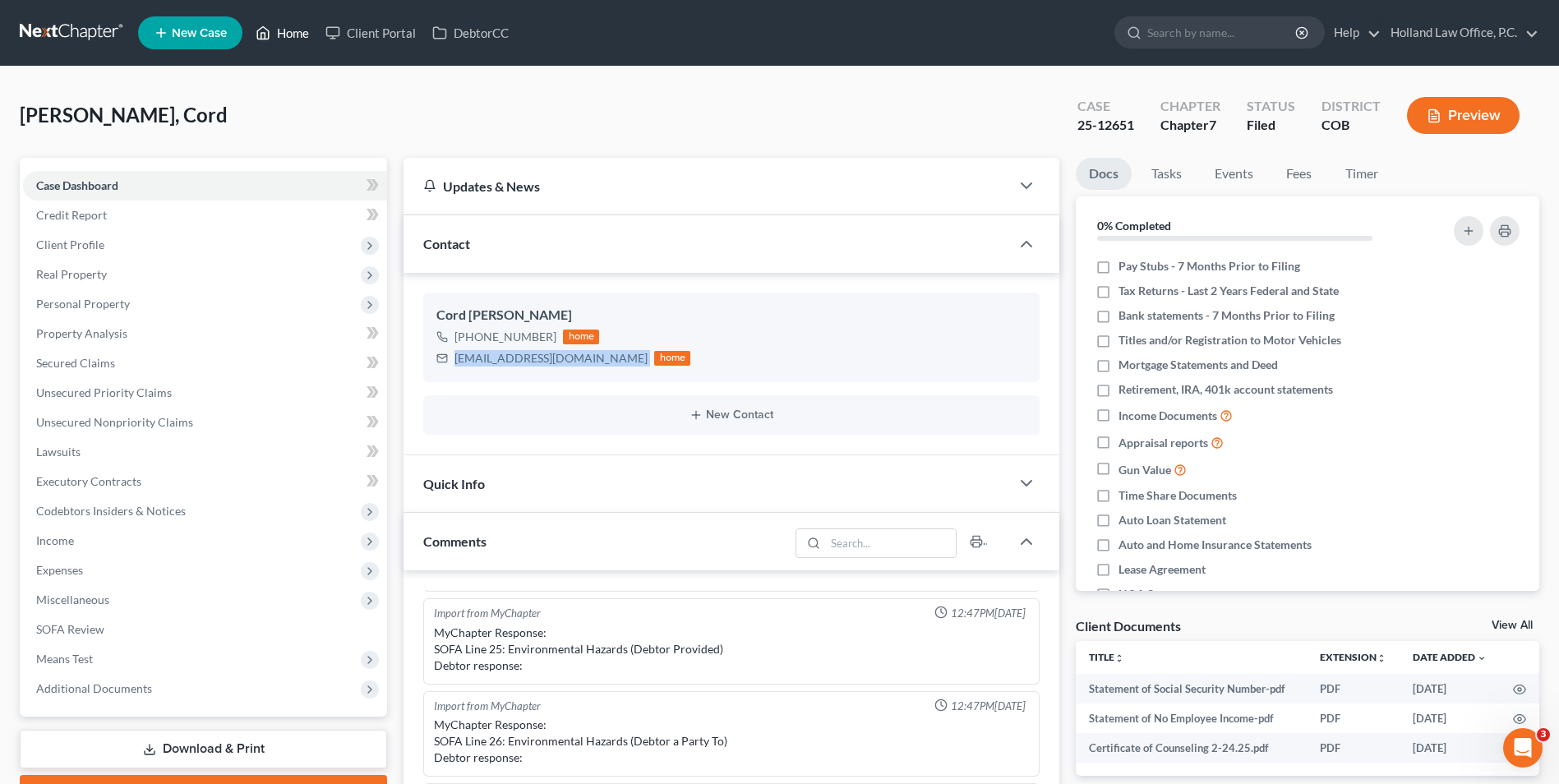
drag, startPoint x: 290, startPoint y: 21, endPoint x: 258, endPoint y: 0, distance: 38.3
click at [290, 21] on link "Home" at bounding box center [283, 32] width 70 height 29
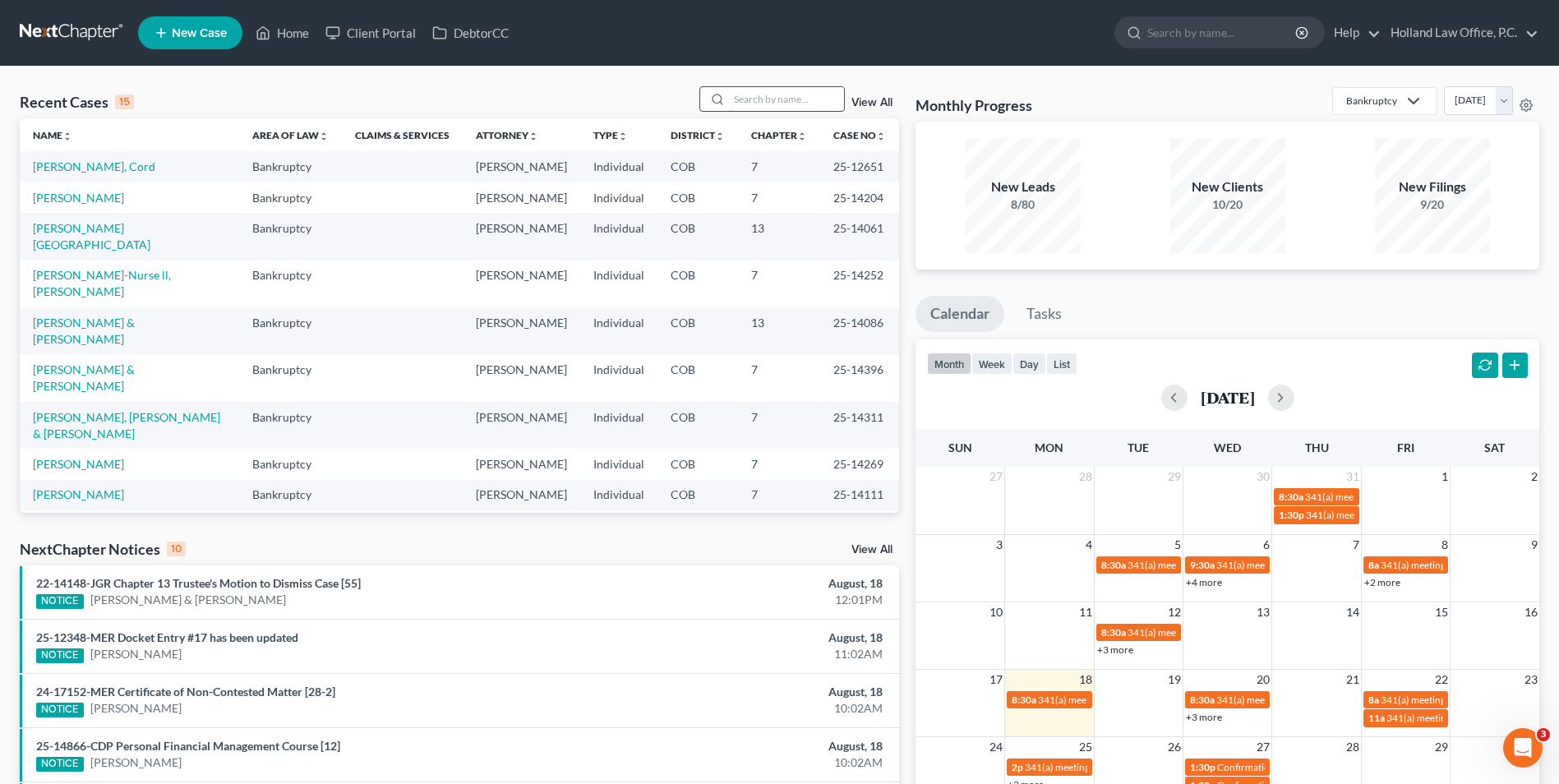
click at [775, 102] on input "search" at bounding box center [786, 99] width 115 height 24
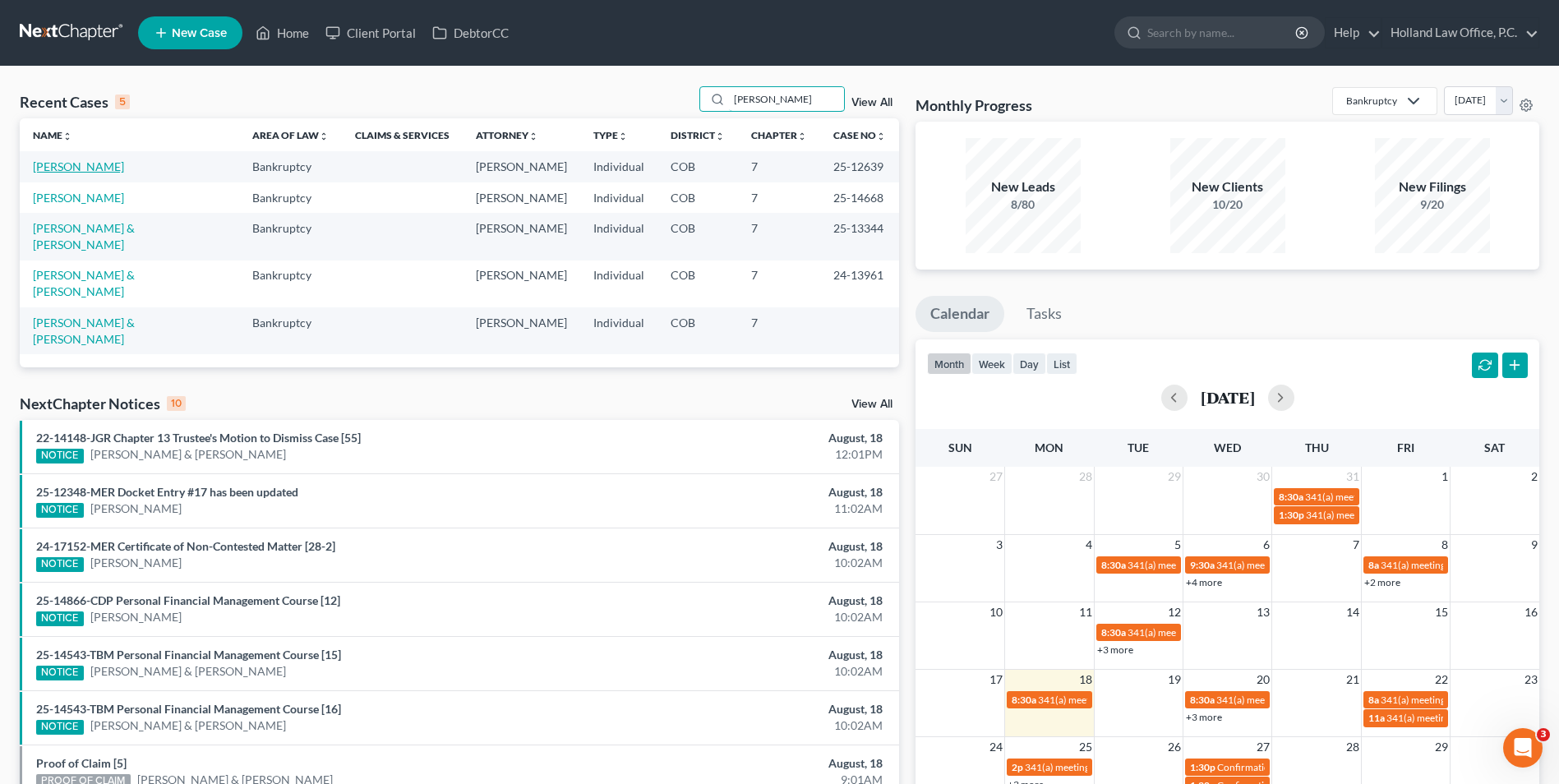
type input "[PERSON_NAME]"
click at [71, 170] on link "[PERSON_NAME]" at bounding box center [78, 167] width 91 height 14
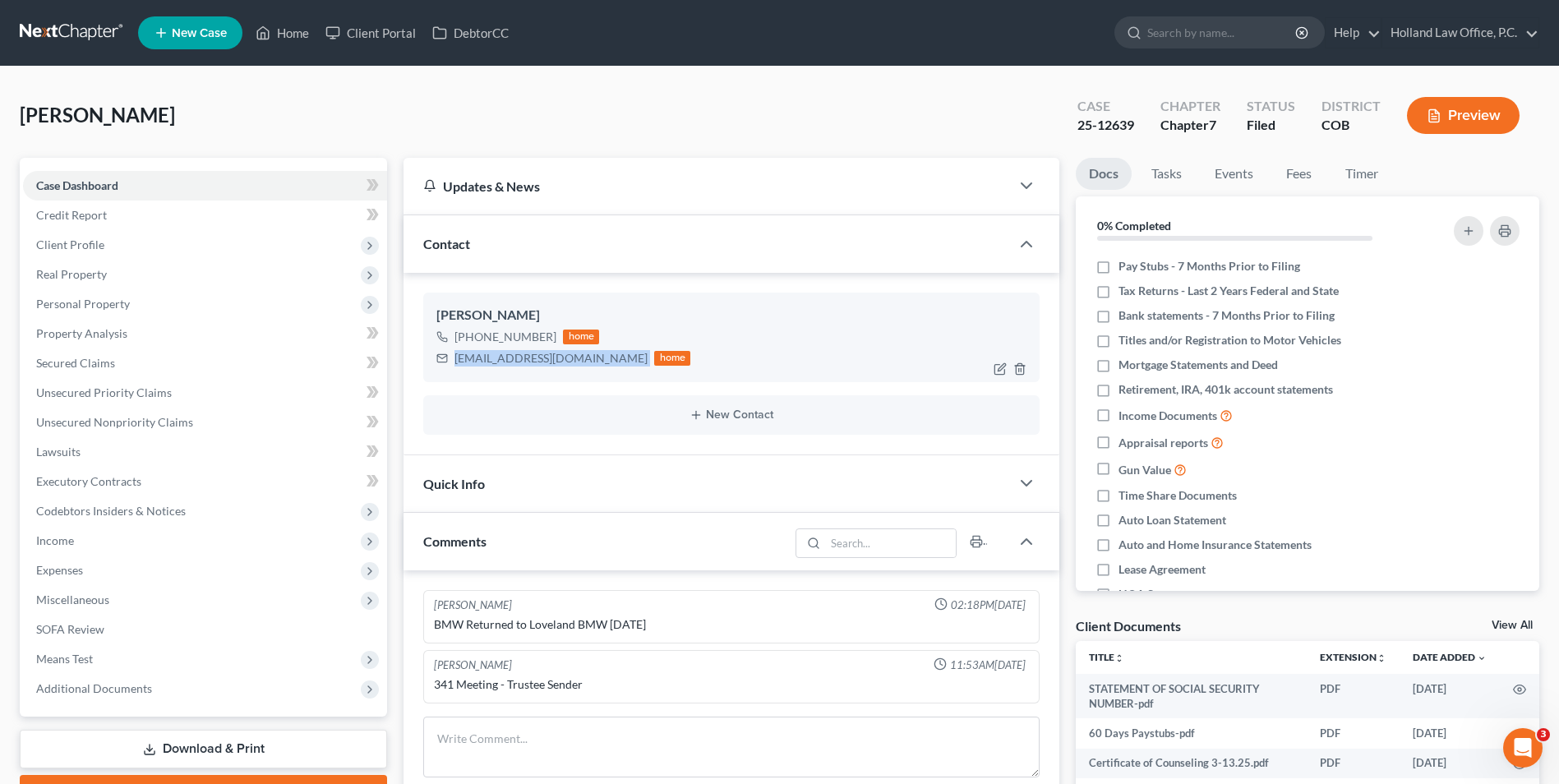
drag, startPoint x: 556, startPoint y: 363, endPoint x: 437, endPoint y: 369, distance: 119.2
click at [437, 369] on div "[PERSON_NAME] [PHONE_NUMBER] home [EMAIL_ADDRESS][DOMAIN_NAME] home" at bounding box center [732, 337] width 617 height 89
drag, startPoint x: 544, startPoint y: 337, endPoint x: 554, endPoint y: 341, distance: 10.8
click at [489, 343] on div "[PHONE_NUMBER]" at bounding box center [505, 337] width 102 height 16
drag, startPoint x: 554, startPoint y: 341, endPoint x: 471, endPoint y: 339, distance: 83.0
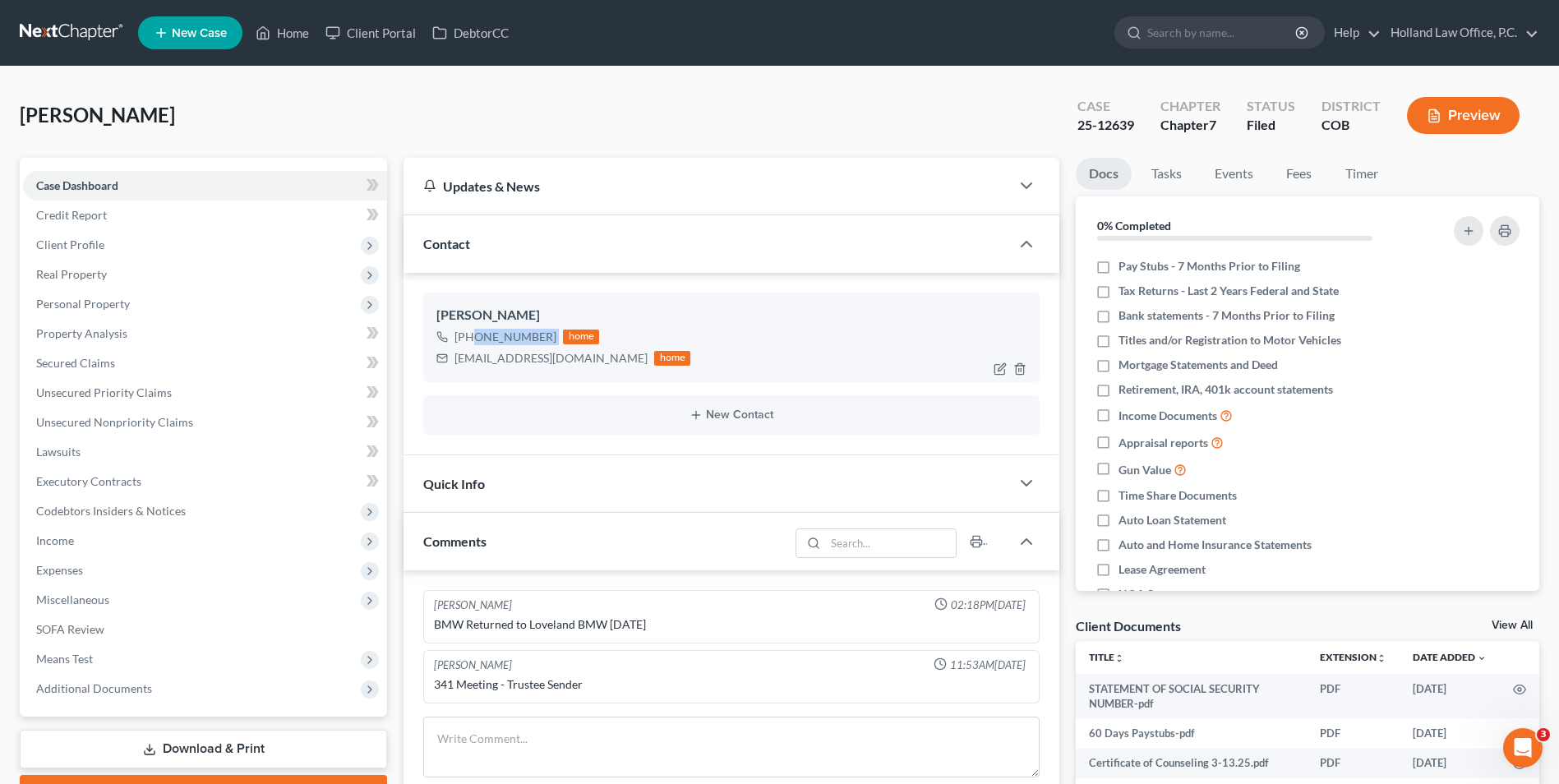
click at [471, 339] on div "[PHONE_NUMBER] home" at bounding box center [563, 337] width 254 height 21
drag, startPoint x: 512, startPoint y: 341, endPoint x: 531, endPoint y: 338, distance: 19.2
click at [289, 38] on link "Home" at bounding box center [283, 32] width 70 height 29
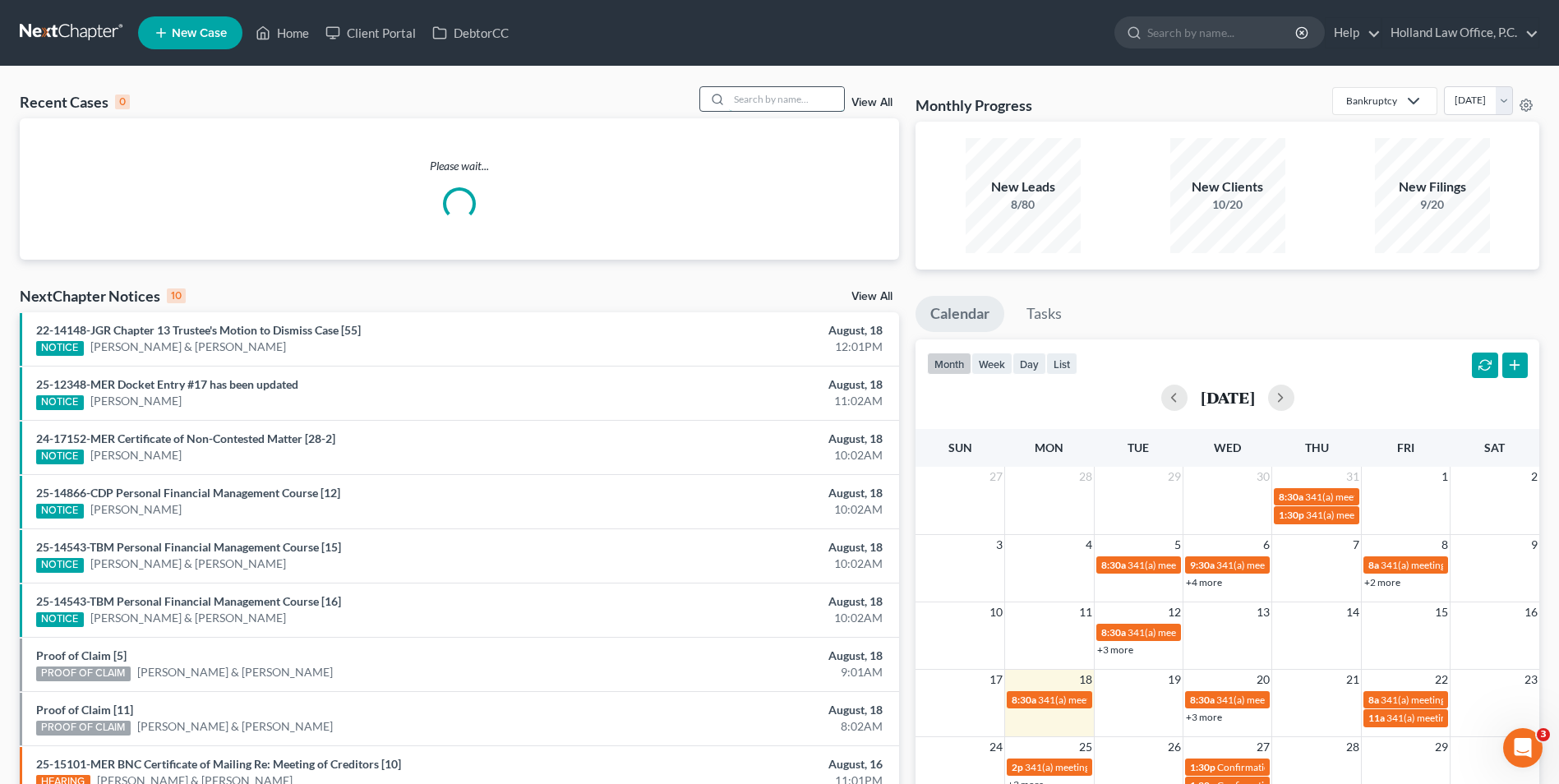
click at [771, 99] on input "search" at bounding box center [786, 99] width 115 height 24
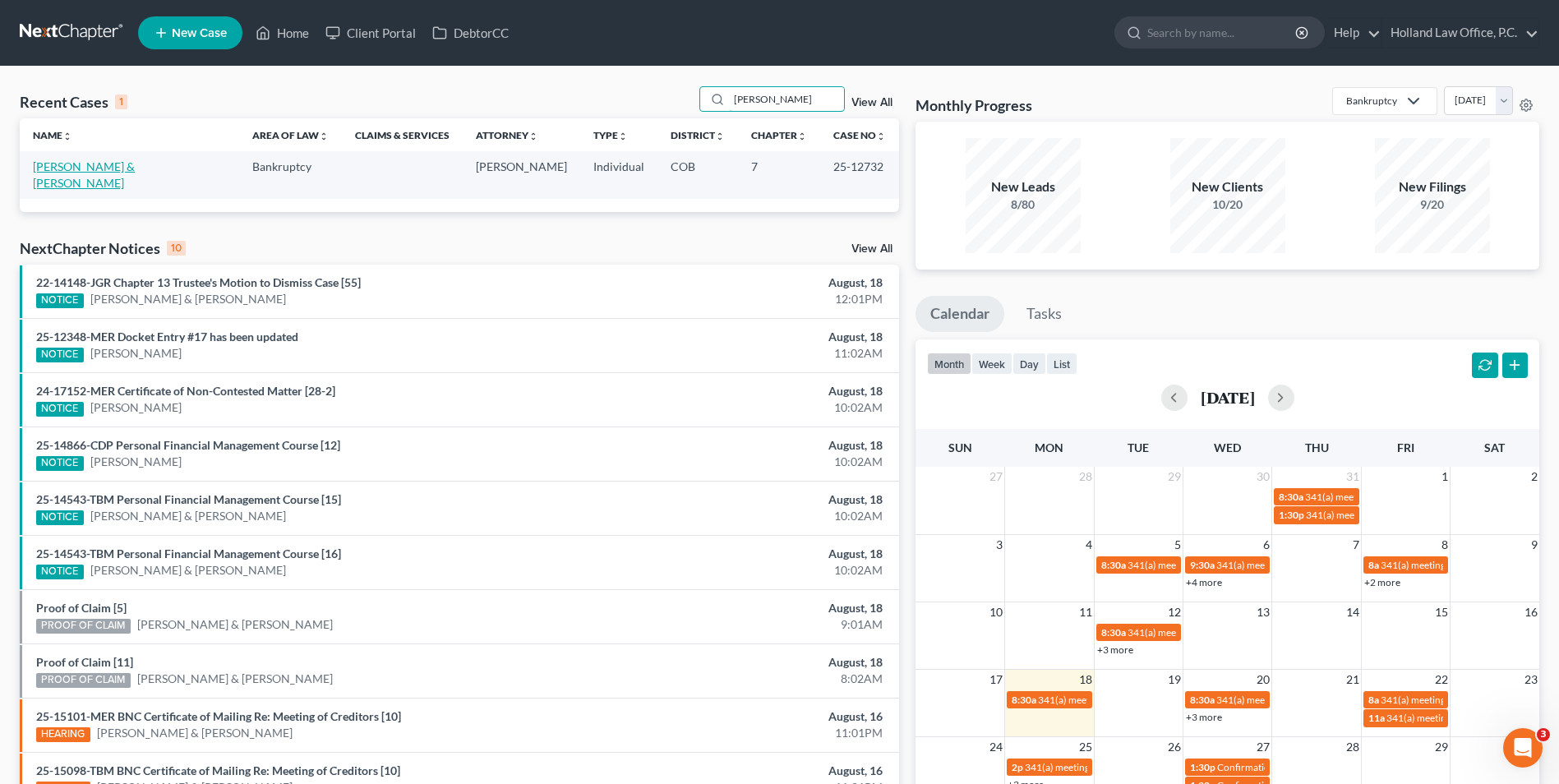
type input "[PERSON_NAME]"
click at [135, 166] on link "[PERSON_NAME] & [PERSON_NAME]" at bounding box center [84, 175] width 102 height 30
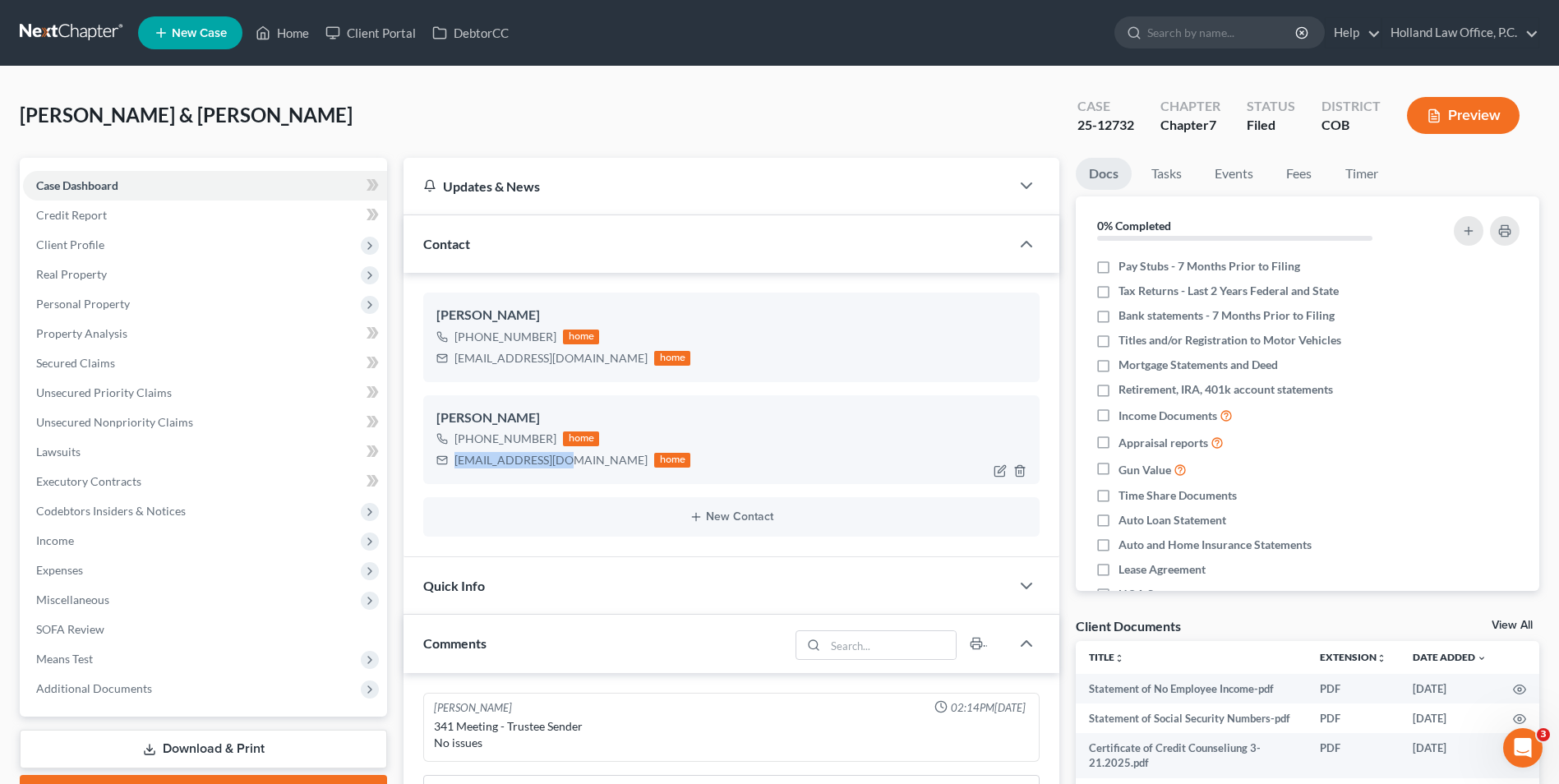
drag, startPoint x: 556, startPoint y: 462, endPoint x: 459, endPoint y: 465, distance: 97.0
click at [459, 465] on div "[EMAIL_ADDRESS][DOMAIN_NAME] home" at bounding box center [563, 460] width 254 height 21
drag, startPoint x: 554, startPoint y: 439, endPoint x: 470, endPoint y: 448, distance: 84.5
click at [470, 448] on div "[PHONE_NUMBER] home" at bounding box center [563, 438] width 254 height 21
click at [278, 32] on link "Home" at bounding box center [283, 32] width 70 height 29
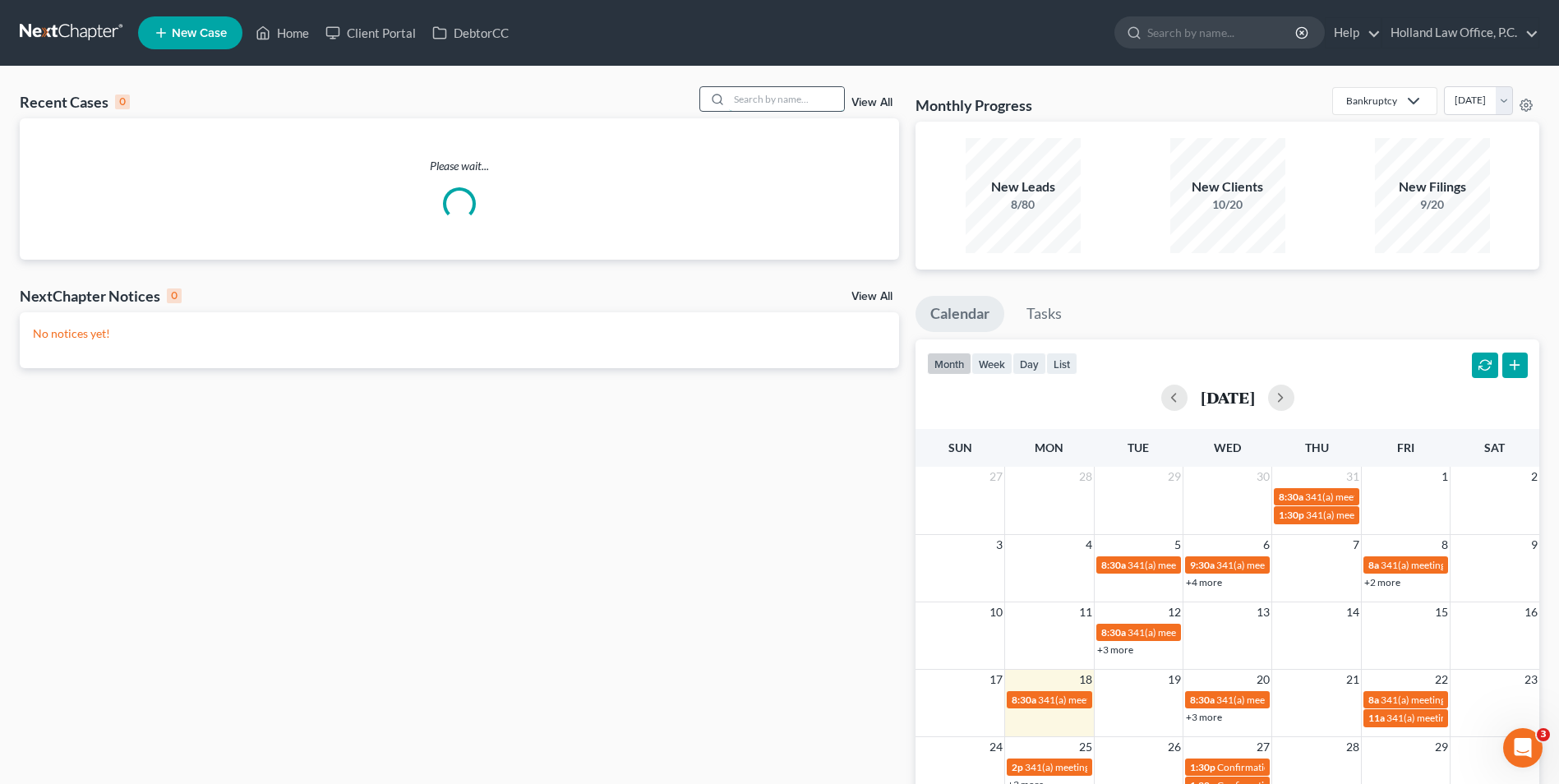
click at [734, 94] on input "search" at bounding box center [786, 99] width 115 height 24
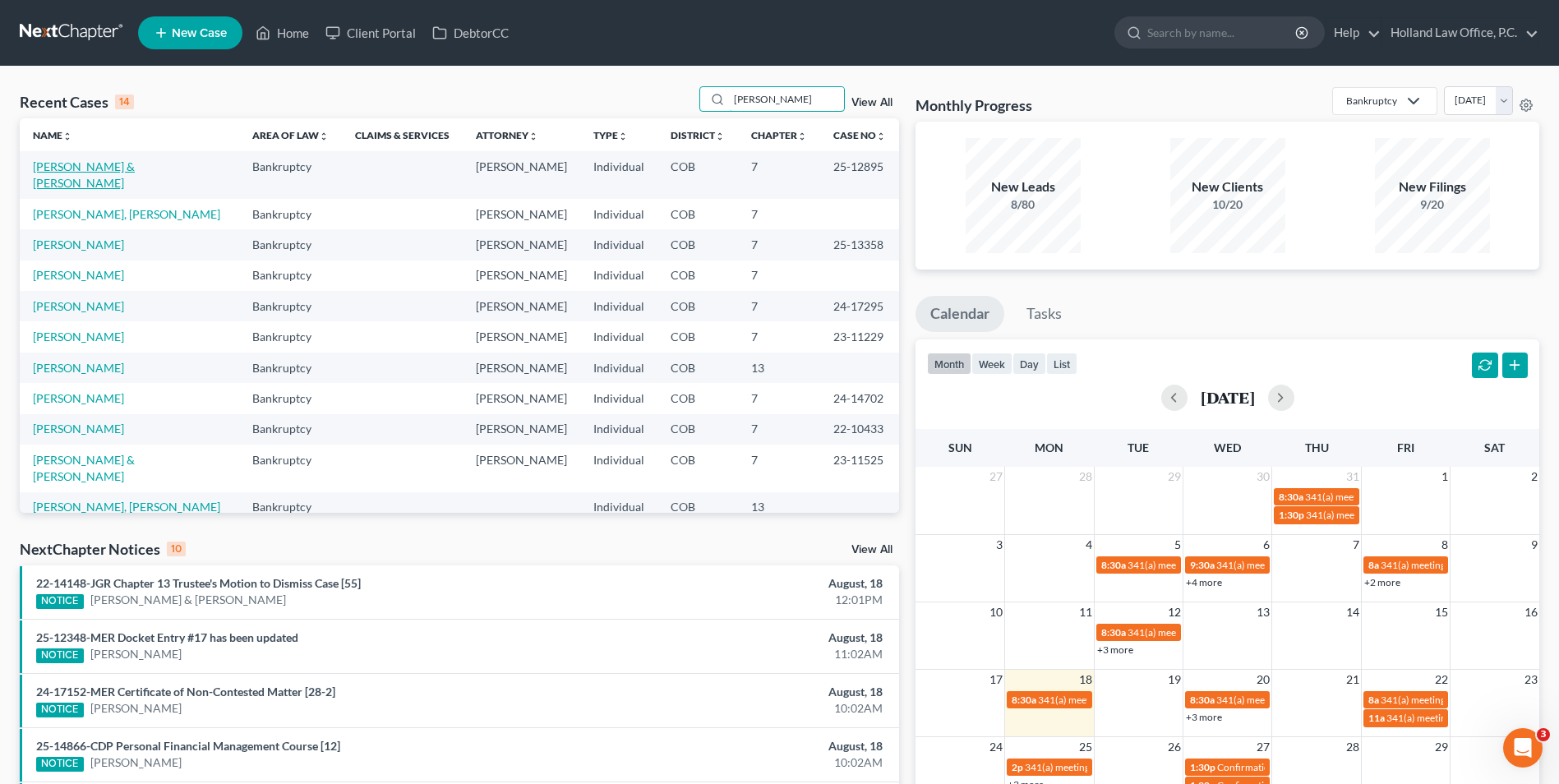
type input "[PERSON_NAME]"
click at [123, 165] on link "[PERSON_NAME] & [PERSON_NAME]" at bounding box center [84, 175] width 102 height 30
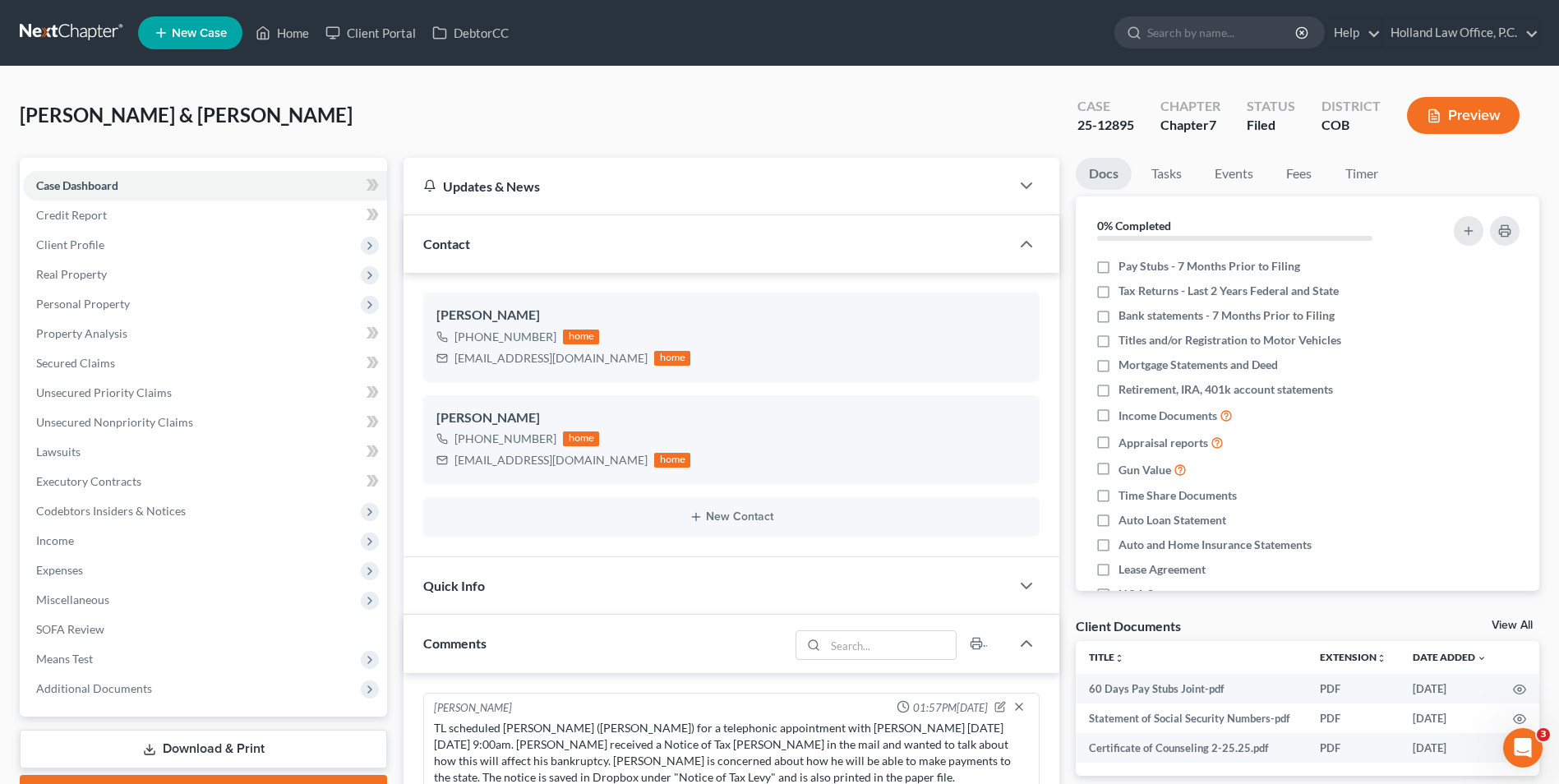
scroll to position [233, 0]
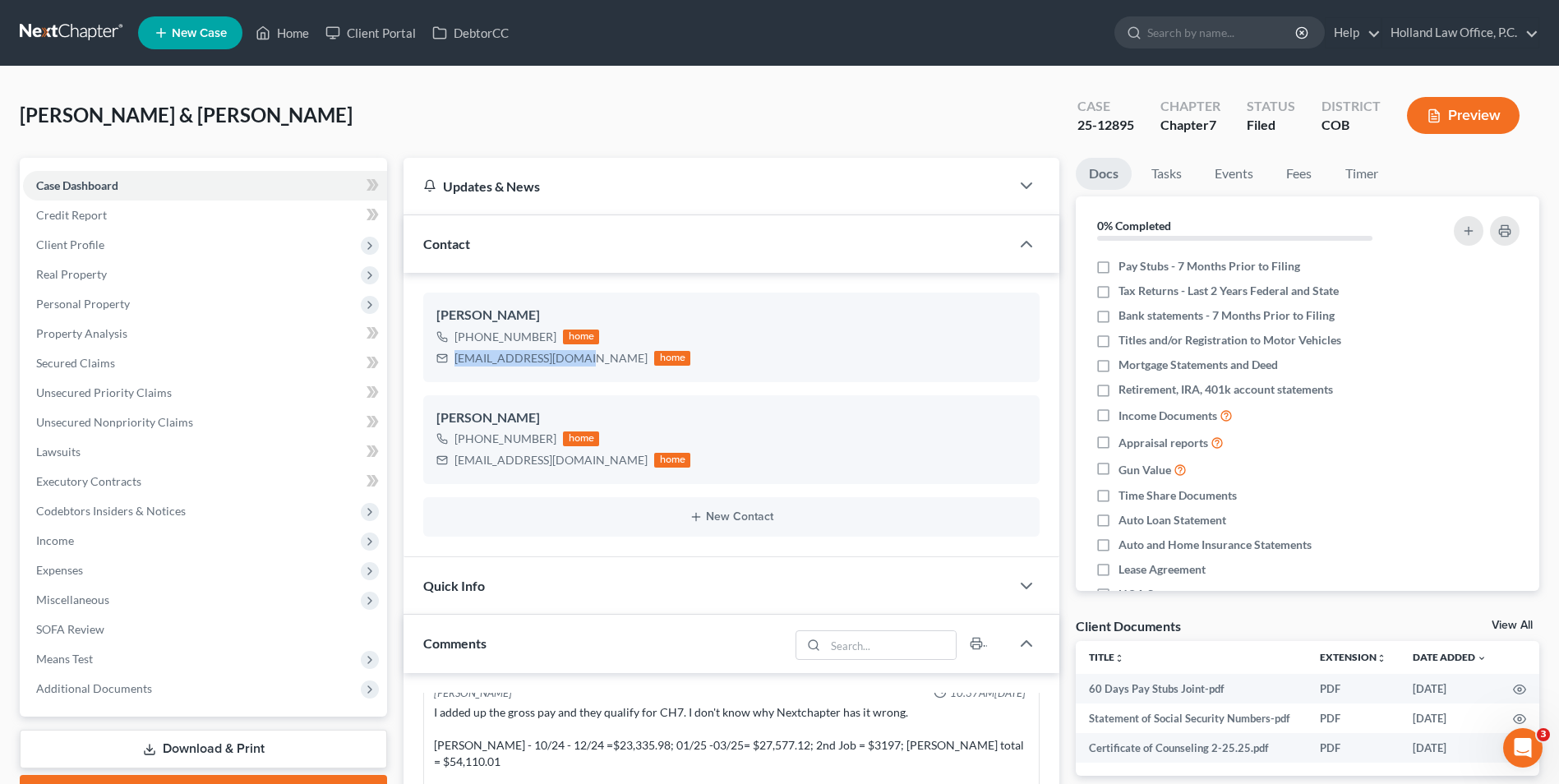
drag, startPoint x: 587, startPoint y: 362, endPoint x: 480, endPoint y: 360, distance: 107.0
click at [405, 362] on div "[PERSON_NAME] [PHONE_NUMBER] home [EMAIL_ADDRESS][DOMAIN_NAME] home [PERSON_NAM…" at bounding box center [732, 414] width 656 height 284
copy div "[EMAIL_ADDRESS][DOMAIN_NAME]"
drag, startPoint x: 589, startPoint y: 462, endPoint x: 500, endPoint y: 462, distance: 89.0
click at [450, 467] on div "[EMAIL_ADDRESS][DOMAIN_NAME] home" at bounding box center [563, 460] width 254 height 21
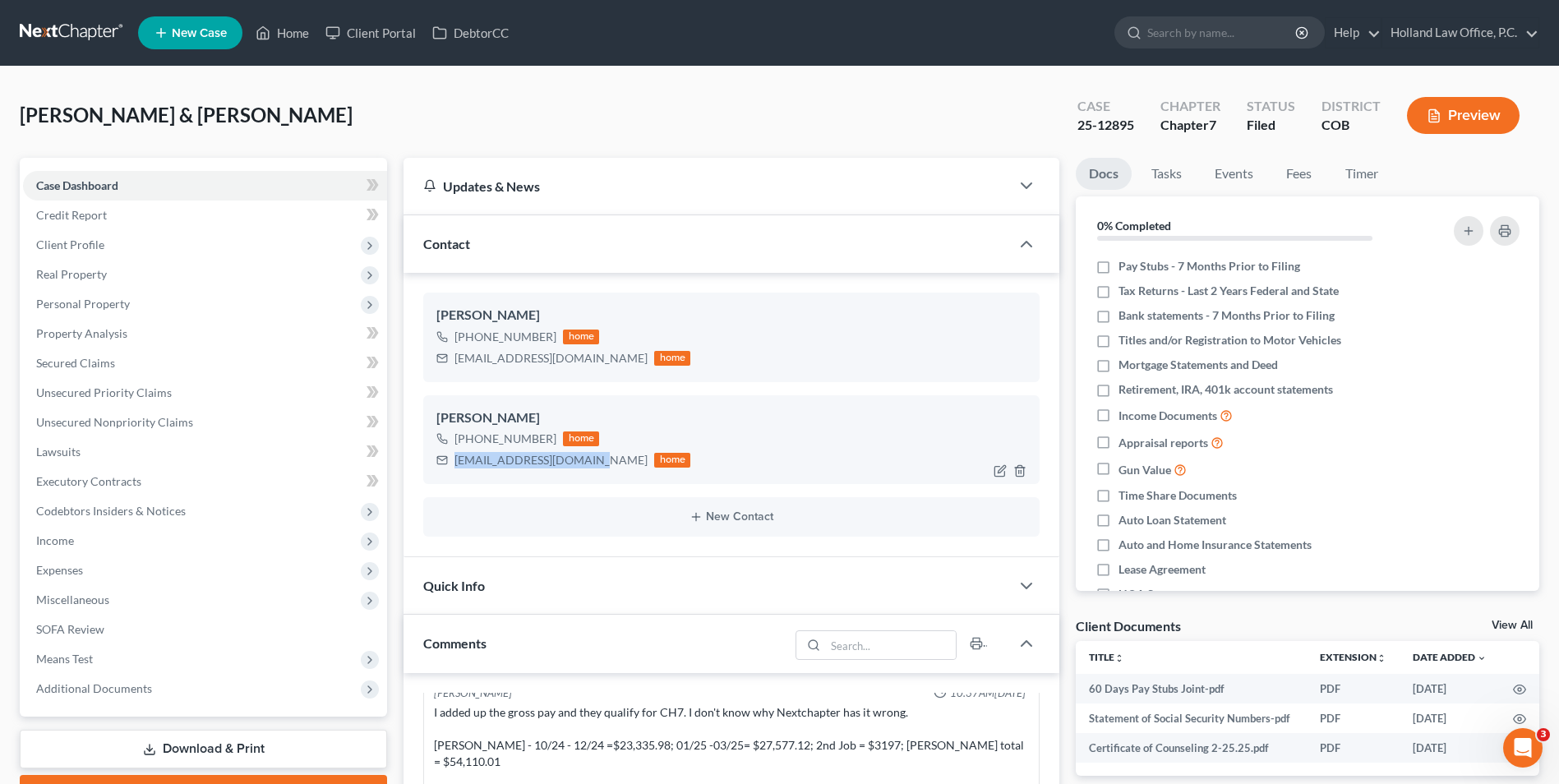
copy div "[EMAIL_ADDRESS][DOMAIN_NAME]"
drag, startPoint x: 523, startPoint y: 437, endPoint x: 471, endPoint y: 445, distance: 52.6
click at [471, 445] on div "[PHONE_NUMBER] home" at bounding box center [563, 438] width 254 height 21
drag, startPoint x: 502, startPoint y: 440, endPoint x: 542, endPoint y: 445, distance: 40.3
copy div "[PHONE_NUMBER]"
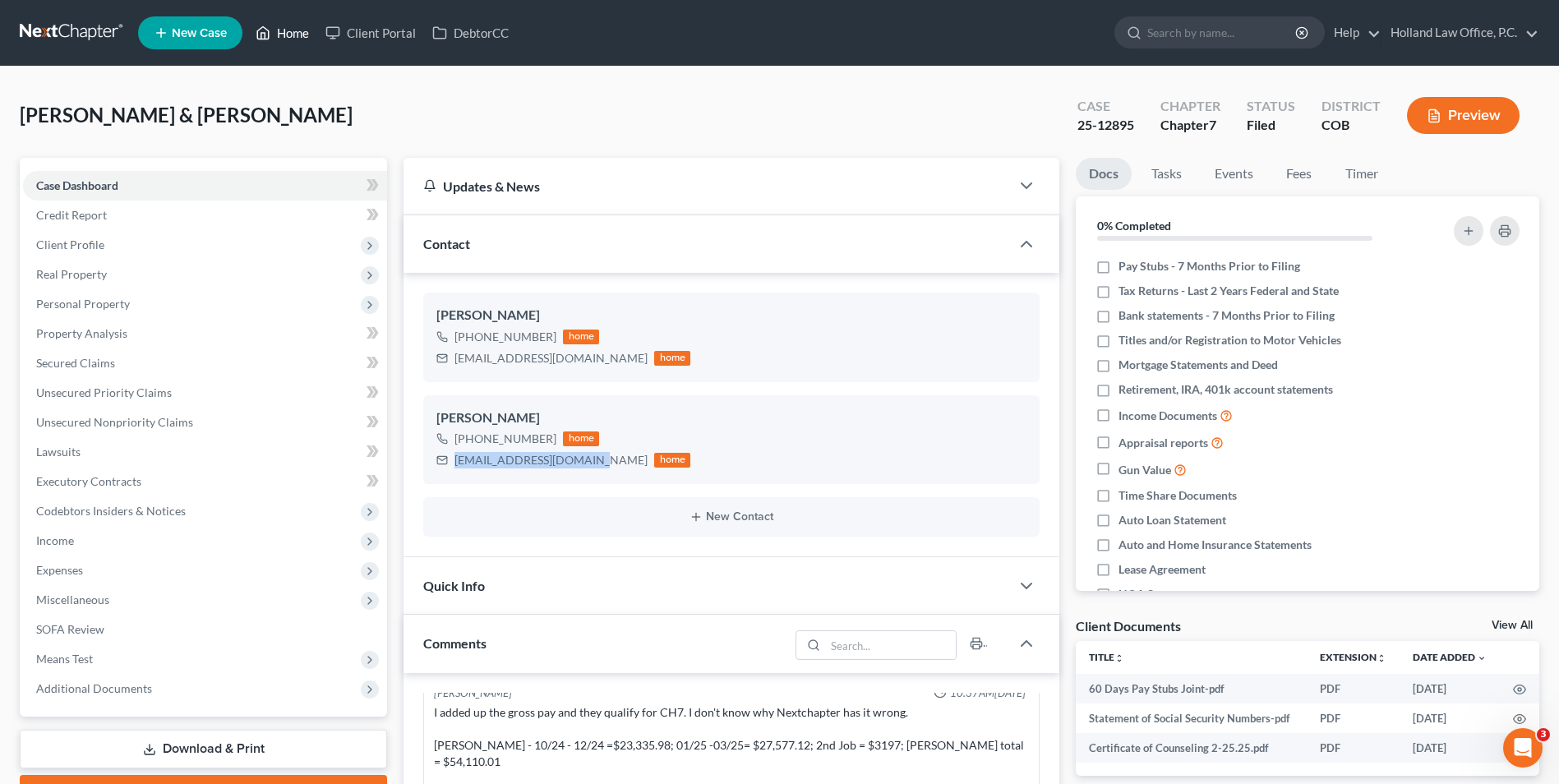
click at [291, 29] on link "Home" at bounding box center [283, 32] width 70 height 29
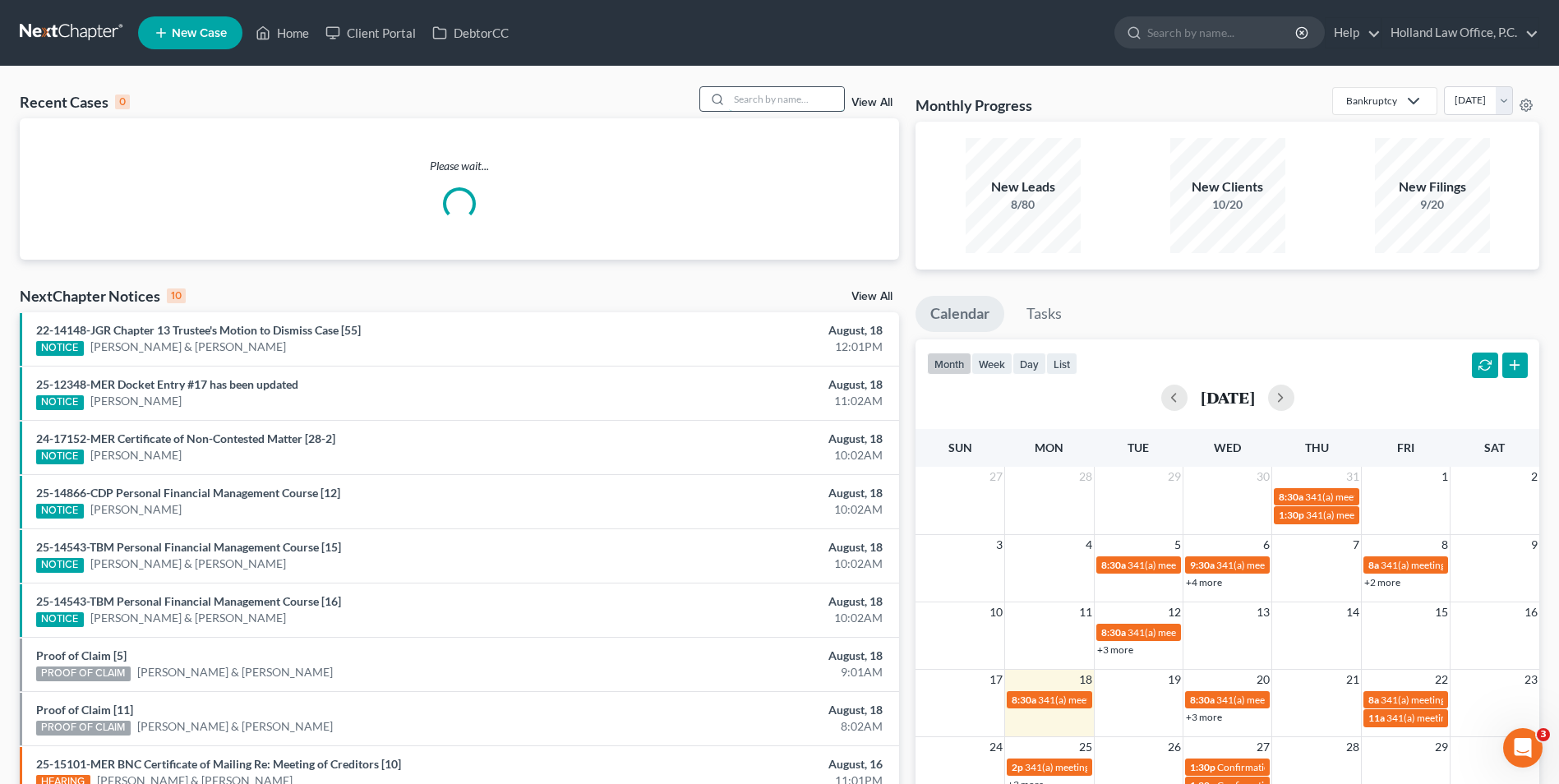
click at [787, 107] on input "search" at bounding box center [786, 99] width 115 height 24
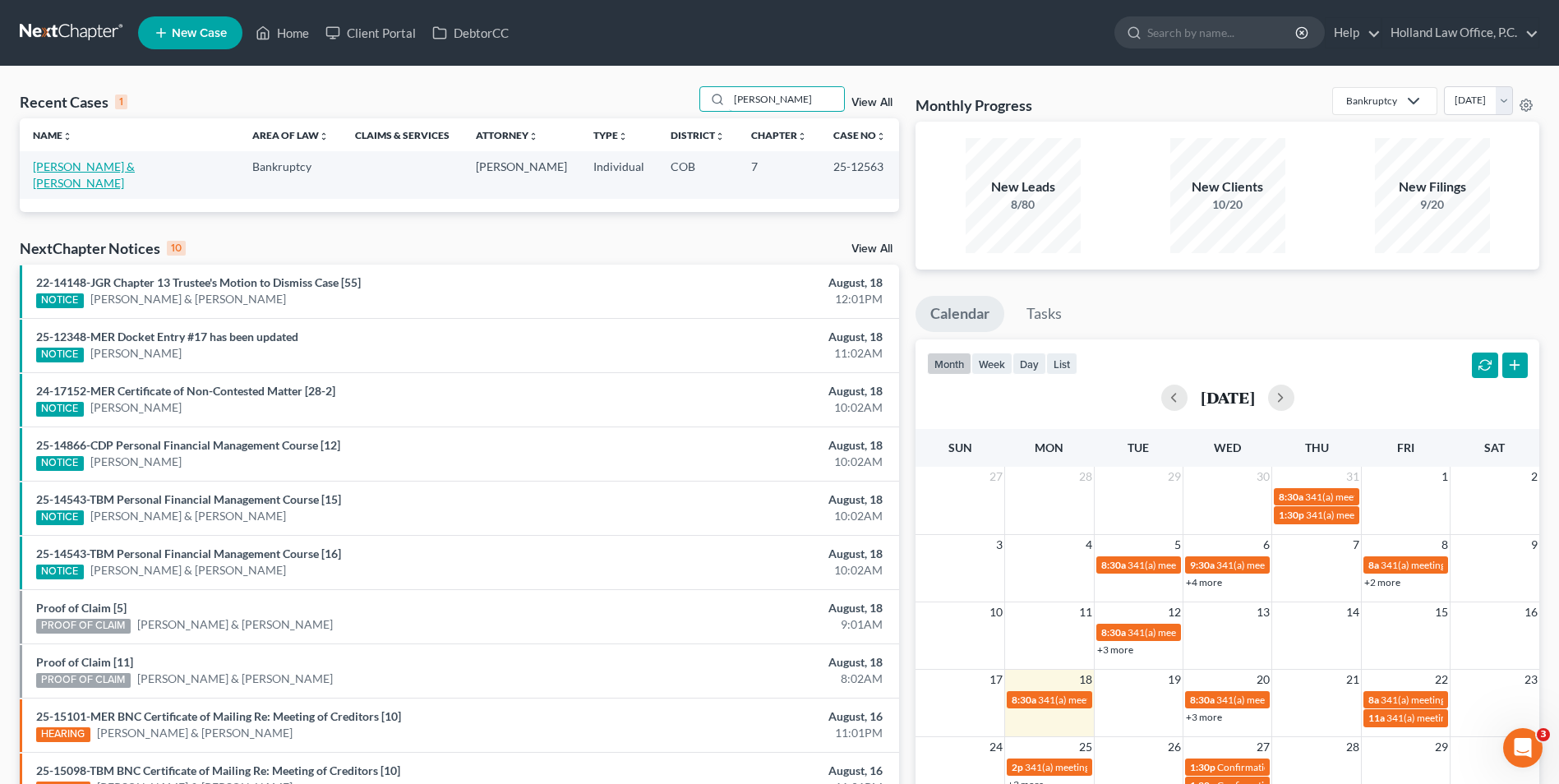
type input "[PERSON_NAME]"
click at [129, 164] on link "[PERSON_NAME] & [PERSON_NAME]" at bounding box center [84, 175] width 102 height 30
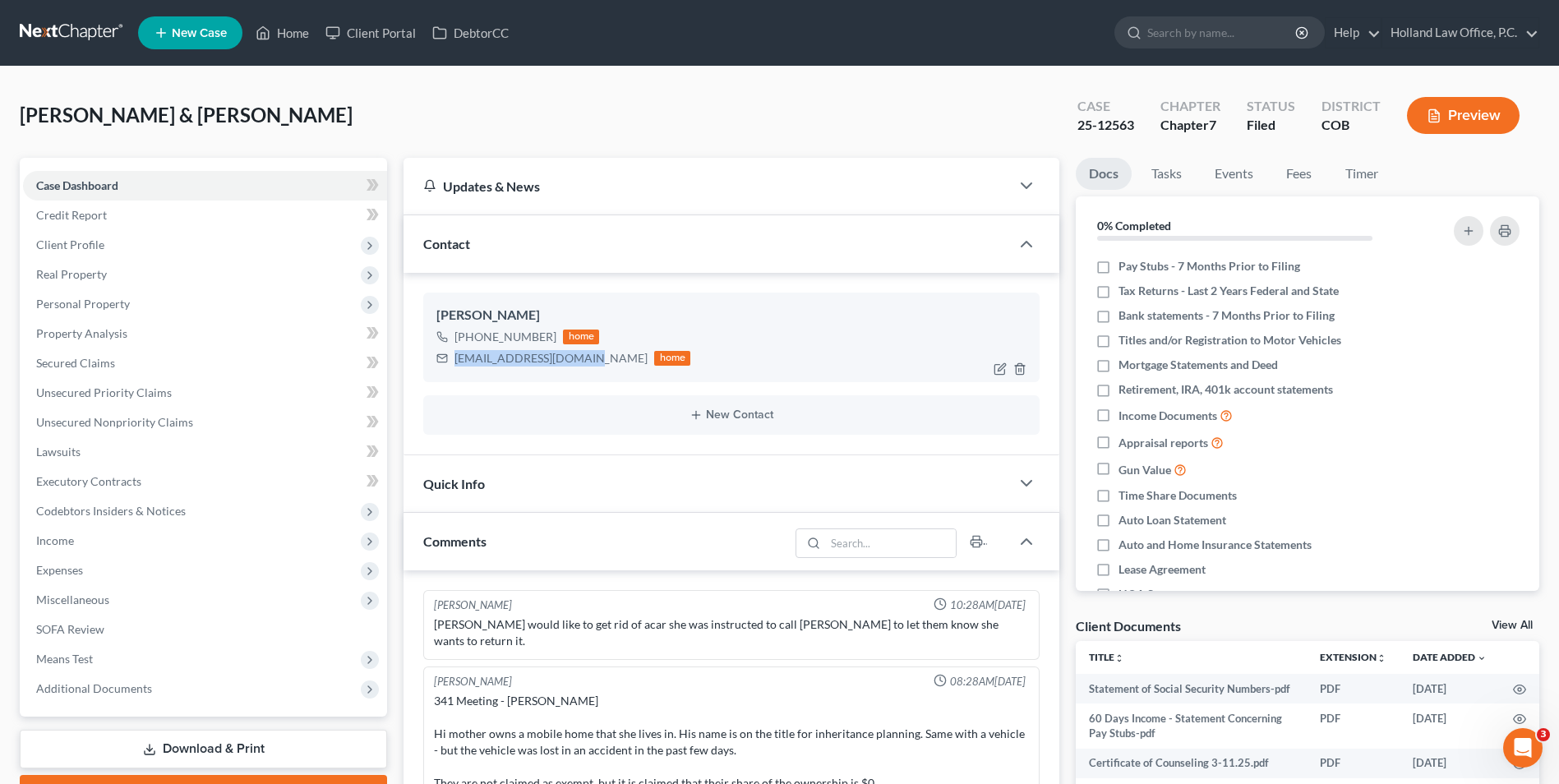
drag, startPoint x: 595, startPoint y: 357, endPoint x: 499, endPoint y: 363, distance: 96.2
click at [447, 372] on div "[PERSON_NAME] [PHONE_NUMBER] home [EMAIL_ADDRESS][DOMAIN_NAME] home" at bounding box center [732, 337] width 617 height 89
copy div "[EMAIL_ADDRESS][DOMAIN_NAME]"
drag, startPoint x: 551, startPoint y: 334, endPoint x: 470, endPoint y: 345, distance: 81.7
click at [470, 345] on div "[PHONE_NUMBER] home" at bounding box center [563, 337] width 254 height 21
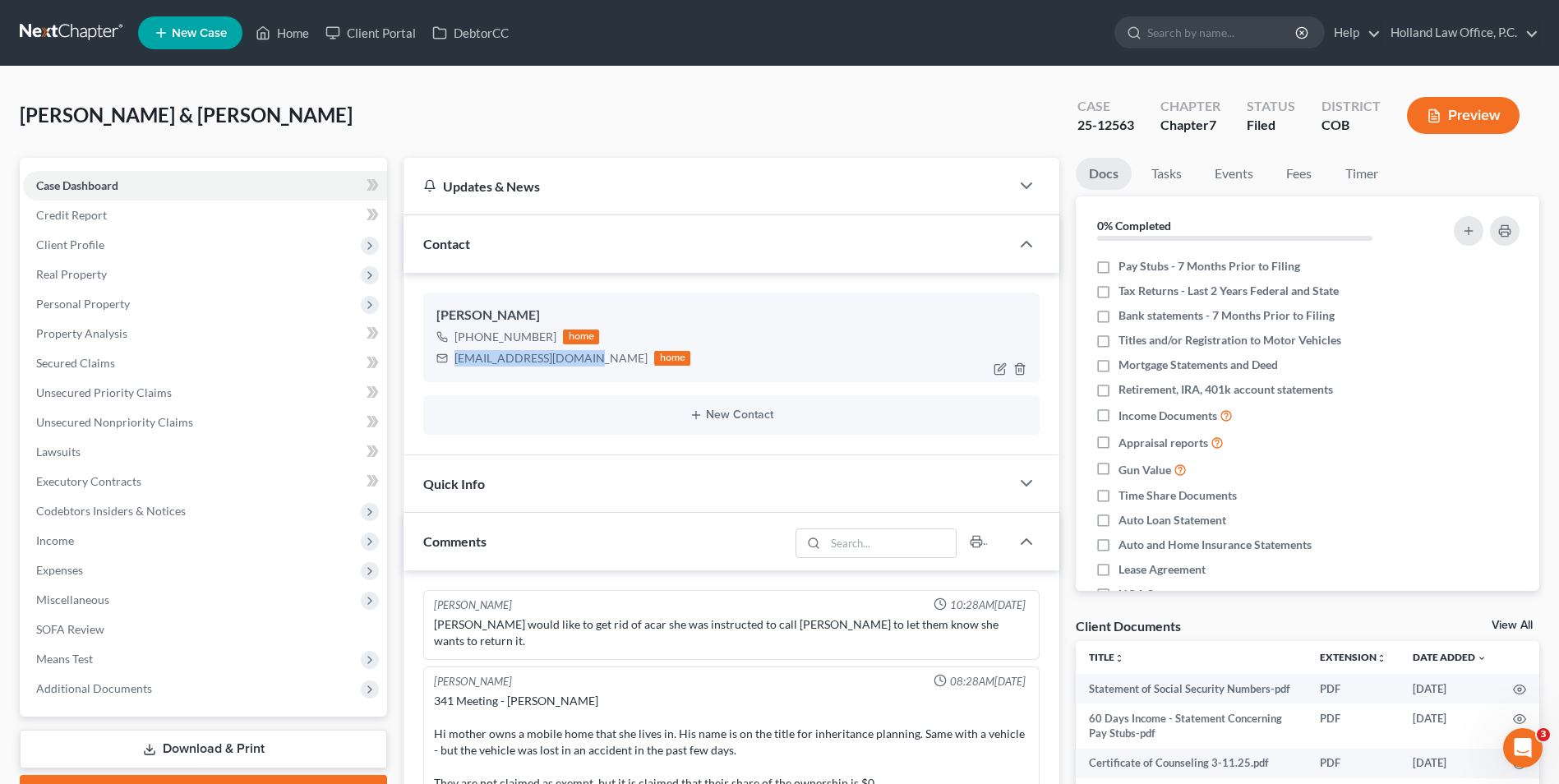
drag, startPoint x: 518, startPoint y: 332, endPoint x: 541, endPoint y: 338, distance: 23.8
copy div "[PHONE_NUMBER]"
drag, startPoint x: 294, startPoint y: 24, endPoint x: 299, endPoint y: 13, distance: 12.1
click at [294, 24] on link "Home" at bounding box center [283, 32] width 70 height 29
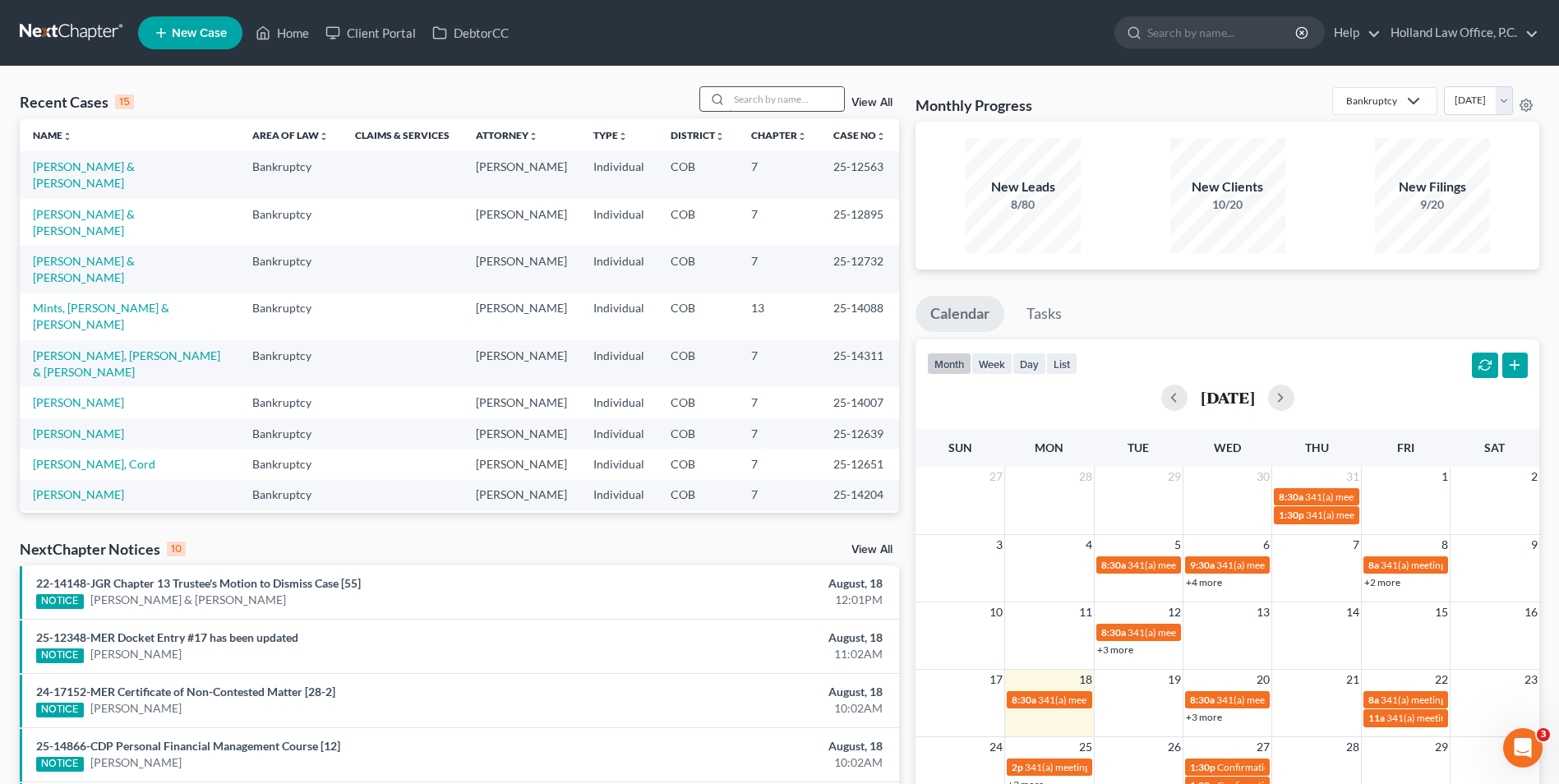
click at [750, 99] on input "search" at bounding box center [786, 99] width 115 height 24
type input "[PERSON_NAME]"
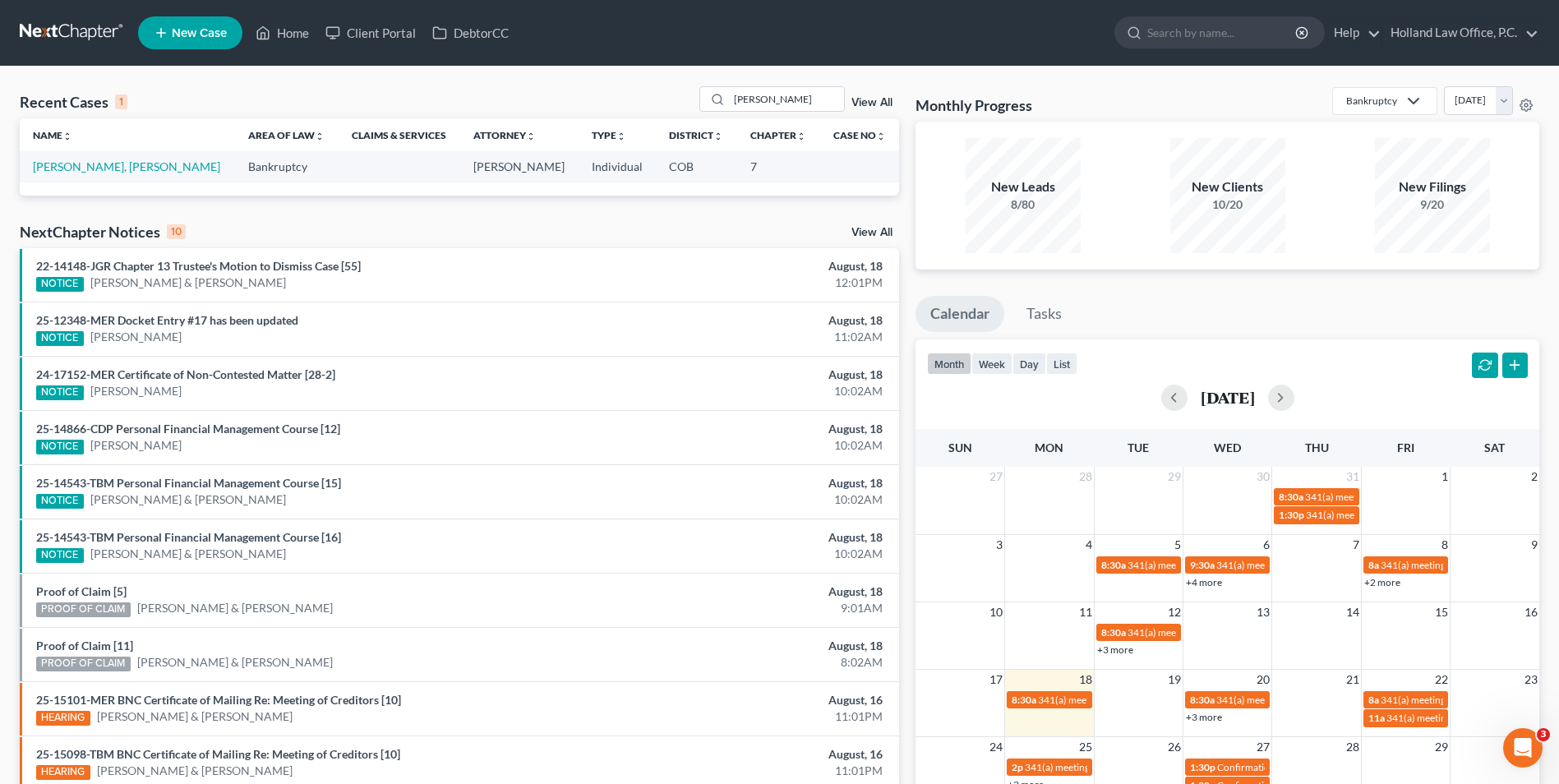
click at [32, 155] on td "[PERSON_NAME], [PERSON_NAME]" at bounding box center [127, 167] width 216 height 30
click at [45, 166] on link "[PERSON_NAME], [PERSON_NAME]" at bounding box center [127, 167] width 187 height 14
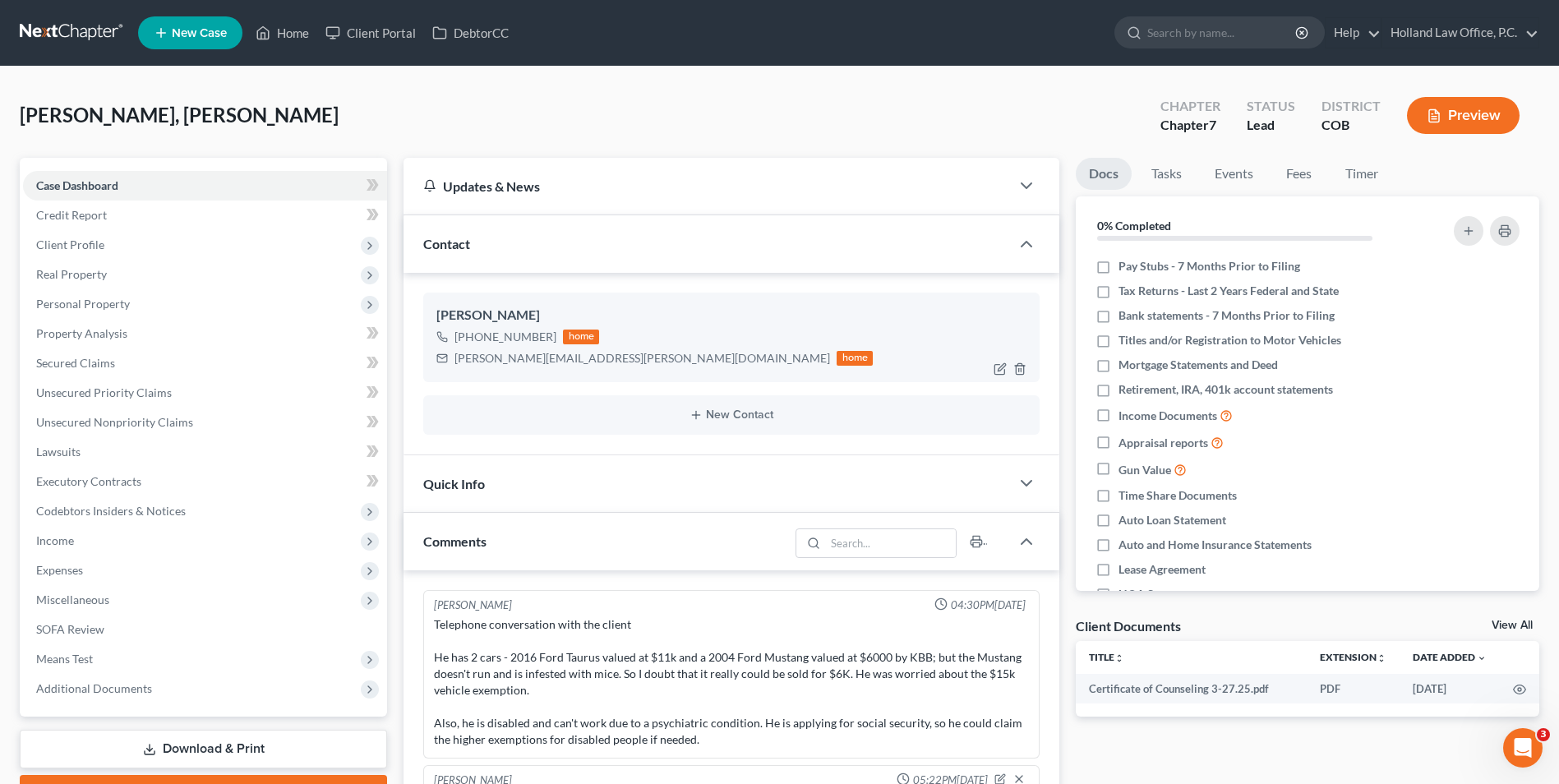
drag, startPoint x: 548, startPoint y: 334, endPoint x: 506, endPoint y: 337, distance: 42.1
click at [471, 336] on div "[PHONE_NUMBER]" at bounding box center [505, 337] width 102 height 16
drag, startPoint x: 506, startPoint y: 337, endPoint x: 531, endPoint y: 337, distance: 25.0
copy div "[PHONE_NUMBER]"
